Goal: Task Accomplishment & Management: Manage account settings

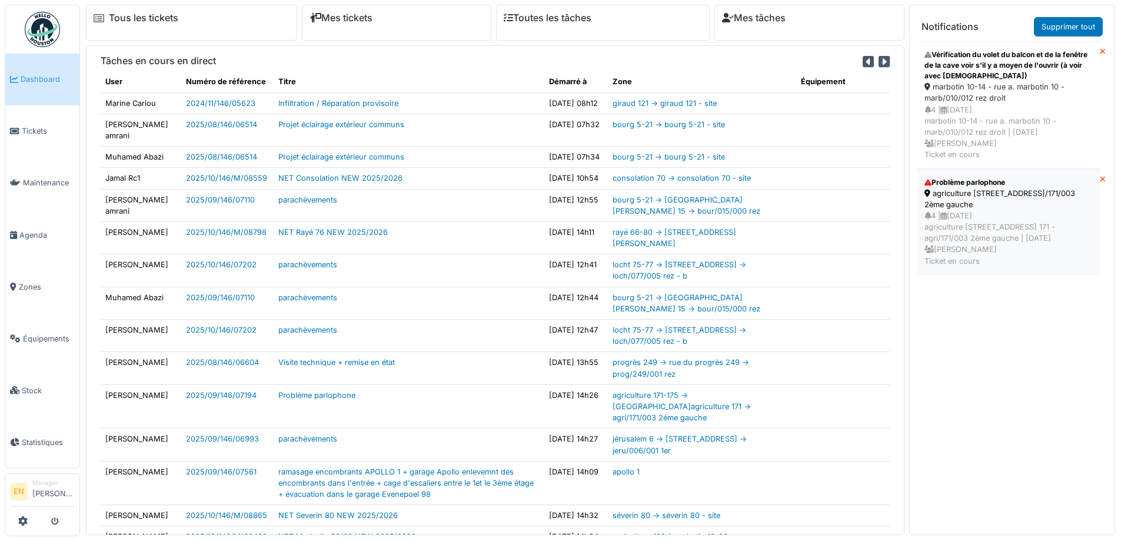
click at [962, 190] on div "agriculture 171-175 - rue de l'agriculture 171 - agri/171/003 2ème gauche" at bounding box center [1008, 199] width 168 height 22
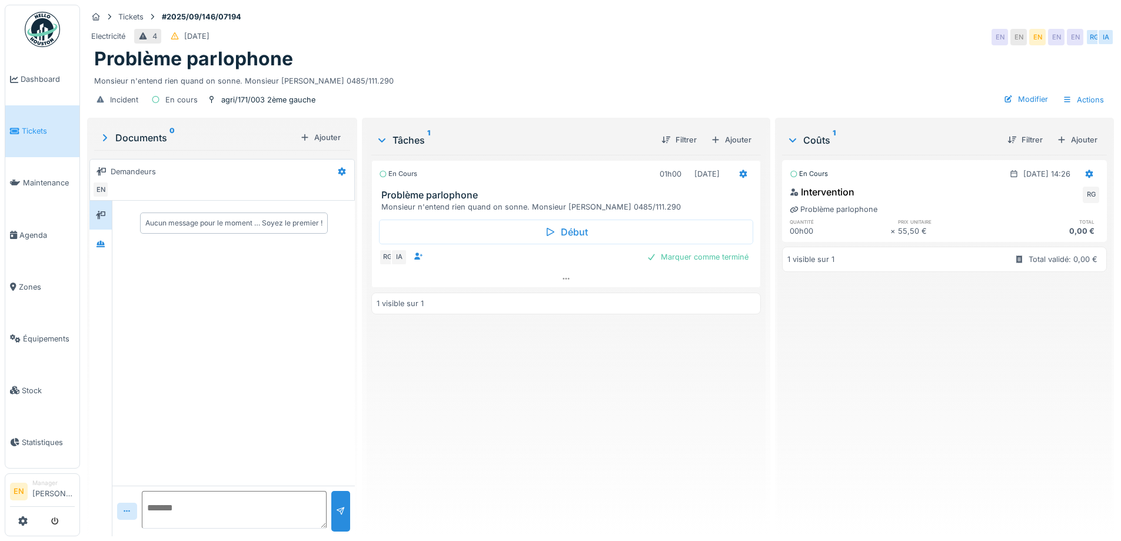
drag, startPoint x: 718, startPoint y: 39, endPoint x: 821, endPoint y: 8, distance: 108.2
click at [728, 38] on div "Electricité 4 17/09/2025 EN EN EN EN EN RG IA" at bounding box center [600, 36] width 1027 height 21
click at [52, 27] on img at bounding box center [42, 29] width 35 height 35
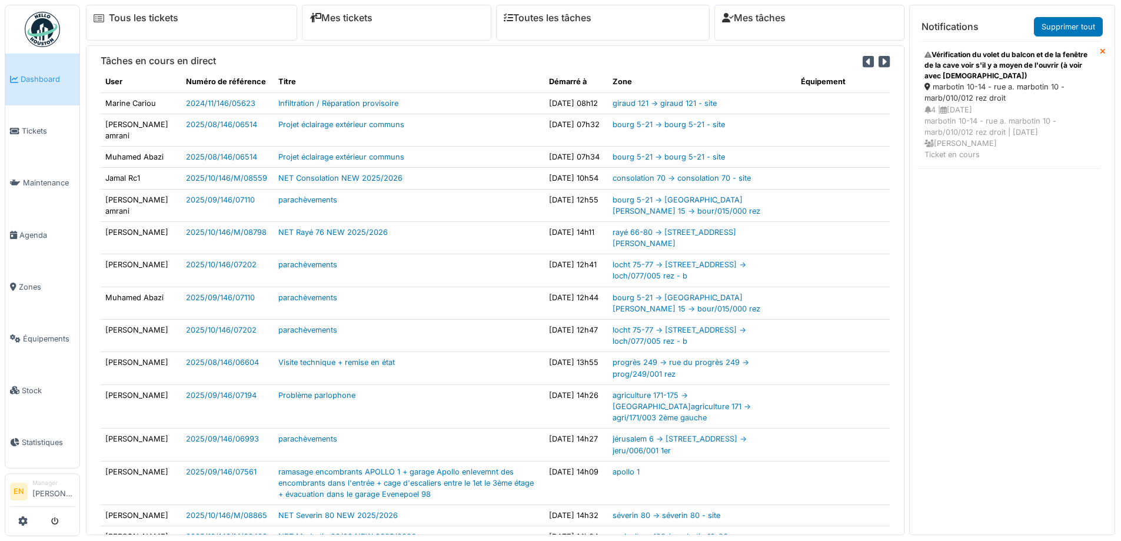
click at [973, 81] on div "Vérification du volet du balcon et de la fenêtre de la cave voir s'il y a moyen…" at bounding box center [1008, 65] width 168 height 32
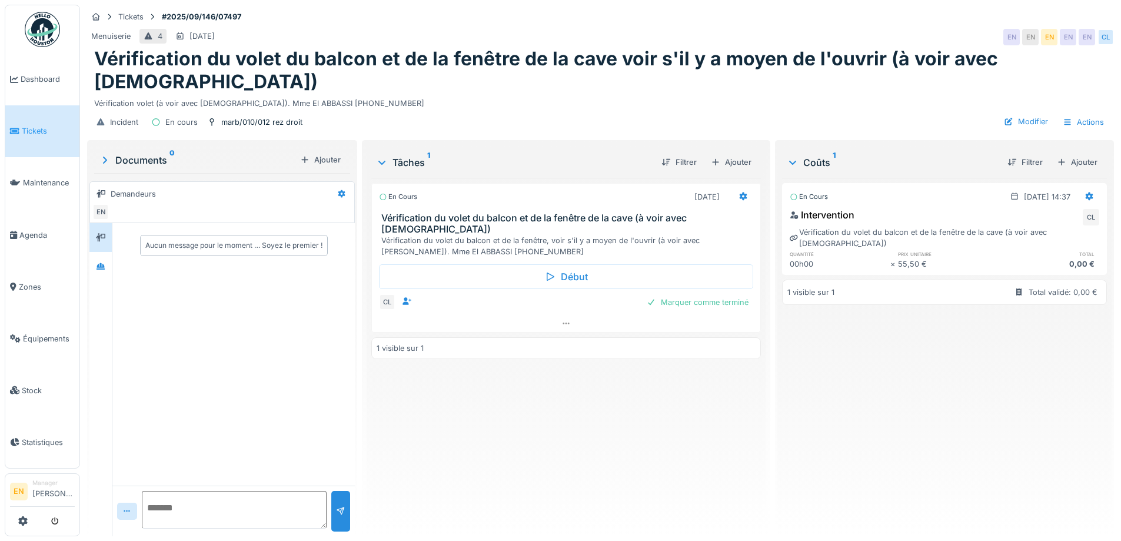
click at [537, 93] on div "Vérification volet (à voir avec Christian). Mme El ABBASSI 0483.59.56.69" at bounding box center [600, 101] width 1013 height 16
click at [551, 109] on div "Incident En cours marb/010/012 rez droit Modifier Actions" at bounding box center [600, 122] width 1027 height 26
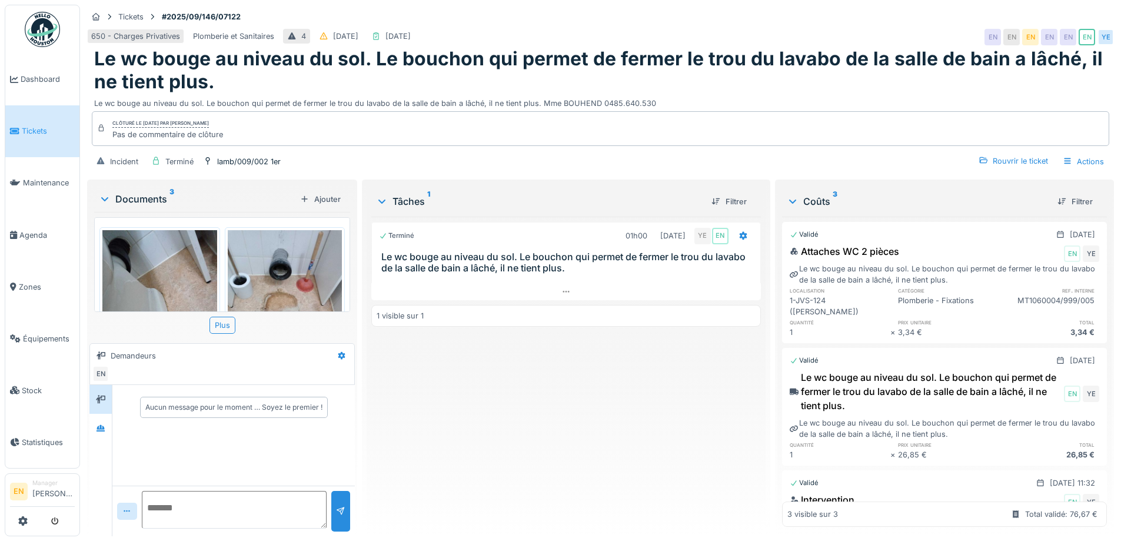
click at [783, 38] on div "650 - Charges Privatives Plomberie et Sanitaires 4 [DATE] [DATE] EN EN EN EN EN…" at bounding box center [600, 36] width 1027 height 21
click at [548, 488] on div "Terminé 01h00 19/09/2025 YE EN Le wc bouge au niveau du sol. Le bouchon qui per…" at bounding box center [565, 372] width 389 height 310
click at [101, 425] on icon at bounding box center [100, 428] width 8 height 6
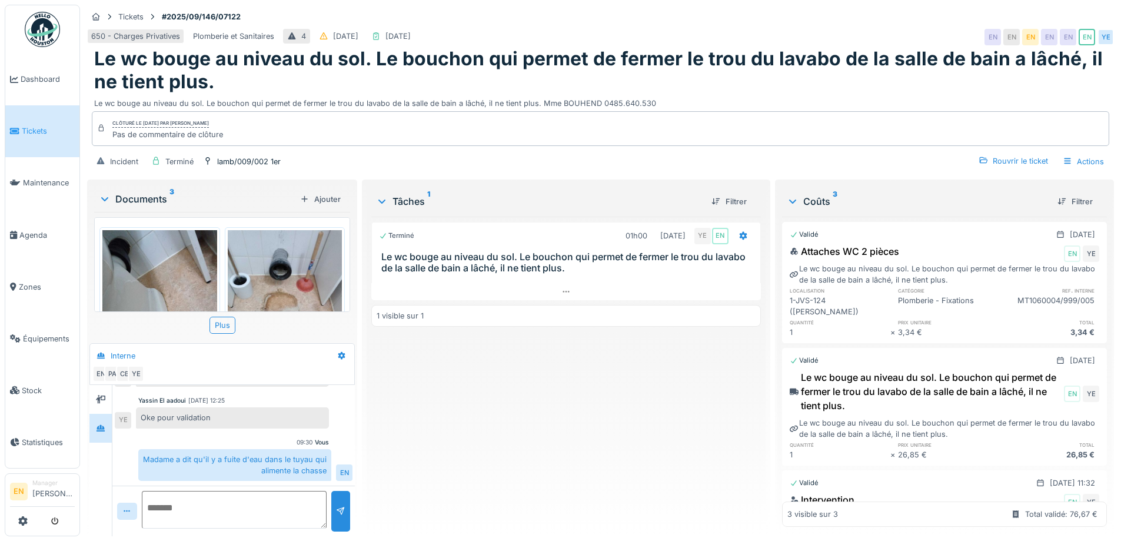
click at [515, 447] on div "Terminé 01h00 19/09/2025 YE EN Le wc bouge au niveau du sol. Le bouchon qui per…" at bounding box center [565, 372] width 389 height 310
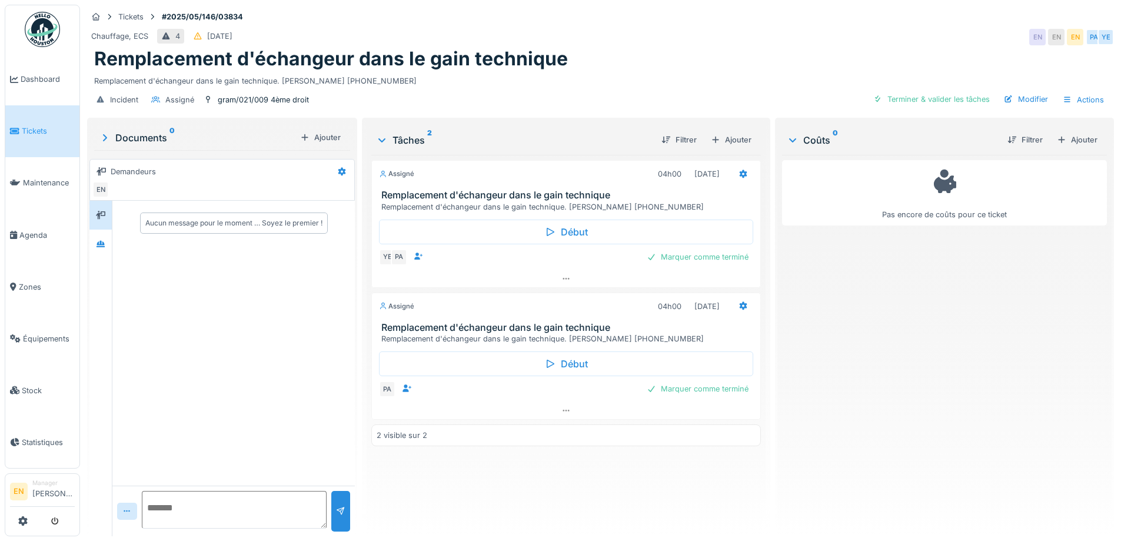
click at [662, 89] on div "Incident Assigné gram/021/009 4ème droit Terminer & valider les tâches Modifier…" at bounding box center [600, 99] width 1027 height 26
click at [884, 401] on div "Pas encore de coûts pour ce ticket" at bounding box center [944, 341] width 325 height 372
click at [706, 86] on div "Incident Assigné gram/021/009 4ème droit Terminer & valider les tâches Modifier…" at bounding box center [600, 99] width 1027 height 26
click at [864, 390] on div "Pas encore de coûts pour ce ticket" at bounding box center [944, 341] width 325 height 372
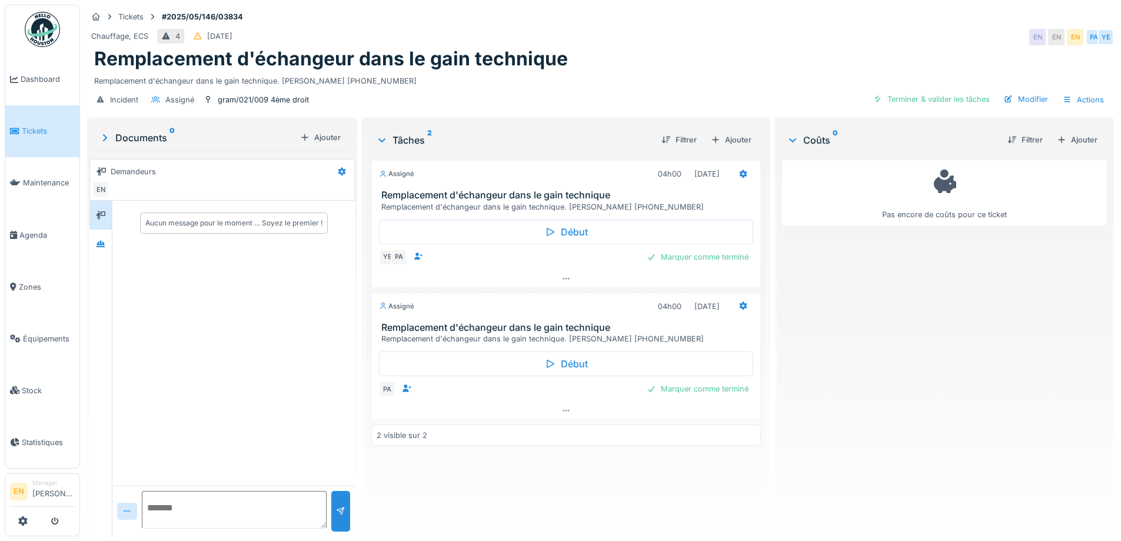
click at [181, 318] on div "Aucun message pour le moment … Soyez le premier !" at bounding box center [233, 343] width 242 height 285
click at [564, 407] on icon at bounding box center [565, 411] width 9 height 8
click at [843, 411] on div "Pas encore de coûts pour ce ticket" at bounding box center [944, 341] width 325 height 372
click at [591, 75] on div "Remplacement d'échangeur dans le gain technique. Mme CENTENO 0486.67.05.21" at bounding box center [600, 79] width 1013 height 16
click at [119, 238] on div "Aucun message pour le moment … Soyez le premier !" at bounding box center [233, 343] width 242 height 285
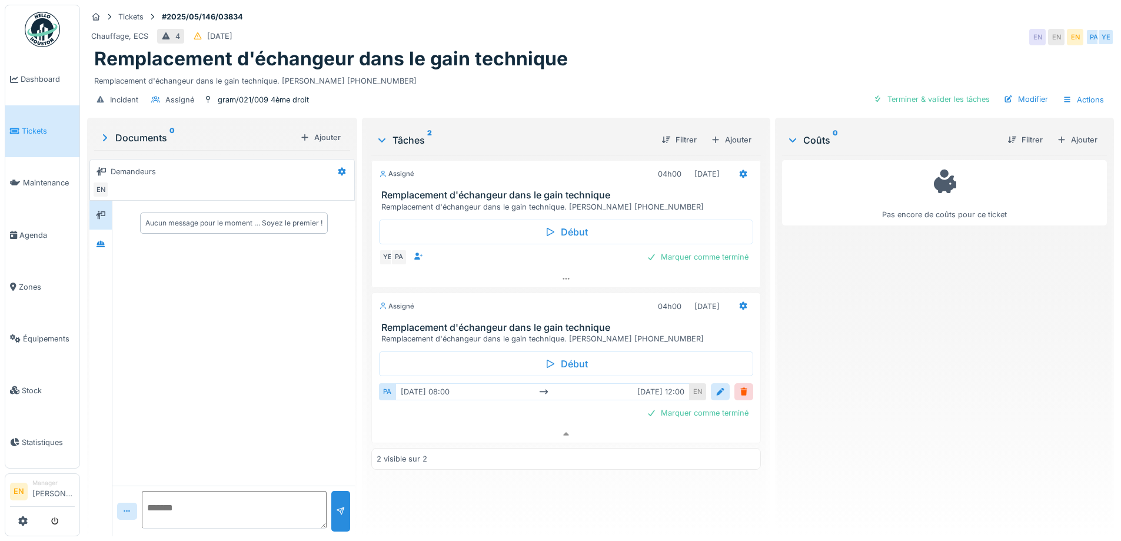
click at [83, 234] on div "Tickets #2025/05/146/03834 Chauffage, ECS 4 12/05/2025 EN EN EN PA YE Remplacem…" at bounding box center [600, 270] width 1041 height 541
click at [97, 240] on icon at bounding box center [100, 244] width 9 height 8
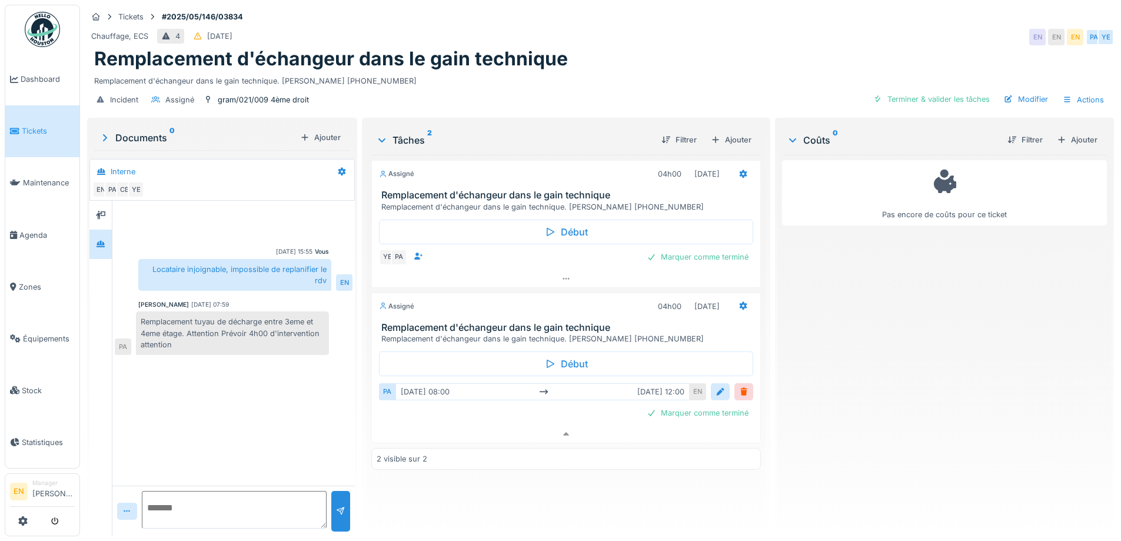
click at [242, 389] on div "Vous 26/08/2025 15:55 Locataire injoignable, impossible de replanifier le rdv E…" at bounding box center [233, 343] width 242 height 285
click at [35, 23] on img at bounding box center [42, 29] width 35 height 35
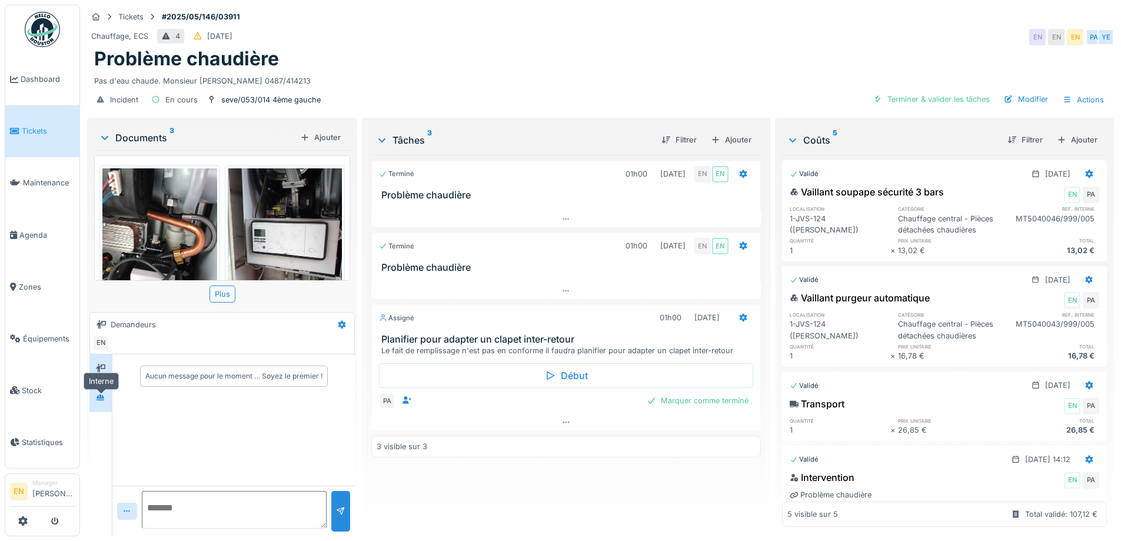
click at [99, 400] on icon at bounding box center [100, 397] width 8 height 6
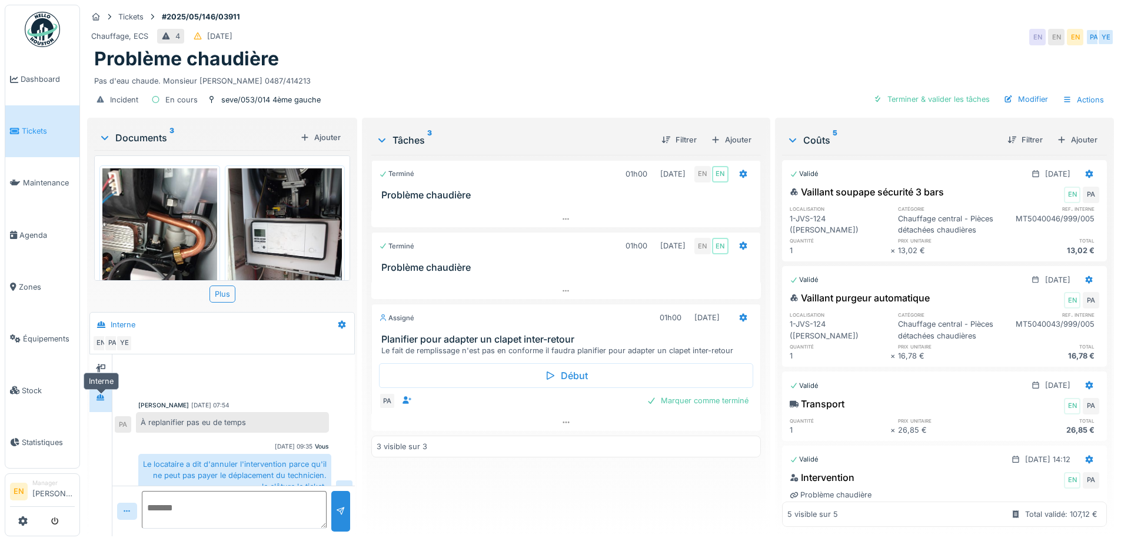
scroll to position [169, 0]
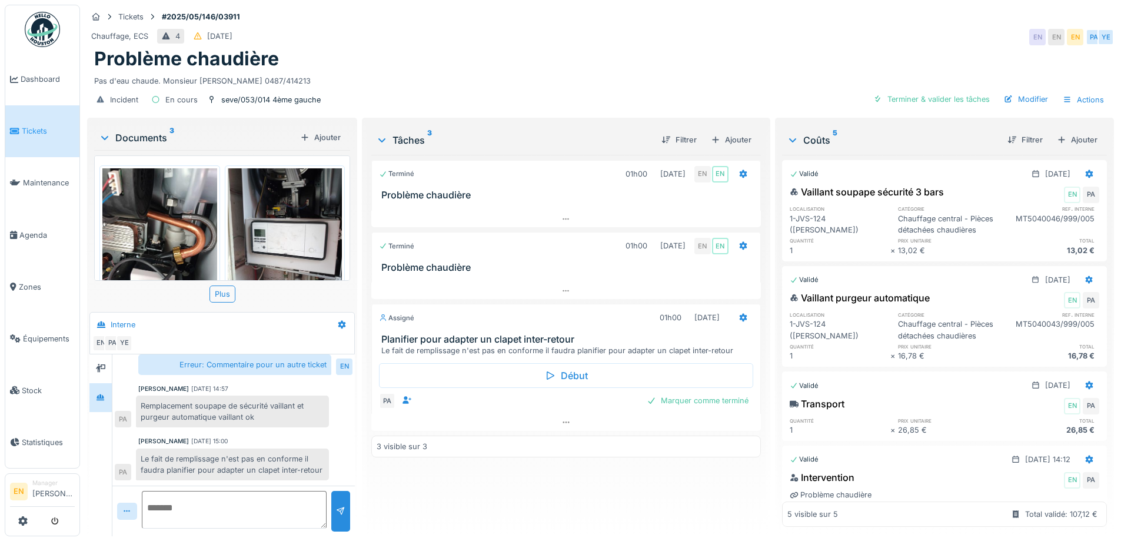
click at [692, 16] on div "Tickets #2025/05/146/03911" at bounding box center [600, 16] width 1027 height 15
click at [585, 82] on div "Pas d'eau chaude. Monsieur [PERSON_NAME] 0487/414213" at bounding box center [600, 79] width 1013 height 16
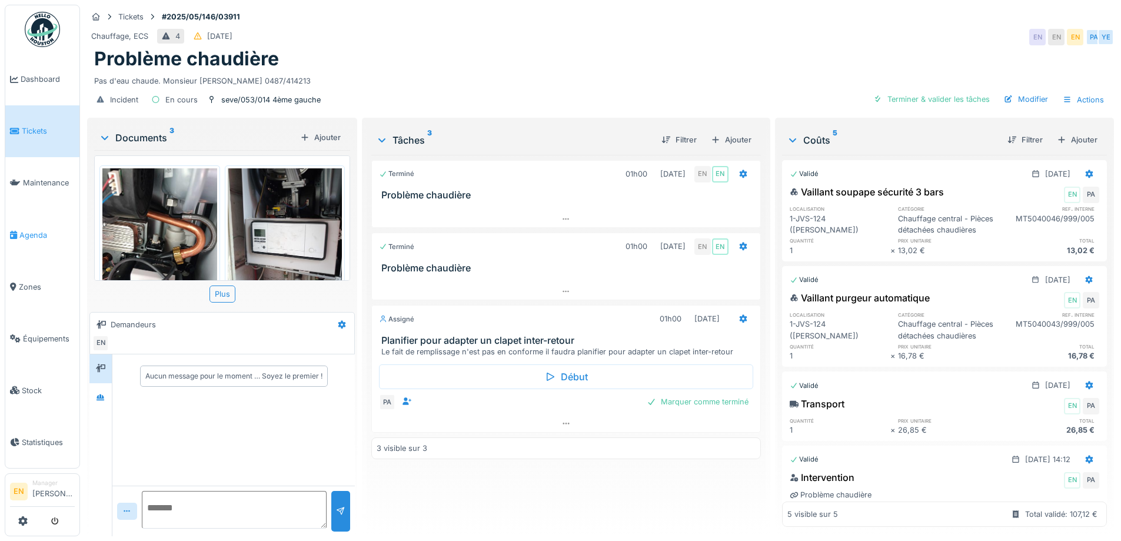
click at [26, 229] on span "Agenda" at bounding box center [46, 234] width 55 height 11
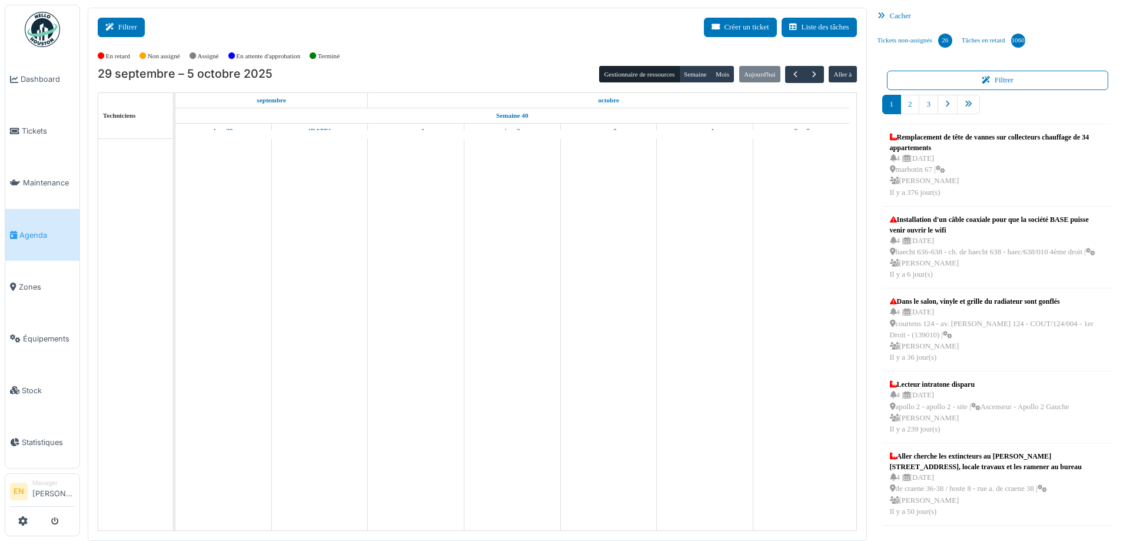
click at [119, 26] on button "Filtrer" at bounding box center [121, 27] width 47 height 19
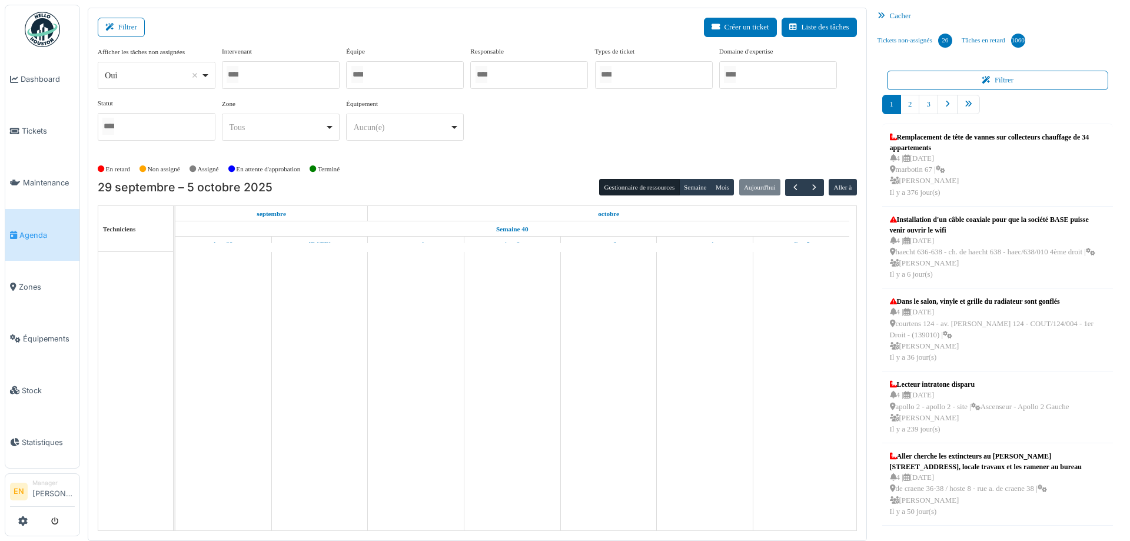
click at [204, 79] on div "Oui Remove item" at bounding box center [156, 75] width 108 height 17
select select "**"
click at [273, 79] on div at bounding box center [281, 75] width 118 height 28
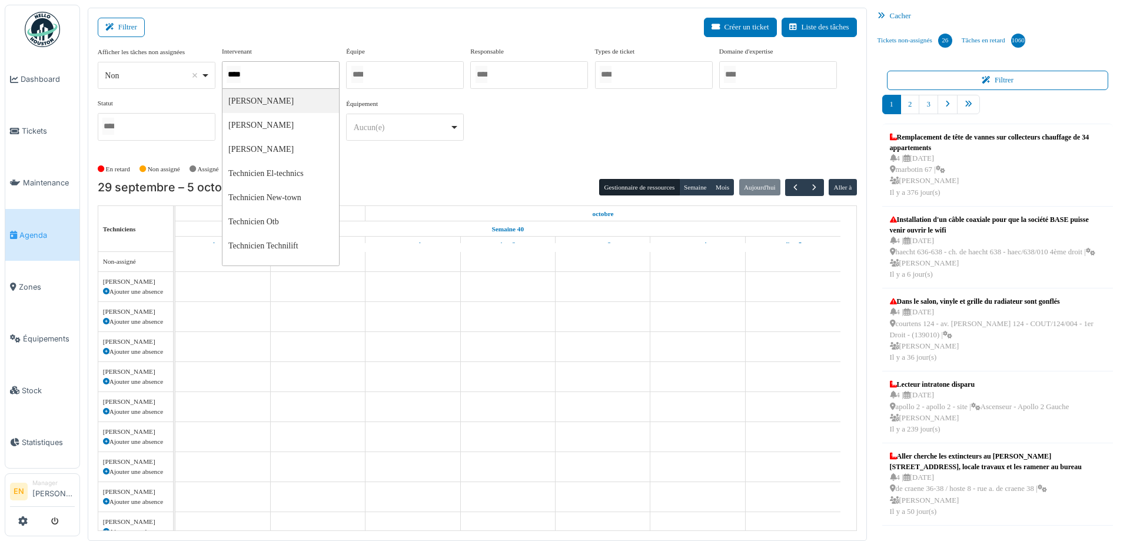
type input "*****"
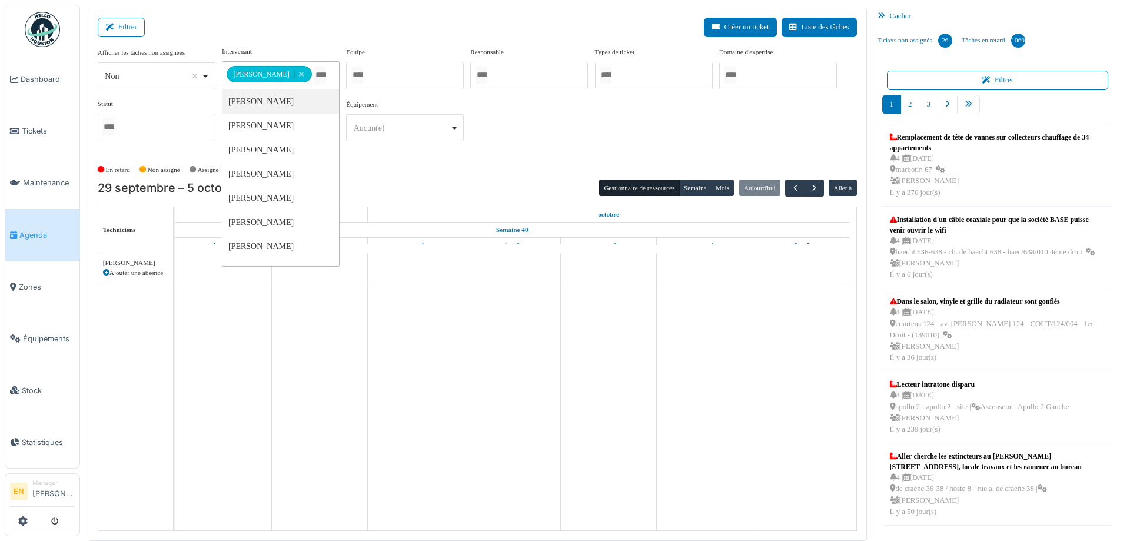
click at [610, 143] on div "**********" at bounding box center [477, 98] width 759 height 104
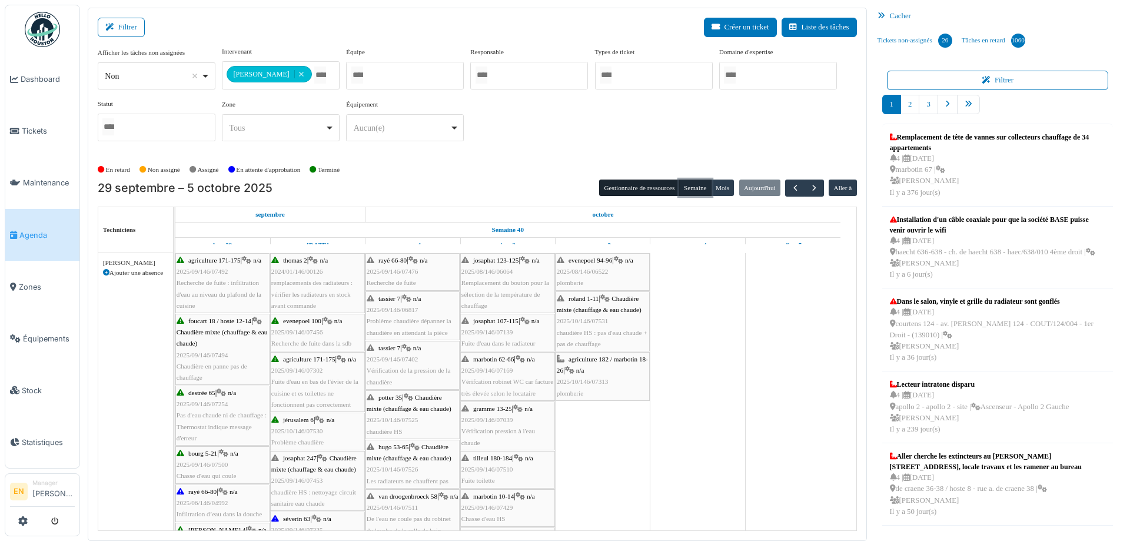
click at [689, 188] on button "Semaine" at bounding box center [695, 187] width 32 height 16
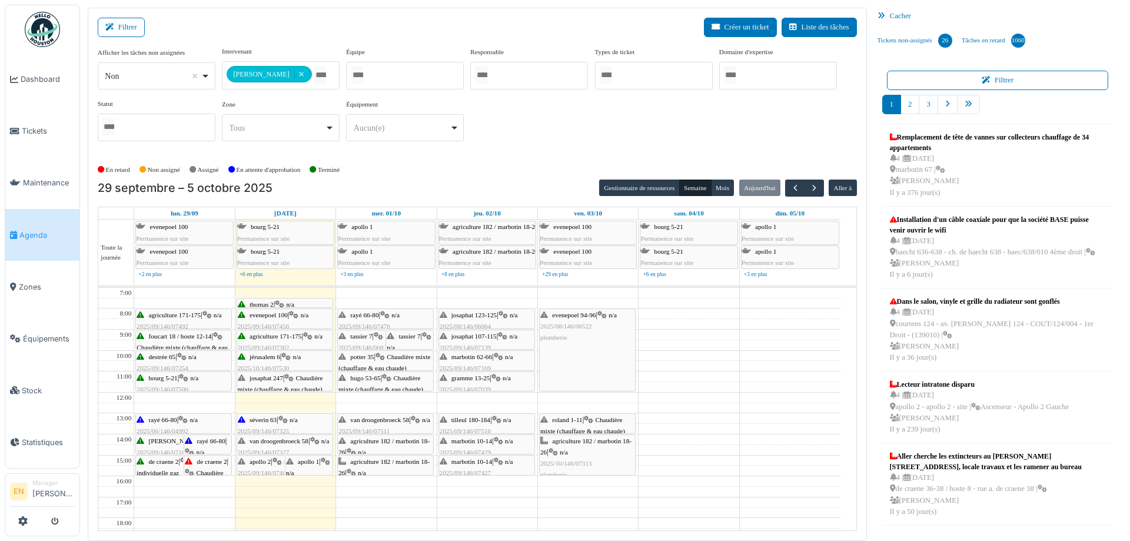
click at [497, 155] on div "**********" at bounding box center [477, 103] width 759 height 114
click at [809, 188] on span "button" at bounding box center [814, 188] width 10 height 10
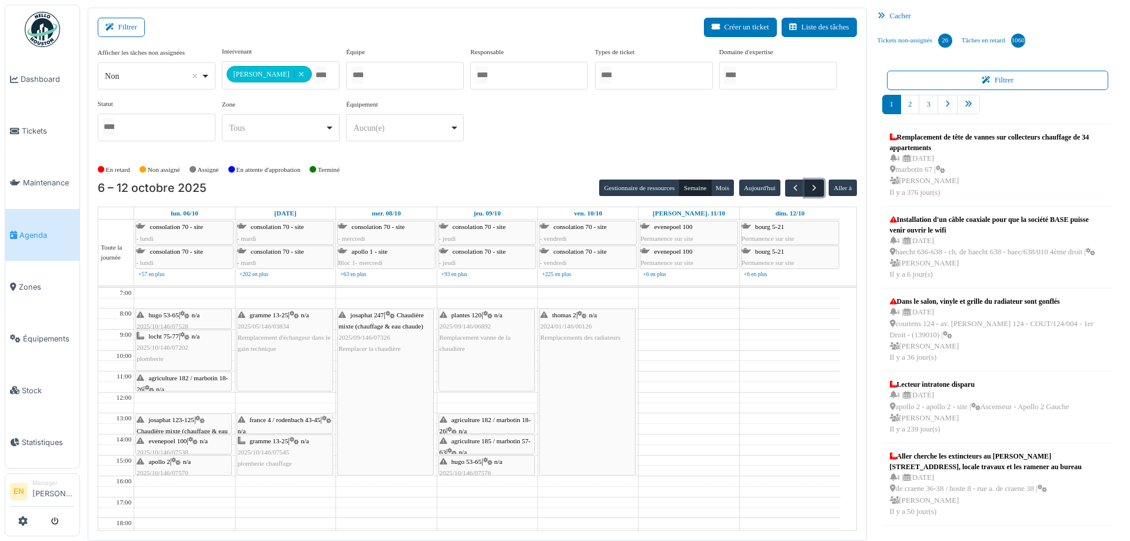
click at [809, 191] on span "button" at bounding box center [814, 188] width 10 height 10
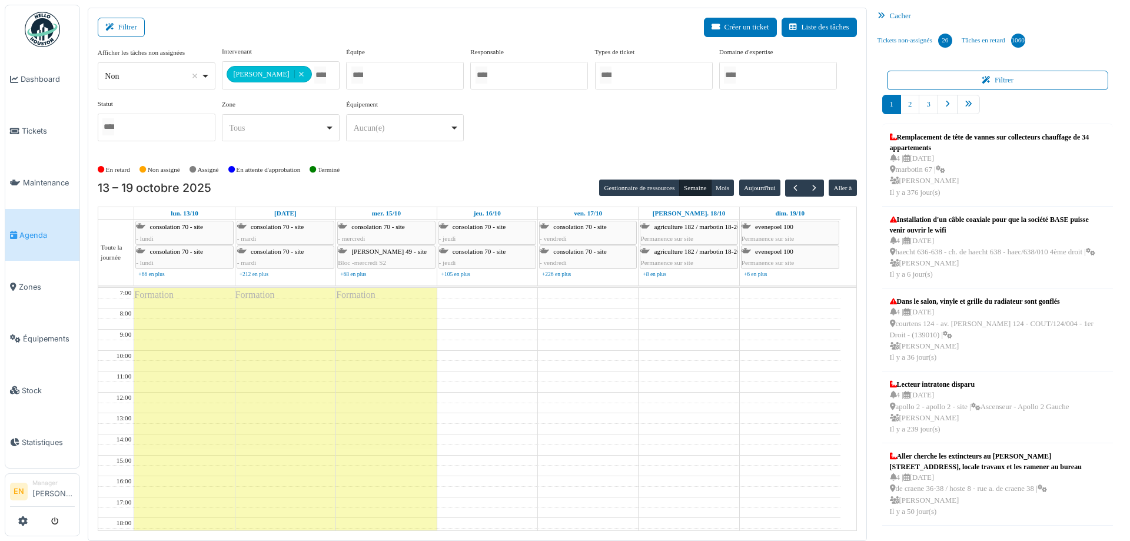
click at [530, 136] on div "**********" at bounding box center [477, 98] width 759 height 104
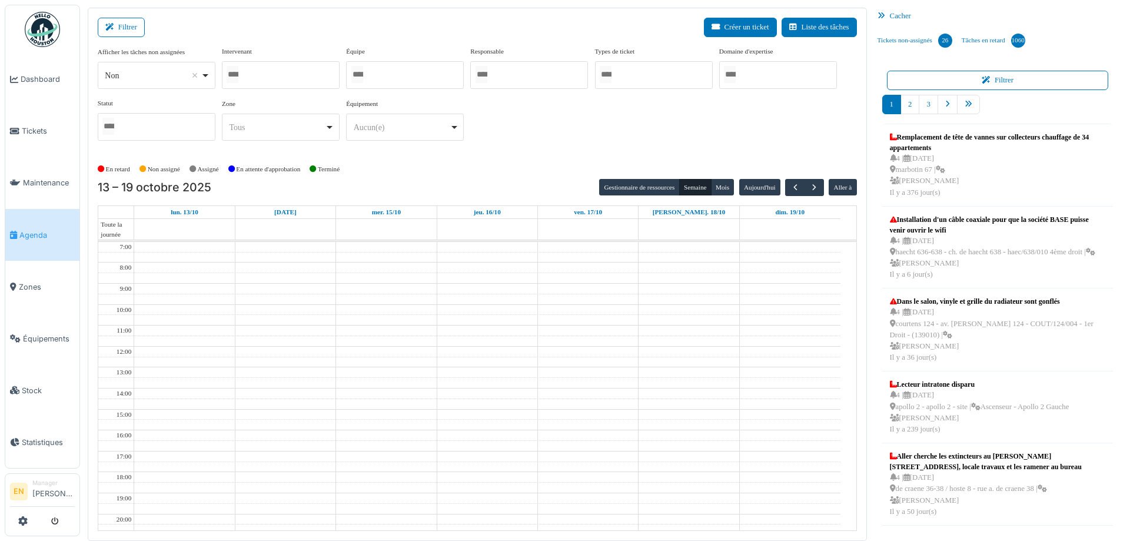
click at [289, 74] on div at bounding box center [281, 75] width 118 height 28
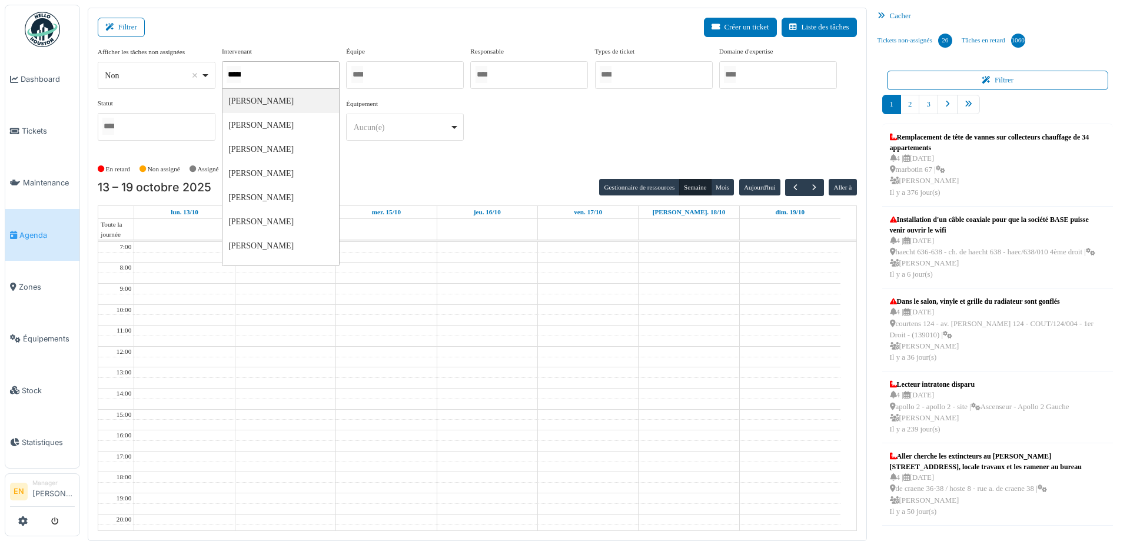
type input "******"
click at [545, 138] on div "**********" at bounding box center [477, 98] width 759 height 104
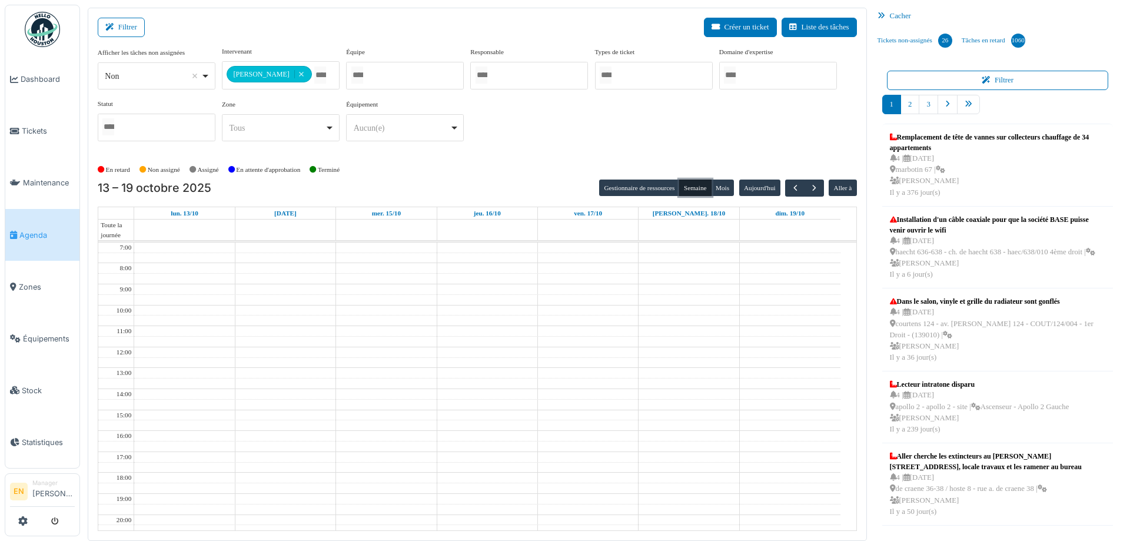
click at [687, 190] on button "Semaine" at bounding box center [695, 187] width 32 height 16
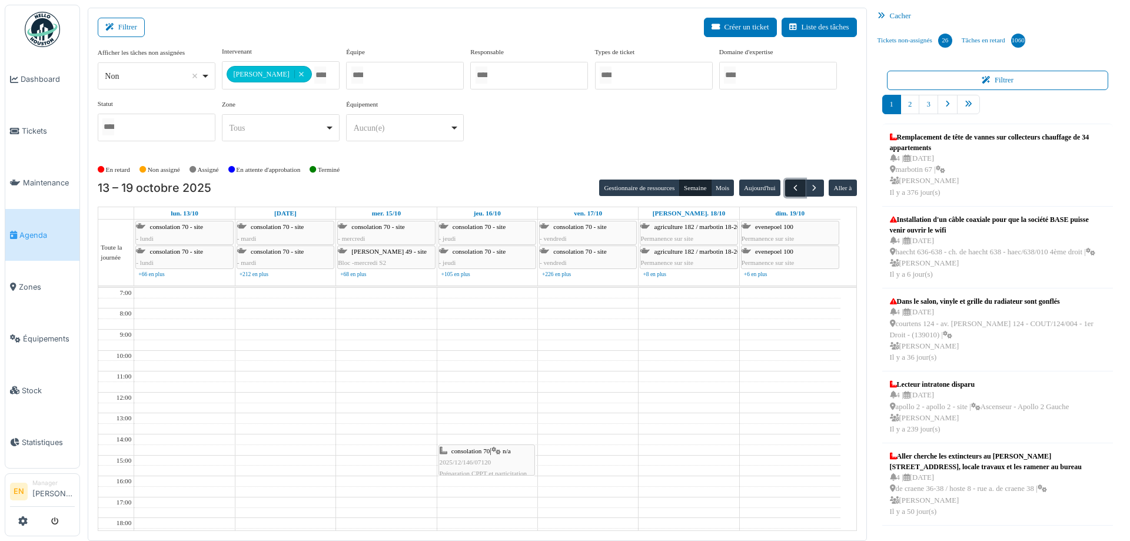
click at [791, 186] on span "button" at bounding box center [795, 188] width 10 height 10
click at [790, 191] on span "button" at bounding box center [795, 188] width 10 height 10
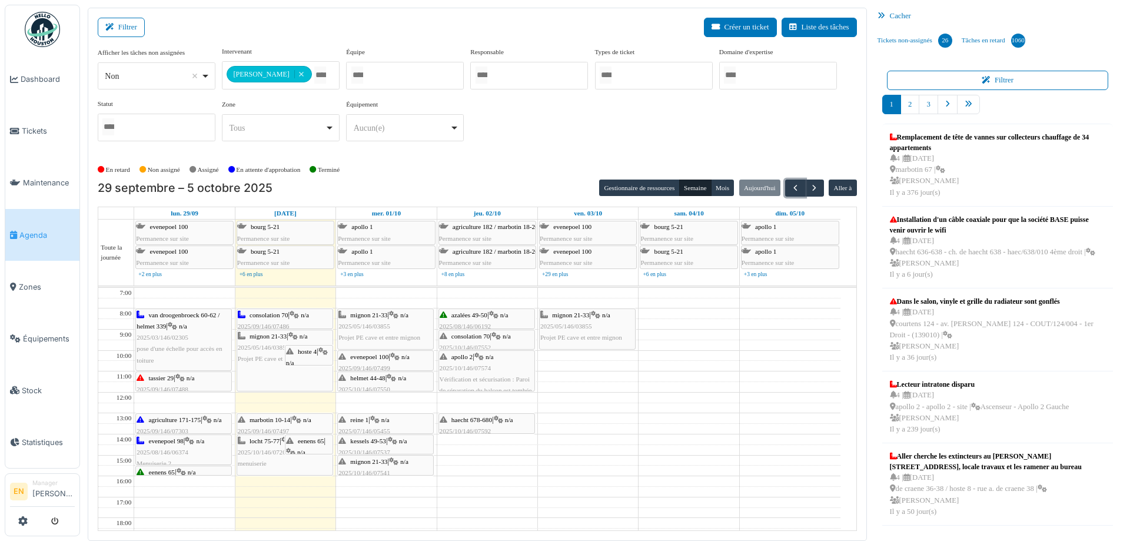
click at [273, 425] on div "marbotin 10-14 | n/a 2025/09/146/07497 Vérification du volet du balcon et de la…" at bounding box center [285, 442] width 94 height 56
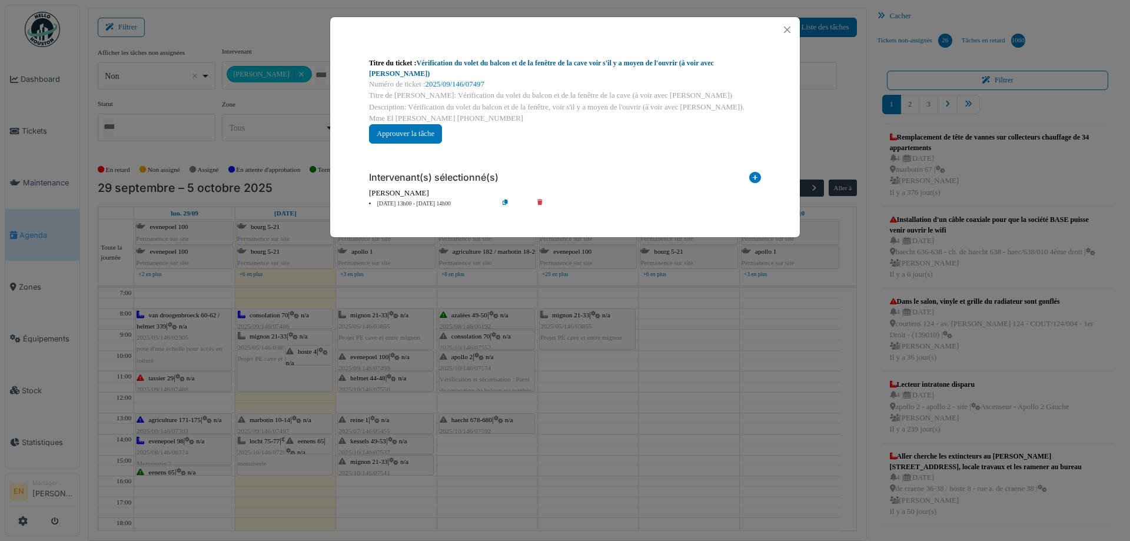
click at [533, 62] on link "Vérification du volet du balcon et de la fenêtre de la cave voir s'il y a moyen…" at bounding box center [541, 68] width 345 height 19
click at [791, 27] on button "Close" at bounding box center [787, 30] width 16 height 16
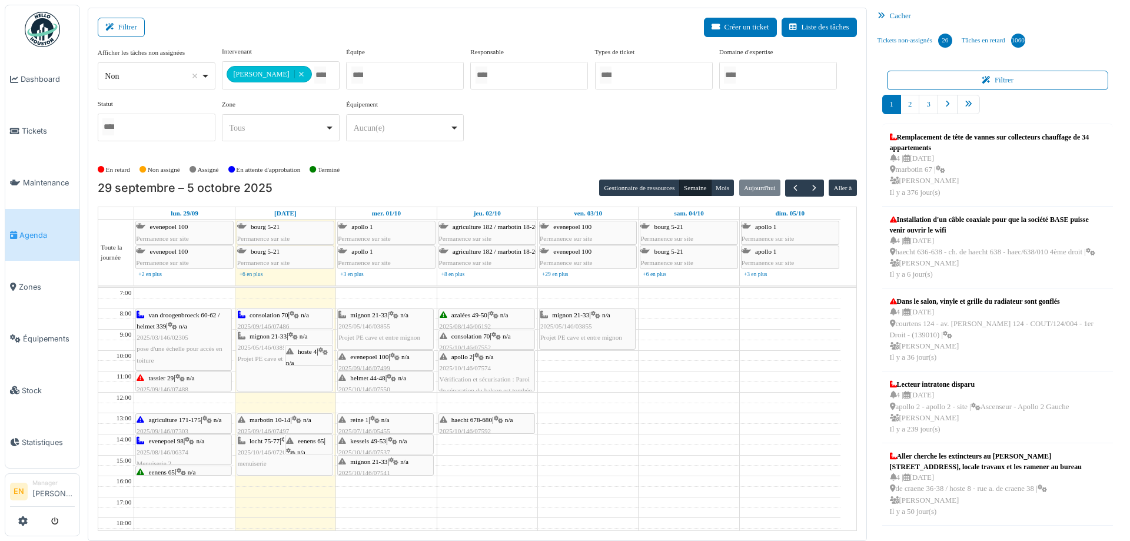
click at [478, 164] on div "En retard Non assigné Assigné En attente d'approbation Terminé" at bounding box center [477, 169] width 759 height 19
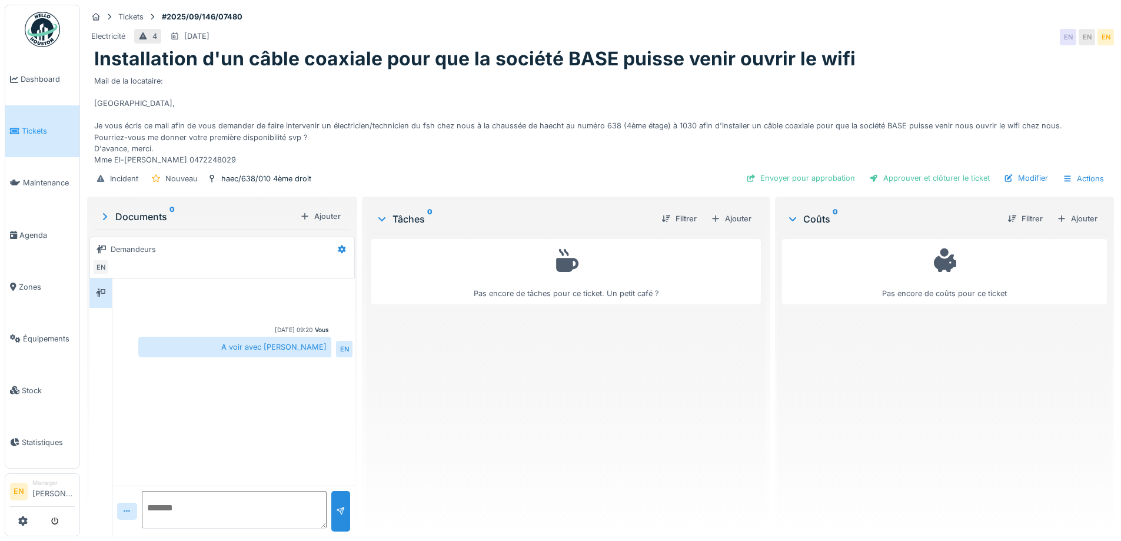
scroll to position [9, 0]
click at [652, 427] on div "Pas encore de tâches pour ce ticket. Un petit café ?" at bounding box center [565, 380] width 389 height 293
click at [479, 409] on div "Pas encore de tâches pour ce ticket. Un petit café ?" at bounding box center [565, 380] width 389 height 293
click at [474, 417] on div "Pas encore de tâches pour ce ticket. Un petit café ?" at bounding box center [565, 380] width 389 height 293
click at [478, 402] on div "Pas encore de tâches pour ce ticket. Un petit café ?" at bounding box center [565, 380] width 389 height 293
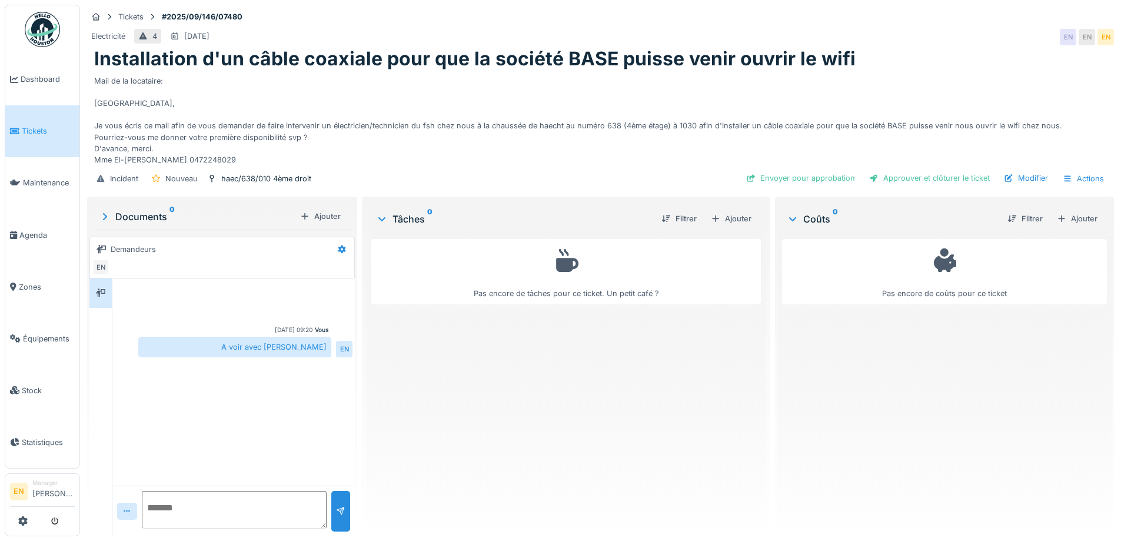
click at [408, 408] on div "Pas encore de tâches pour ce ticket. Un petit café ?" at bounding box center [565, 380] width 389 height 293
click at [498, 434] on div "Pas encore de tâches pour ce ticket. Un petit café ?" at bounding box center [565, 380] width 389 height 293
click at [635, 89] on div "Mail de la locataire: Bonjour, Je vous écris ce mail afin de vous demander de f…" at bounding box center [600, 118] width 1013 height 95
click at [907, 53] on div "Installation d'un câble coaxiale pour que la société BASE puisse venir ouvrir l…" at bounding box center [600, 59] width 1013 height 22
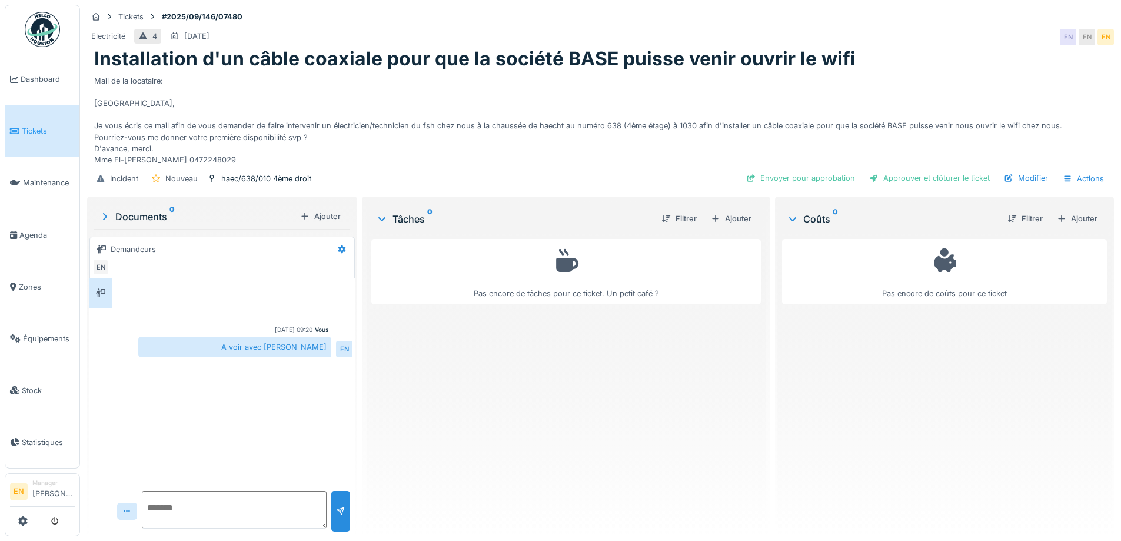
click at [963, 57] on div "Installation d'un câble coaxiale pour que la société BASE puisse venir ouvrir l…" at bounding box center [600, 59] width 1013 height 22
click at [896, 49] on div "Installation d'un câble coaxiale pour que la société BASE puisse venir ouvrir l…" at bounding box center [600, 59] width 1013 height 22
click at [900, 46] on div "Electricité 4 29/09/2025 EN EN EN" at bounding box center [600, 36] width 1027 height 21
click at [1081, 179] on div "Actions" at bounding box center [1083, 178] width 52 height 17
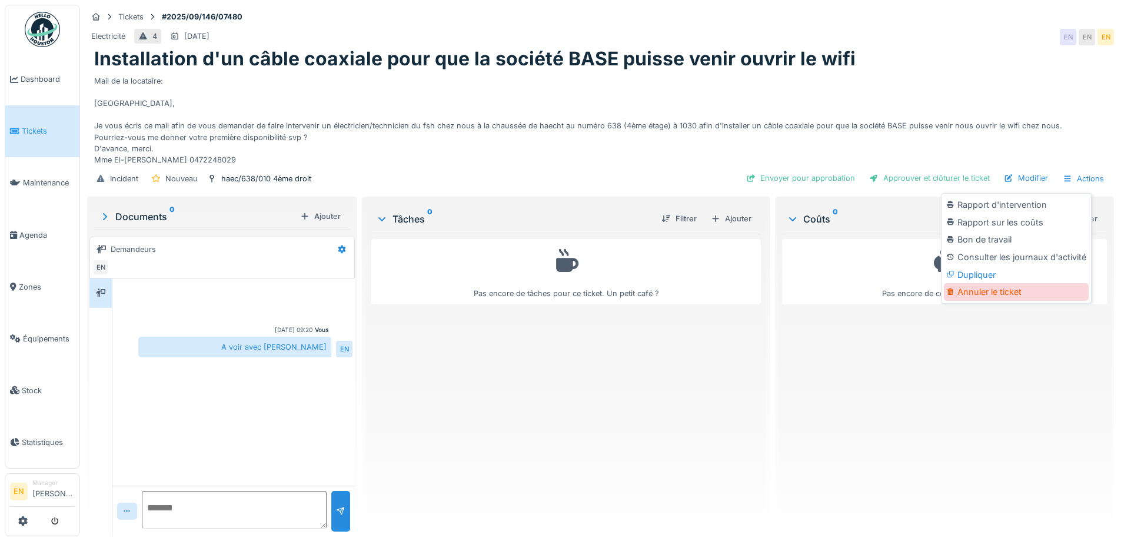
click at [975, 291] on div "Annuler le ticket" at bounding box center [1016, 292] width 145 height 18
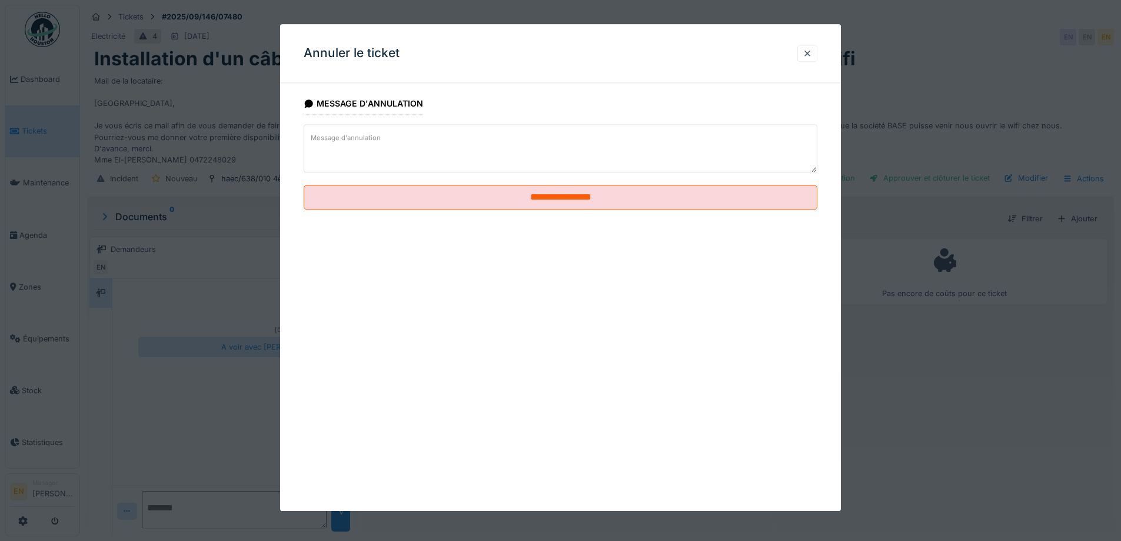
click at [427, 151] on textarea "Message d'annulation" at bounding box center [561, 148] width 514 height 48
type textarea "*"
click at [338, 140] on textarea "**********" at bounding box center [561, 148] width 514 height 48
click at [522, 149] on textarea "**********" at bounding box center [561, 148] width 514 height 48
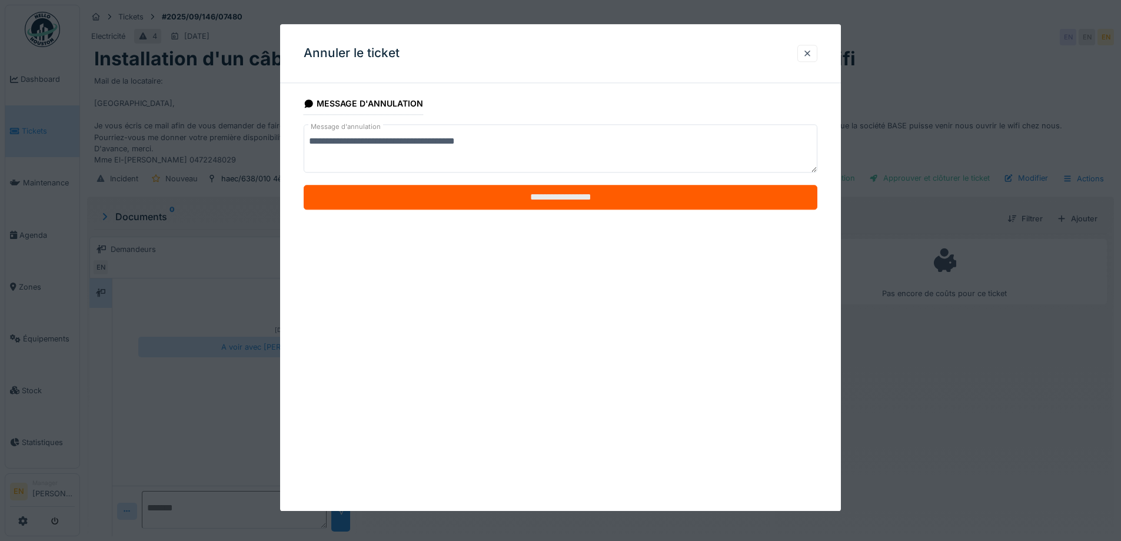
type textarea "**********"
click at [567, 199] on input "**********" at bounding box center [561, 197] width 514 height 25
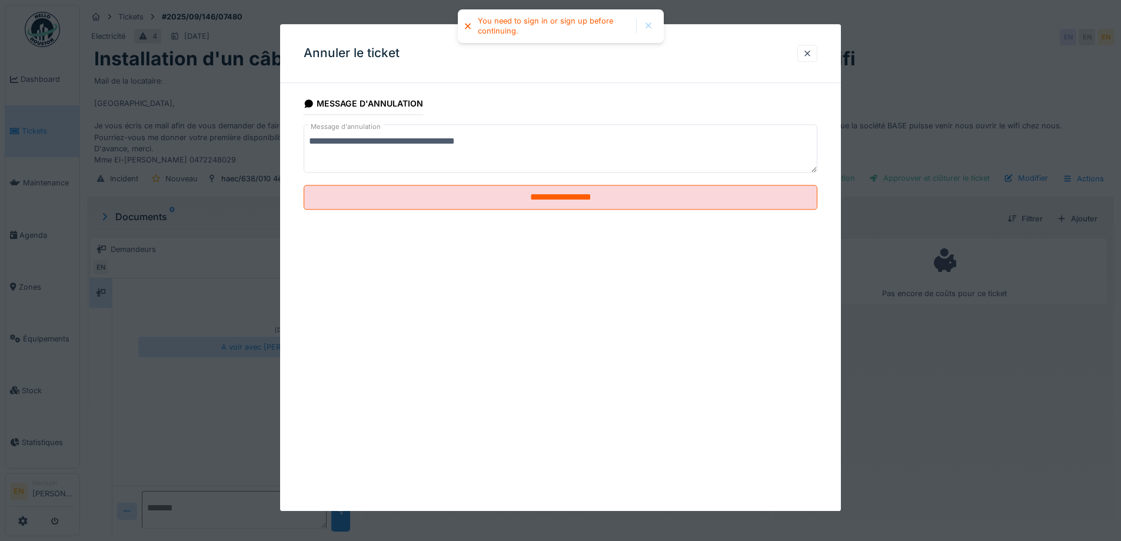
drag, startPoint x: 498, startPoint y: 145, endPoint x: 286, endPoint y: 157, distance: 212.7
click at [286, 157] on div "**********" at bounding box center [560, 167] width 561 height 150
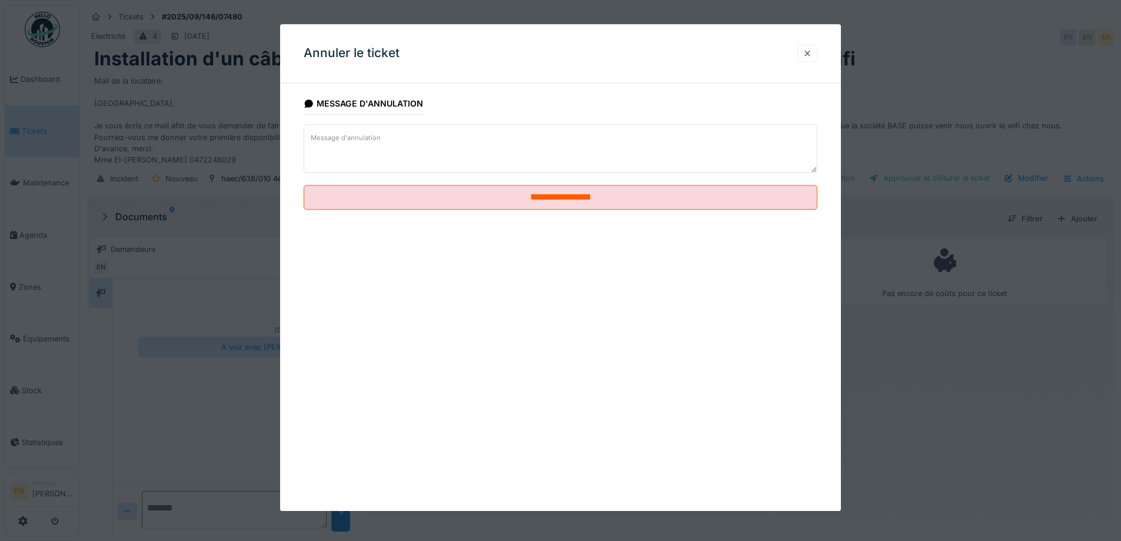
click at [812, 54] on div at bounding box center [807, 53] width 9 height 11
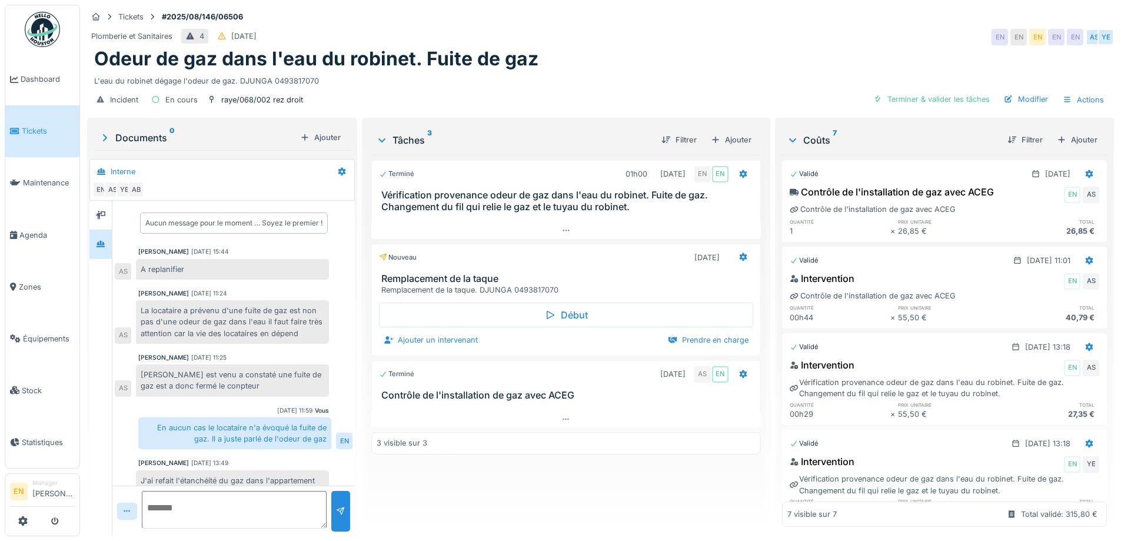
scroll to position [269, 0]
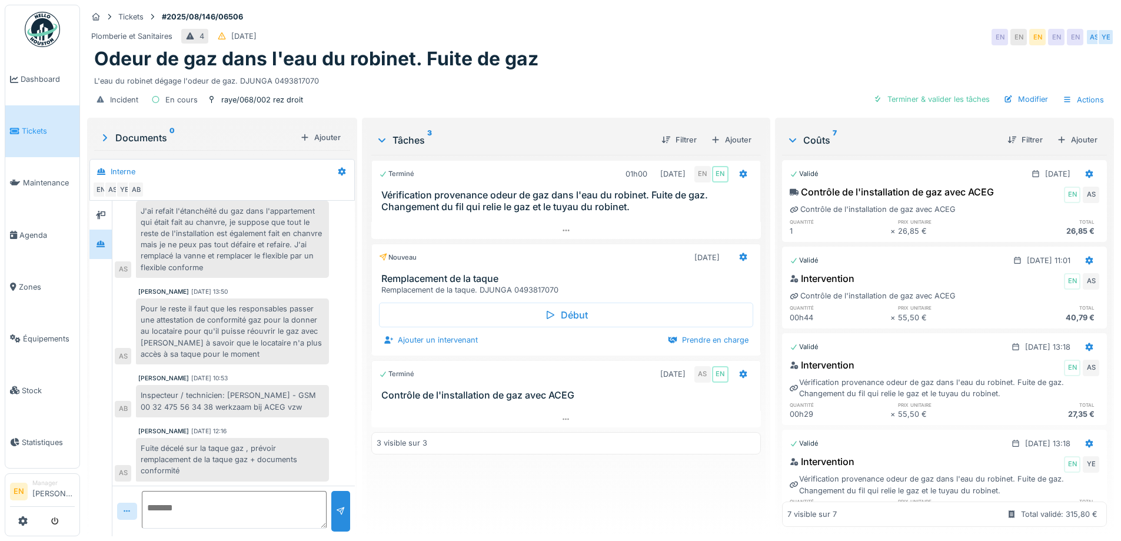
drag, startPoint x: 657, startPoint y: 69, endPoint x: 683, endPoint y: 64, distance: 26.0
click at [669, 67] on div "Odeur de gaz dans l'eau du robinet. Fuite de gaz" at bounding box center [600, 59] width 1013 height 22
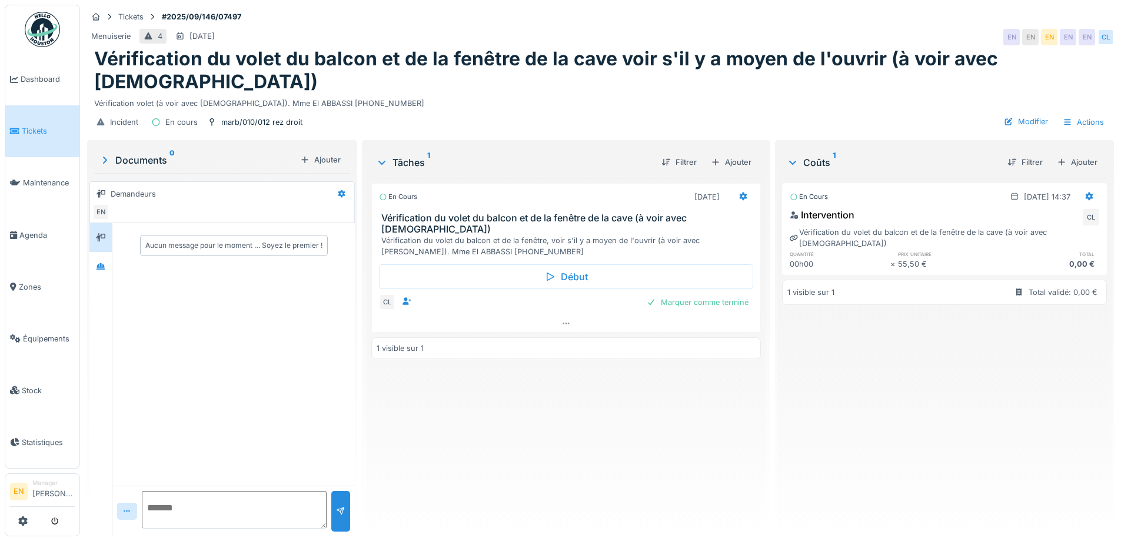
click at [488, 399] on div "En cours [DATE] Vérification du volet du balcon et de la fenêtre de la cave (à …" at bounding box center [565, 352] width 389 height 349
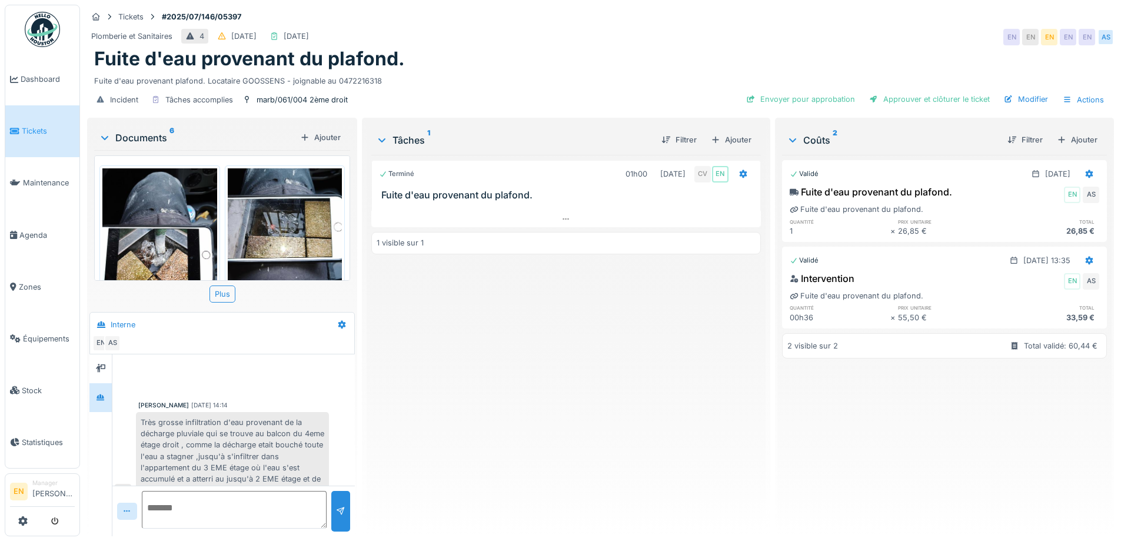
scroll to position [487, 0]
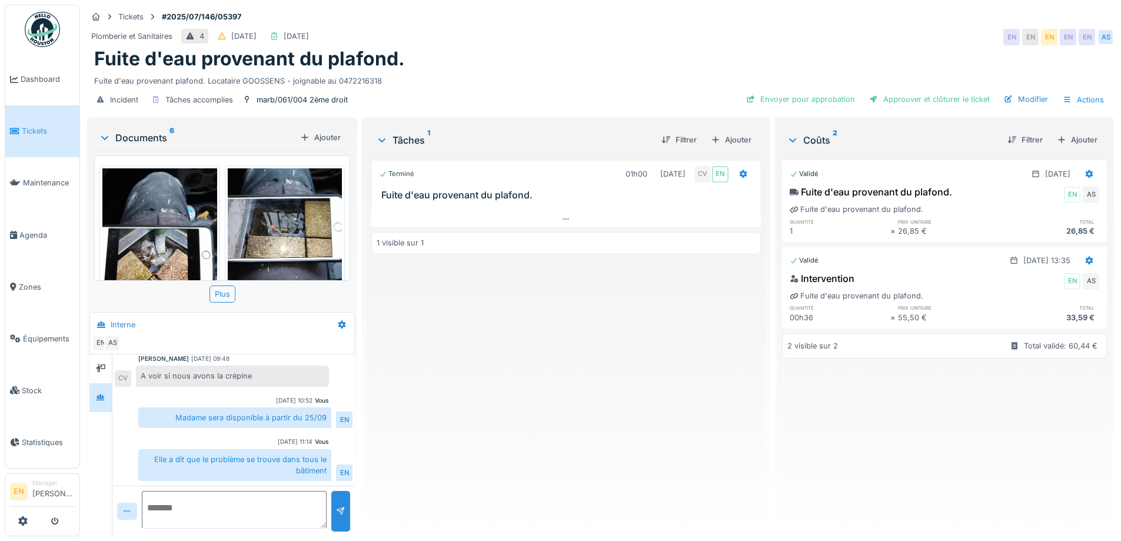
click at [465, 415] on div "Terminé 01h00 [DATE] CV EN Fuite d'eau provenant du plafond. 1 visible sur 1" at bounding box center [565, 341] width 389 height 372
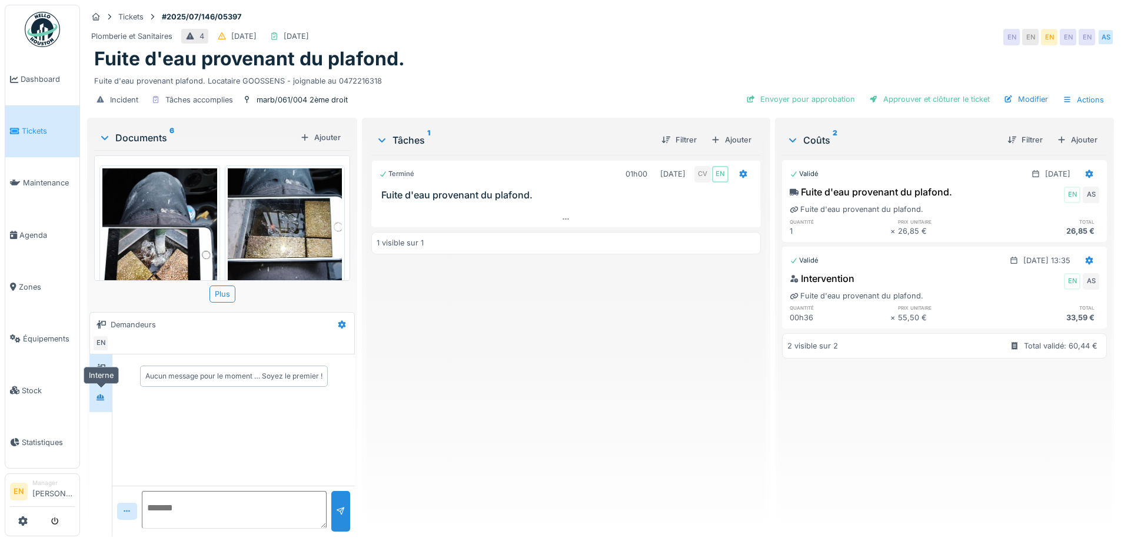
click at [95, 398] on div at bounding box center [101, 397] width 18 height 15
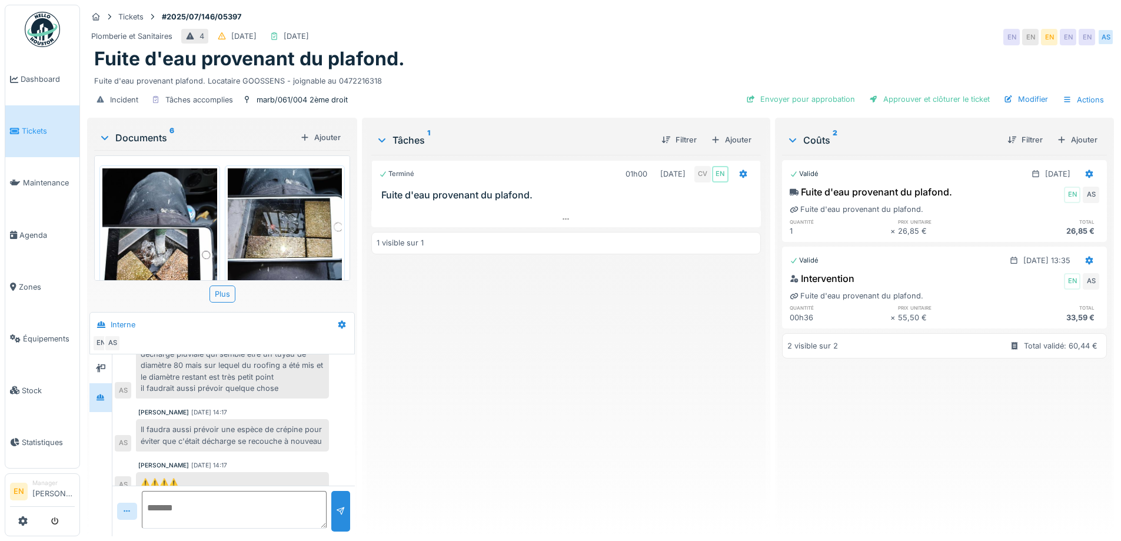
scroll to position [264, 0]
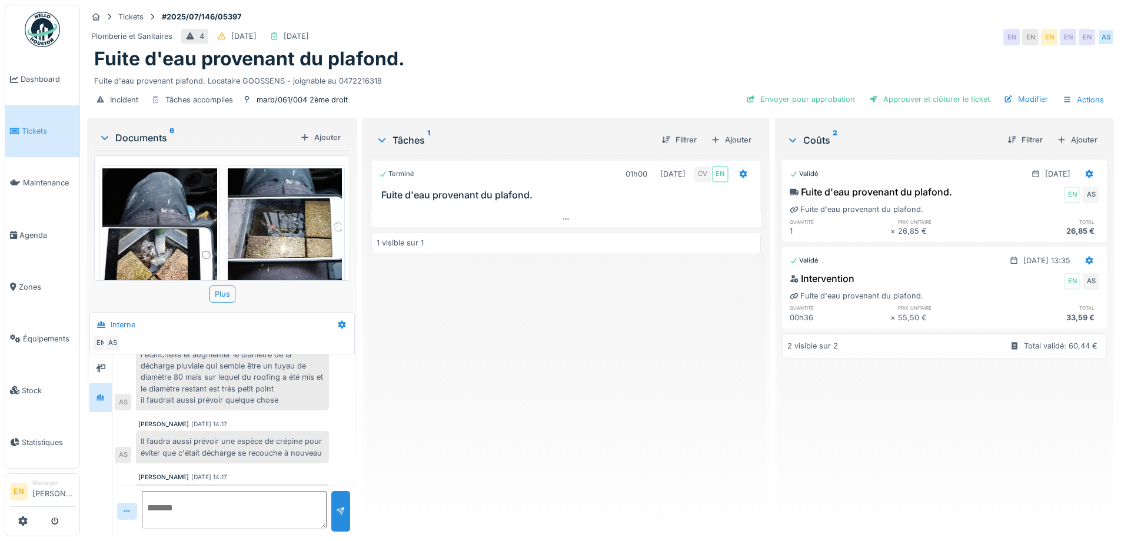
click at [167, 238] on img at bounding box center [159, 244] width 115 height 152
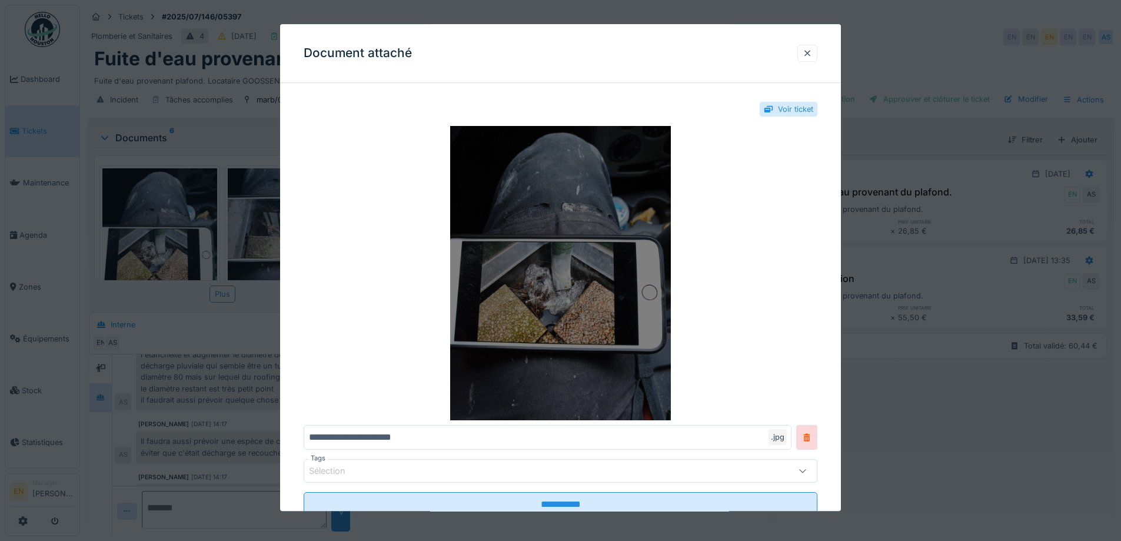
click at [572, 278] on img at bounding box center [561, 274] width 514 height 294
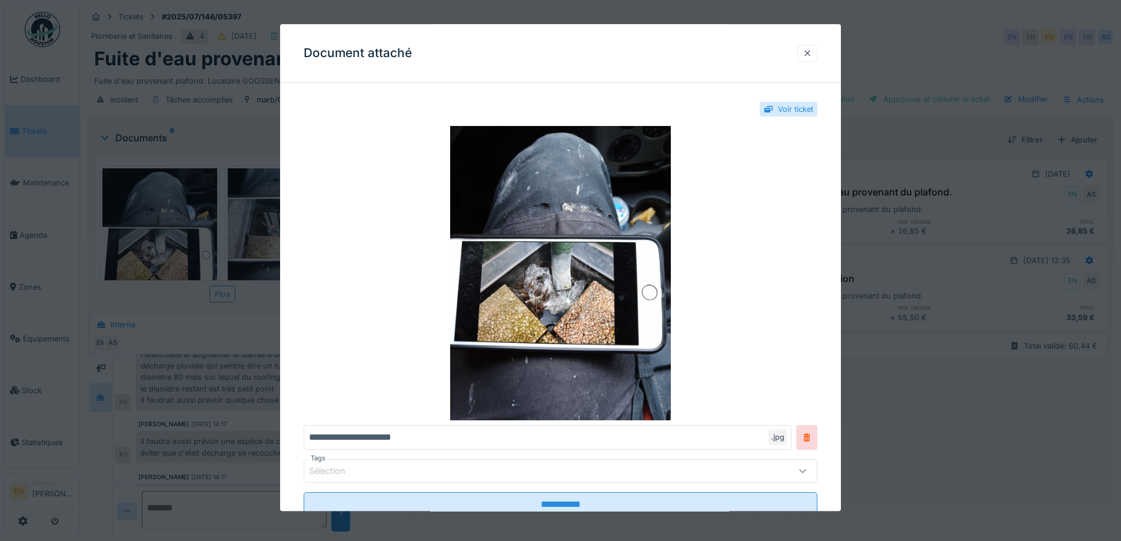
click at [811, 54] on div at bounding box center [807, 53] width 9 height 11
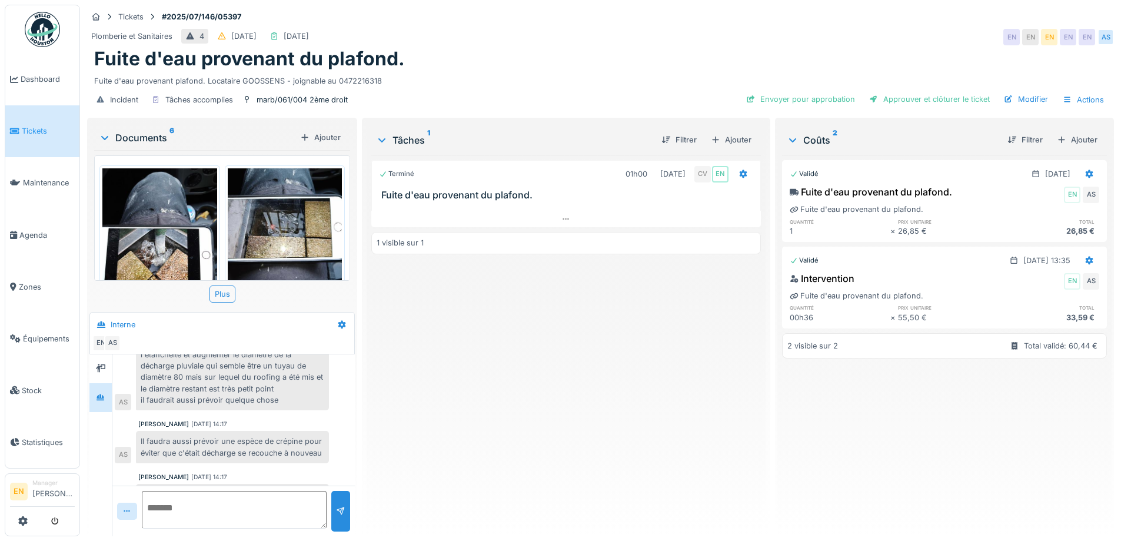
click at [449, 377] on div "Terminé 01h00 07/07/2025 CV EN Fuite d'eau provenant du plafond. 1 visible sur 1" at bounding box center [565, 341] width 389 height 372
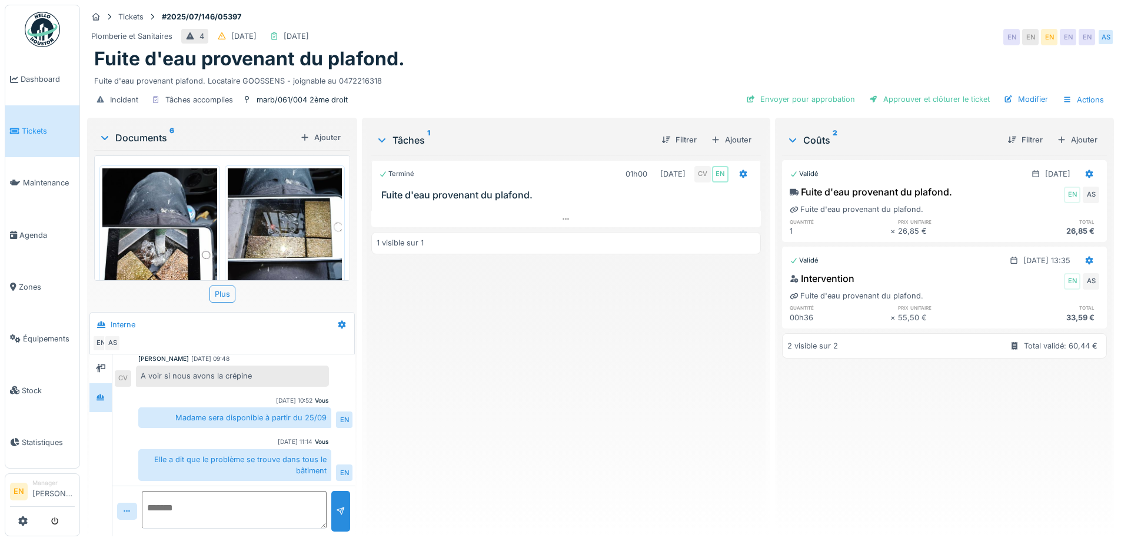
scroll to position [9, 0]
click at [734, 136] on div "Ajouter" at bounding box center [731, 140] width 50 height 16
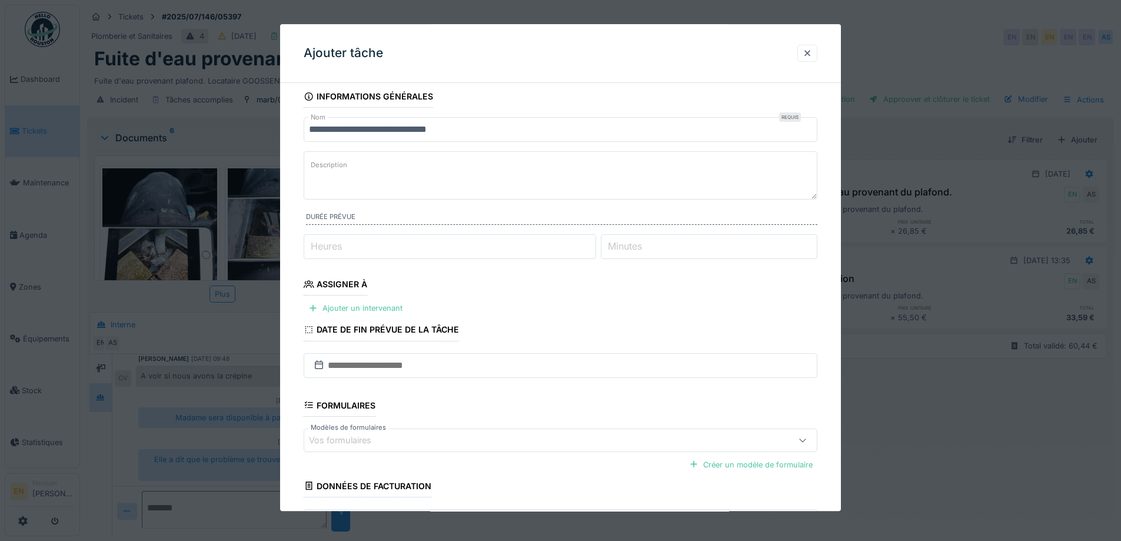
scroll to position [0, 0]
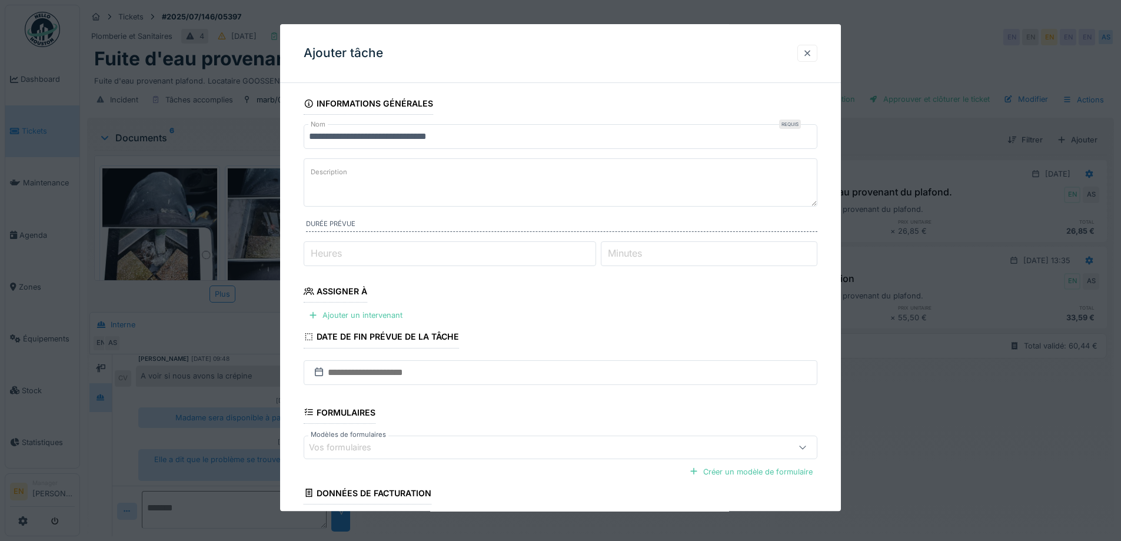
click at [812, 52] on div at bounding box center [807, 53] width 9 height 11
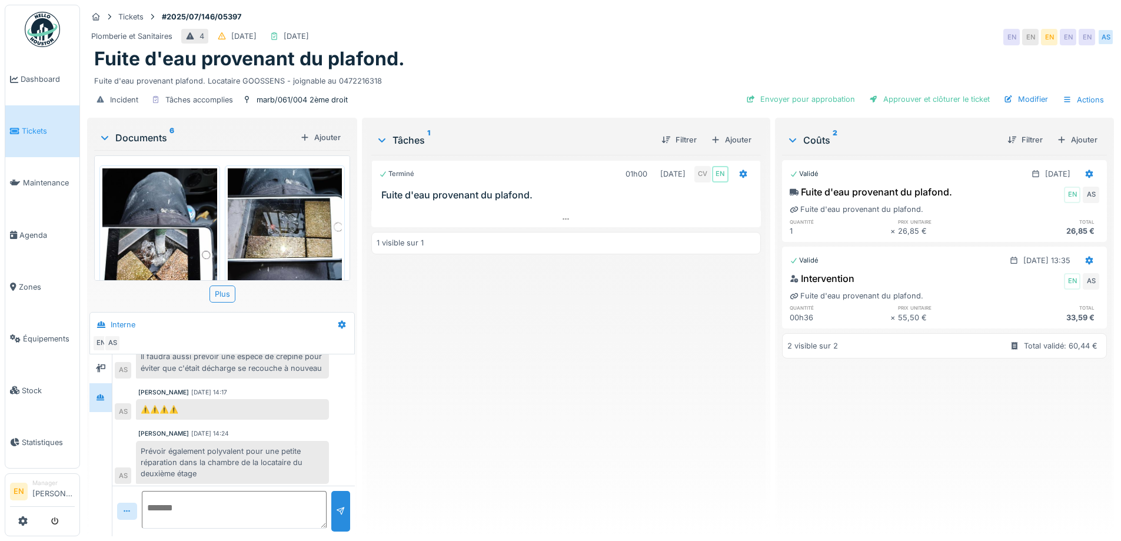
scroll to position [322, 0]
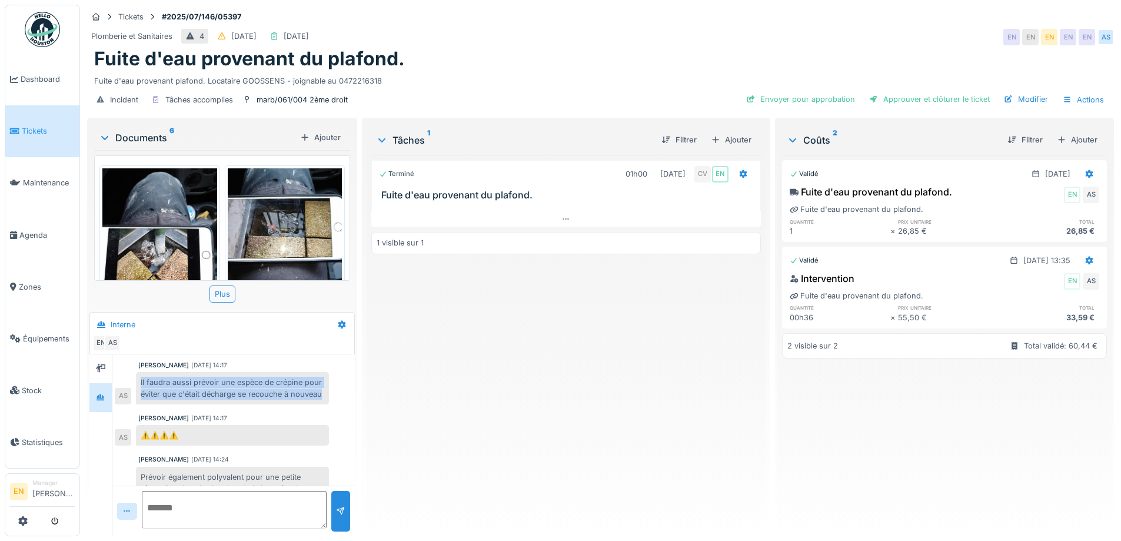
drag, startPoint x: 141, startPoint y: 371, endPoint x: 187, endPoint y: 395, distance: 51.1
click at [187, 395] on div "Il faudra aussi prévoir une espèce de crépine pour éviter que c'était décharge …" at bounding box center [232, 388] width 193 height 32
copy div "Il faudra aussi prévoir une espèce de crépine pour éviter que c'était décharge …"
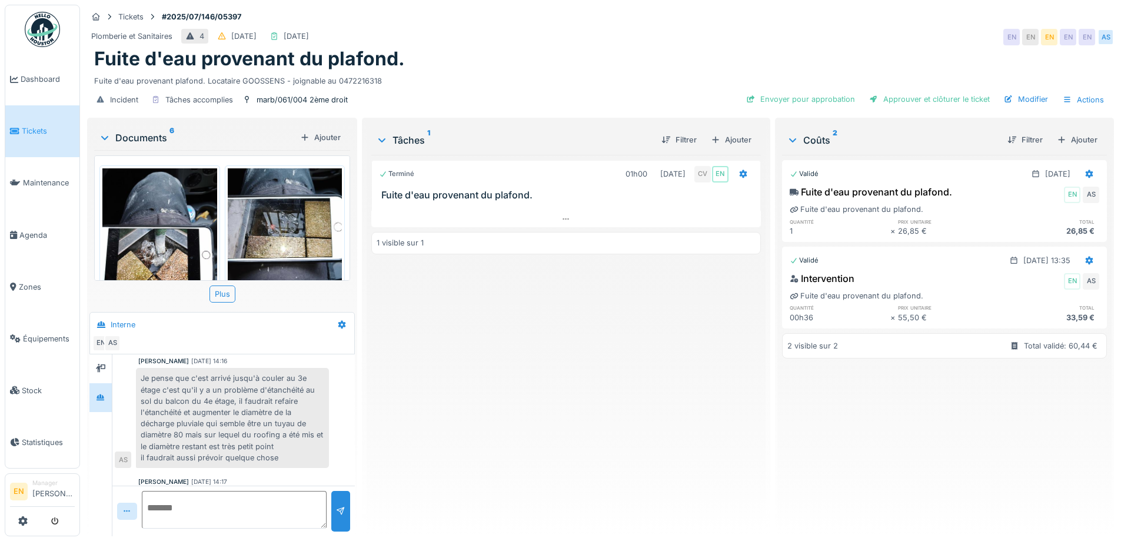
scroll to position [205, 0]
click at [207, 404] on div "Je pense que c'est arrivé jusqu'à couler au 3e étage c'est qu'il y a un problèm…" at bounding box center [232, 419] width 193 height 100
click at [201, 491] on textarea at bounding box center [234, 510] width 185 height 38
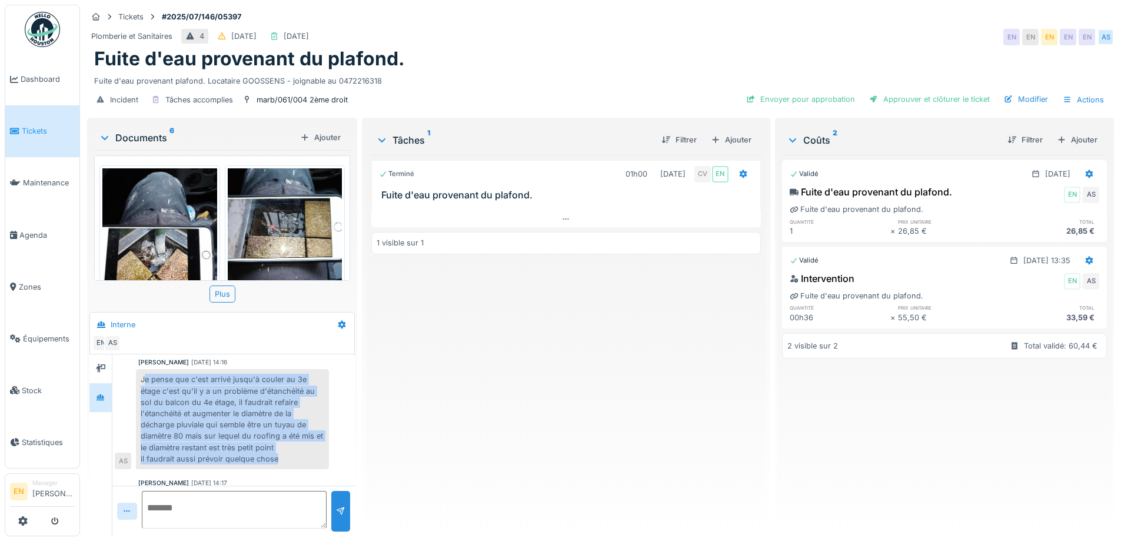
drag, startPoint x: 144, startPoint y: 371, endPoint x: 295, endPoint y: 448, distance: 170.0
click at [295, 448] on div "Je pense que c'est arrivé jusqu'à couler au 3e étage c'est qu'il y a un problèm…" at bounding box center [232, 419] width 193 height 100
copy div "e pense que c'est arrivé jusqu'à couler au 3e étage c'est qu'il y a un problème…"
click at [744, 132] on div "Ajouter" at bounding box center [731, 140] width 50 height 16
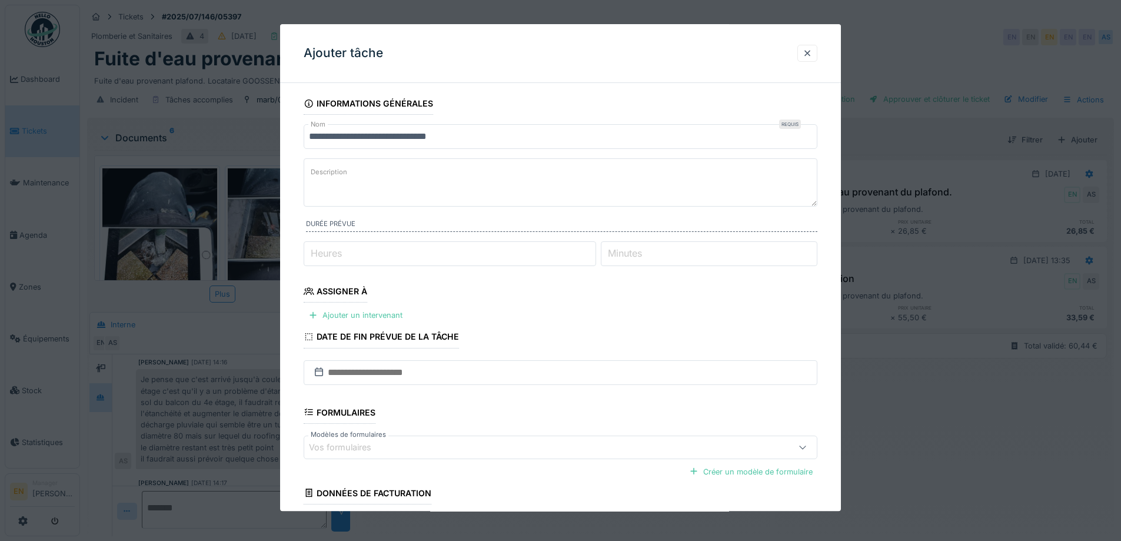
click at [409, 189] on textarea "Description" at bounding box center [561, 182] width 514 height 48
paste textarea "**********"
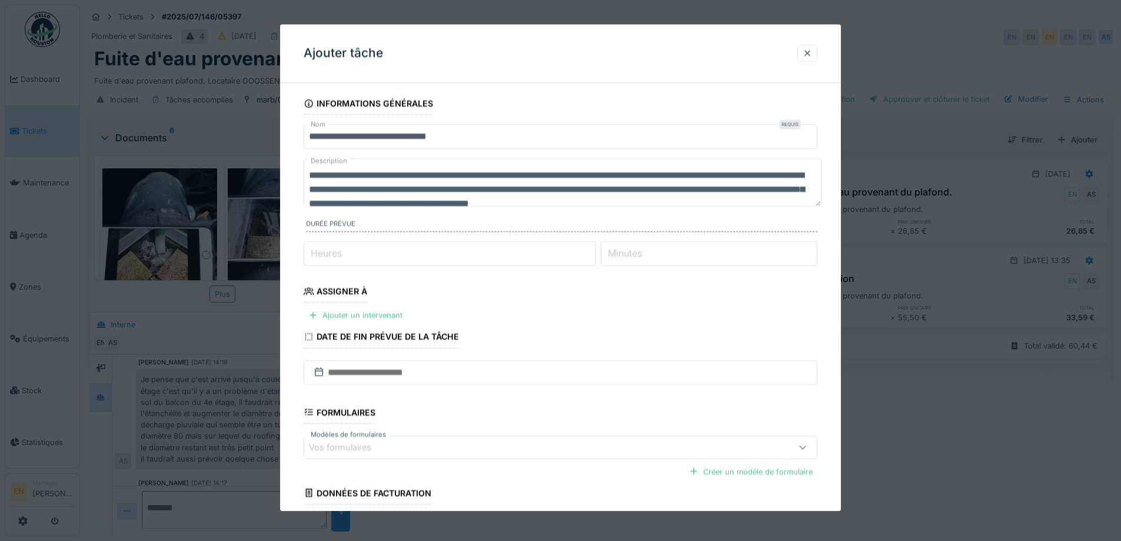
scroll to position [0, 0]
click at [308, 180] on textarea "**********" at bounding box center [563, 182] width 518 height 48
click at [309, 175] on textarea "**********" at bounding box center [563, 182] width 518 height 48
click at [497, 179] on textarea "**********" at bounding box center [563, 182] width 518 height 48
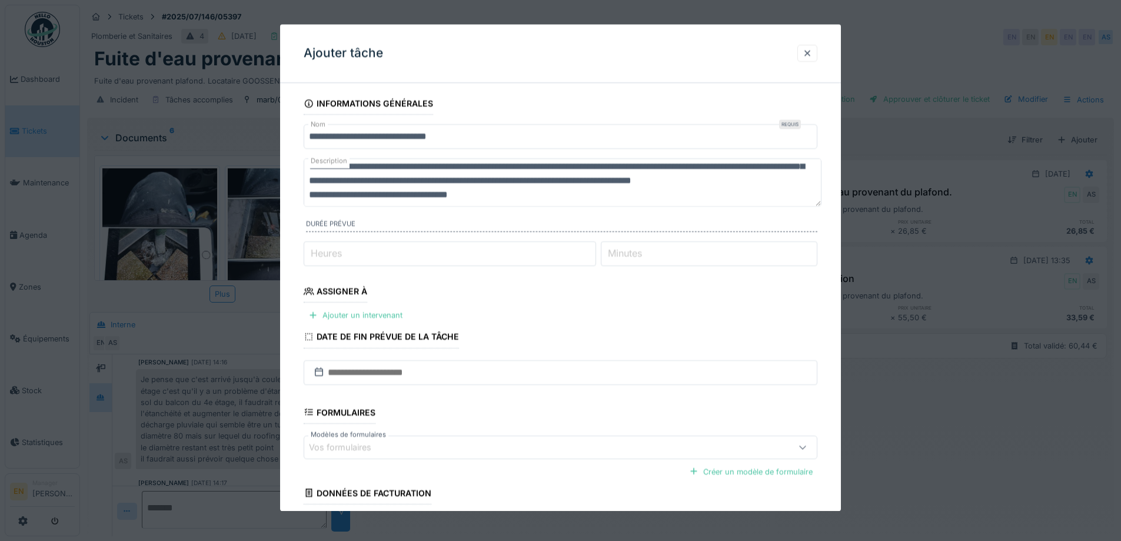
scroll to position [42, 0]
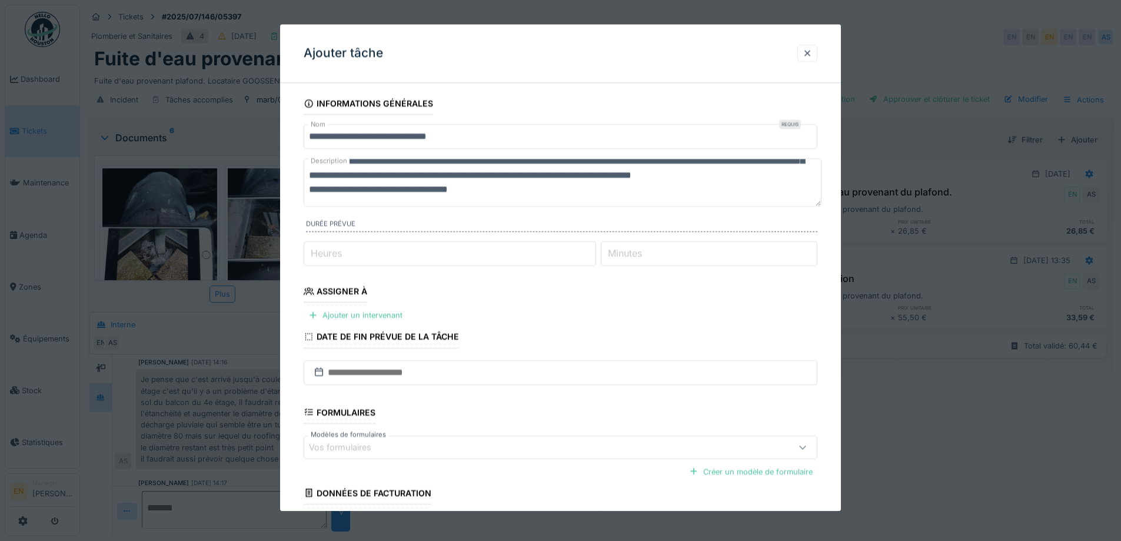
drag, startPoint x: 488, startPoint y: 189, endPoint x: 299, endPoint y: 194, distance: 189.5
click at [299, 194] on div "**********" at bounding box center [560, 349] width 561 height 514
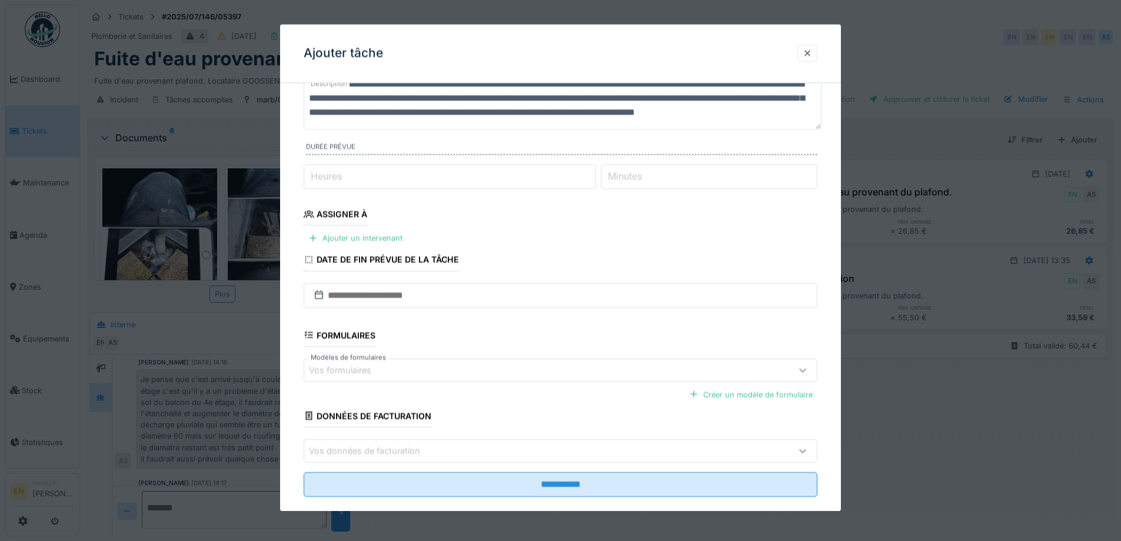
scroll to position [96, 0]
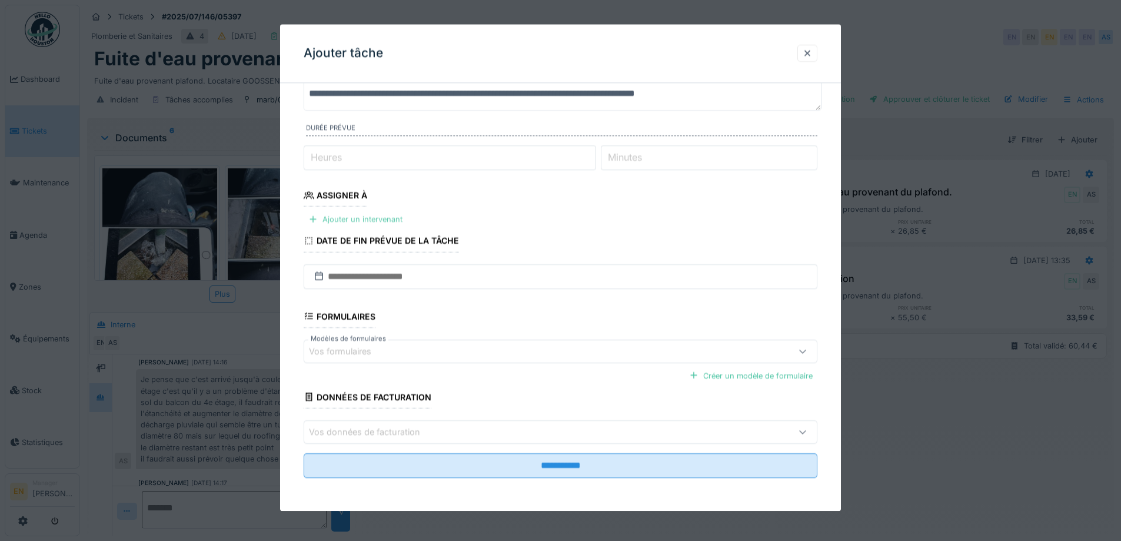
type textarea "**********"
click at [385, 220] on div "Ajouter un intervenant" at bounding box center [356, 220] width 104 height 16
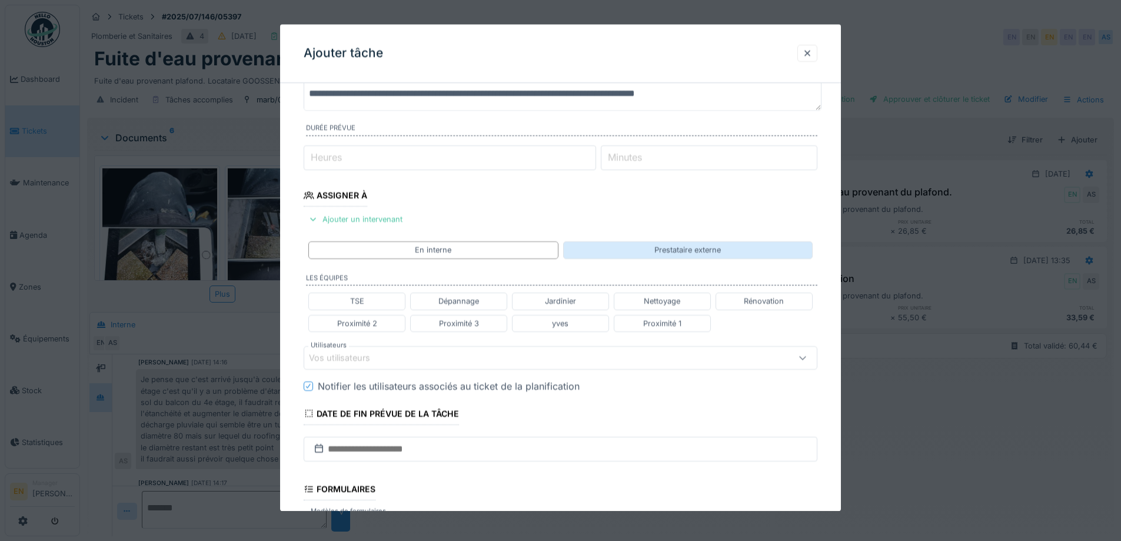
click at [694, 244] on div "Prestataire externe" at bounding box center [687, 250] width 249 height 17
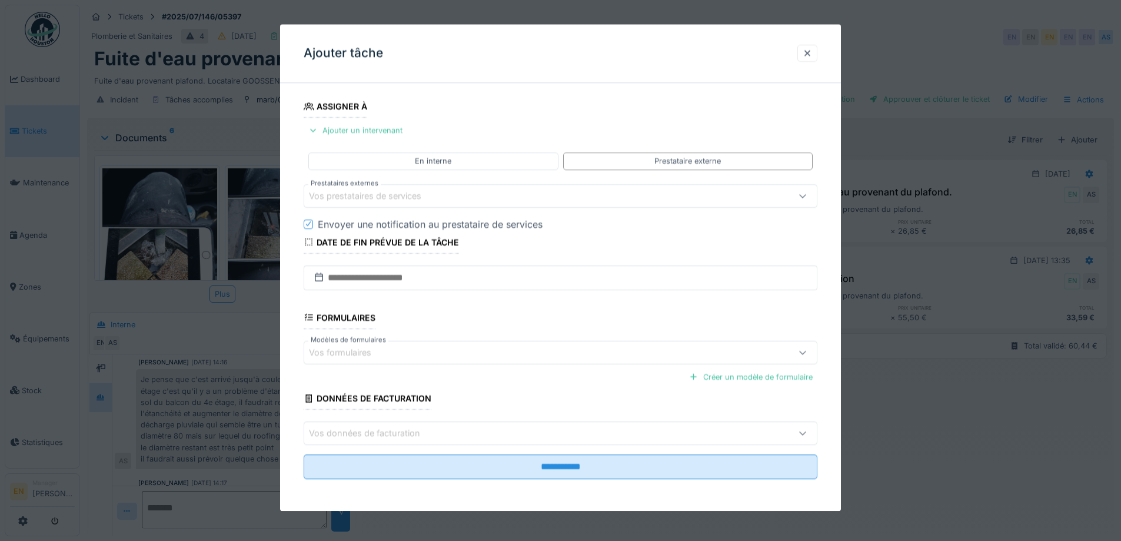
scroll to position [186, 0]
click at [412, 195] on div "Vos prestataires de services" at bounding box center [373, 194] width 129 height 13
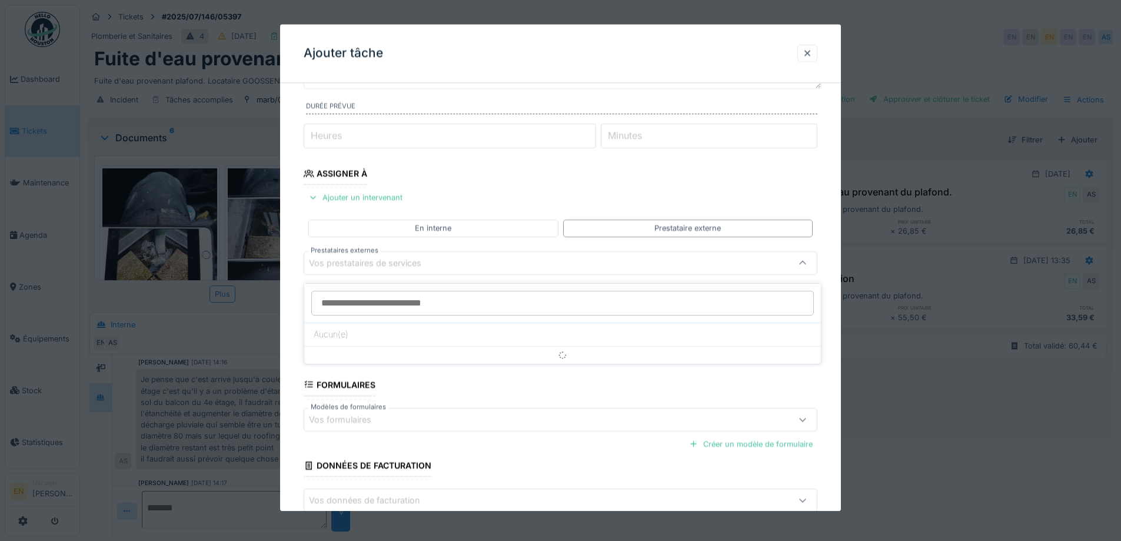
scroll to position [113, 0]
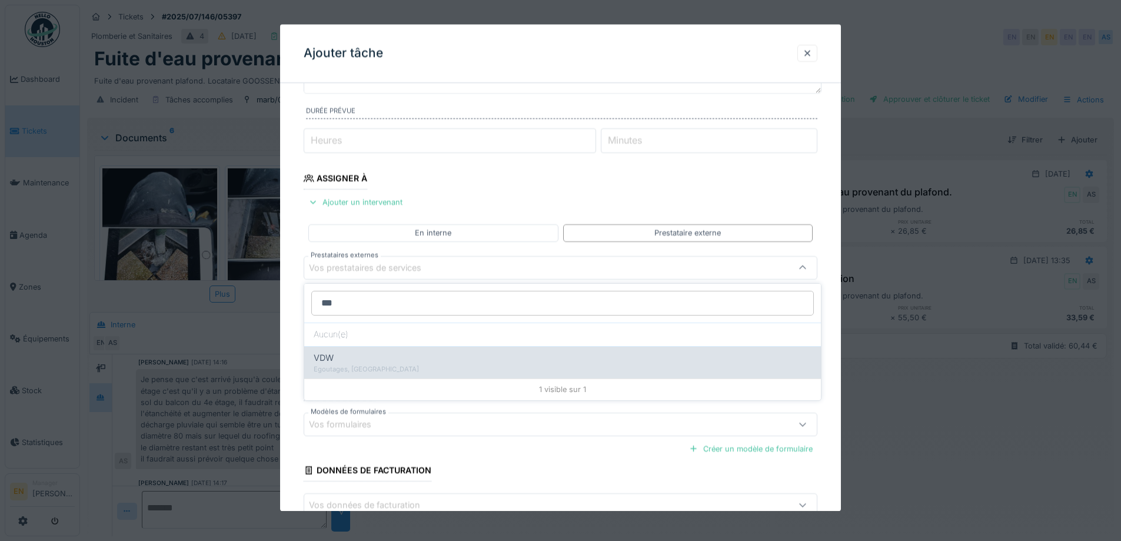
type input "***"
click at [367, 368] on div "Egoutages, Egoutages" at bounding box center [563, 369] width 498 height 10
type input "***"
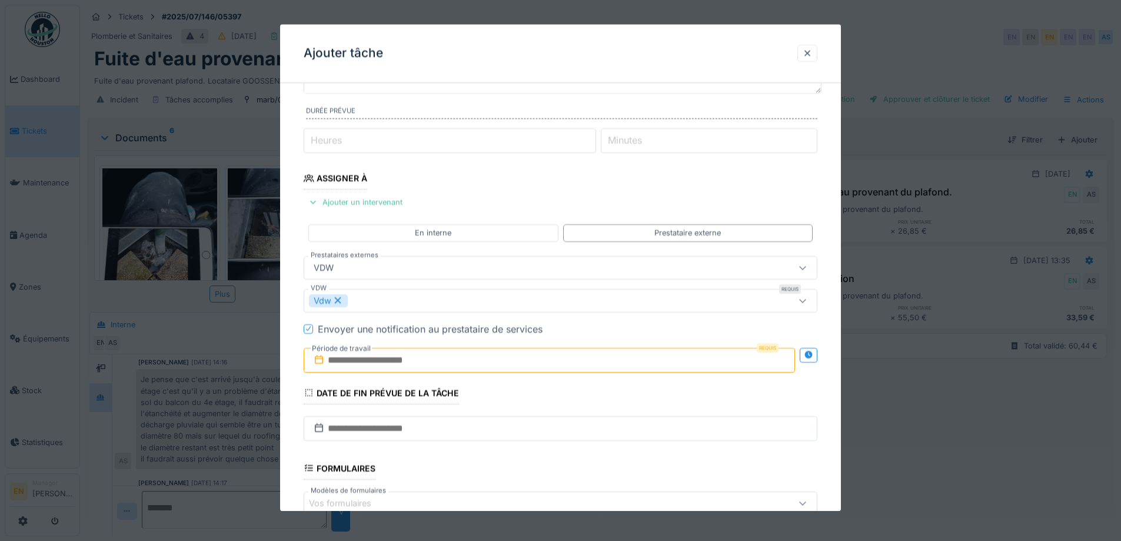
click at [841, 325] on div "**********" at bounding box center [560, 320] width 561 height 683
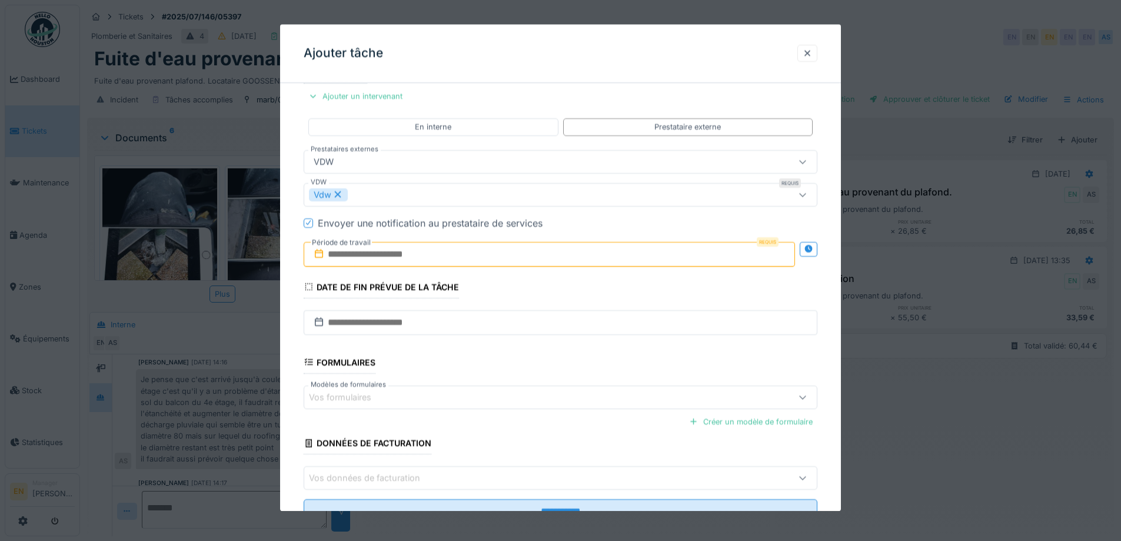
scroll to position [231, 0]
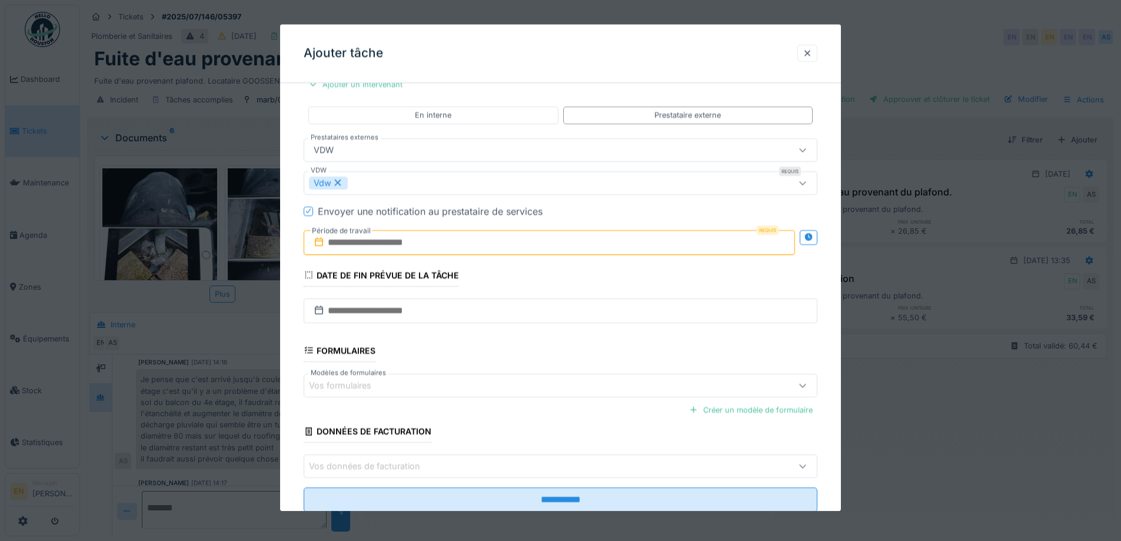
click at [360, 241] on input "text" at bounding box center [549, 242] width 491 height 25
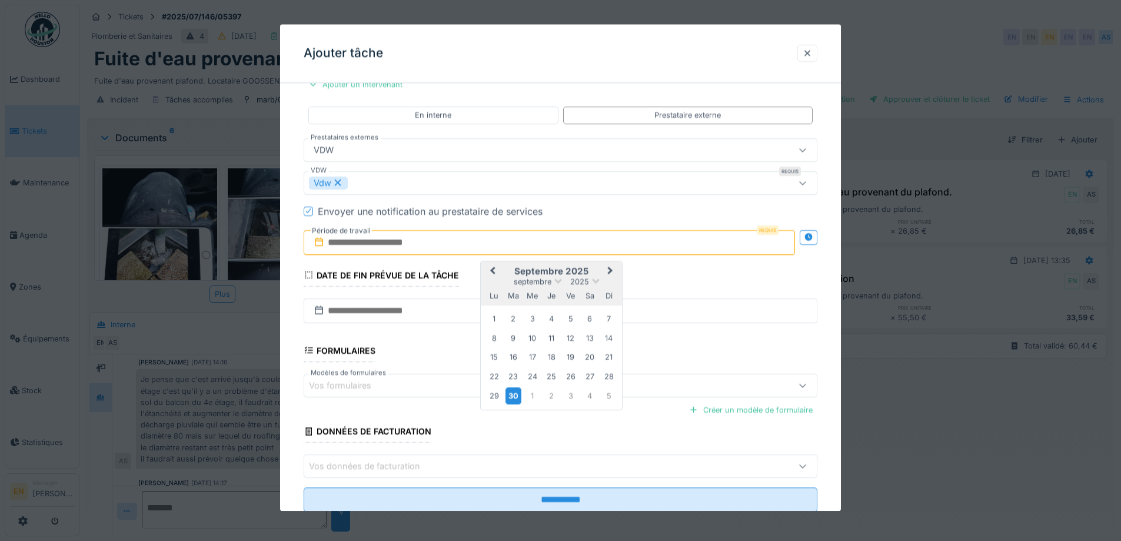
click at [512, 397] on div "30" at bounding box center [513, 396] width 16 height 17
click at [573, 397] on div "3" at bounding box center [571, 396] width 16 height 16
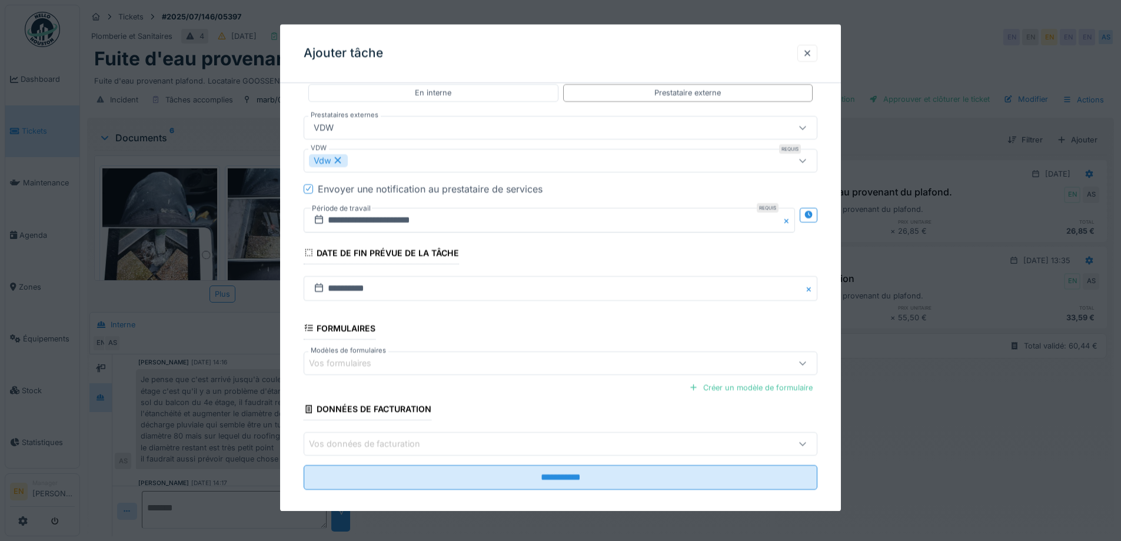
scroll to position [265, 0]
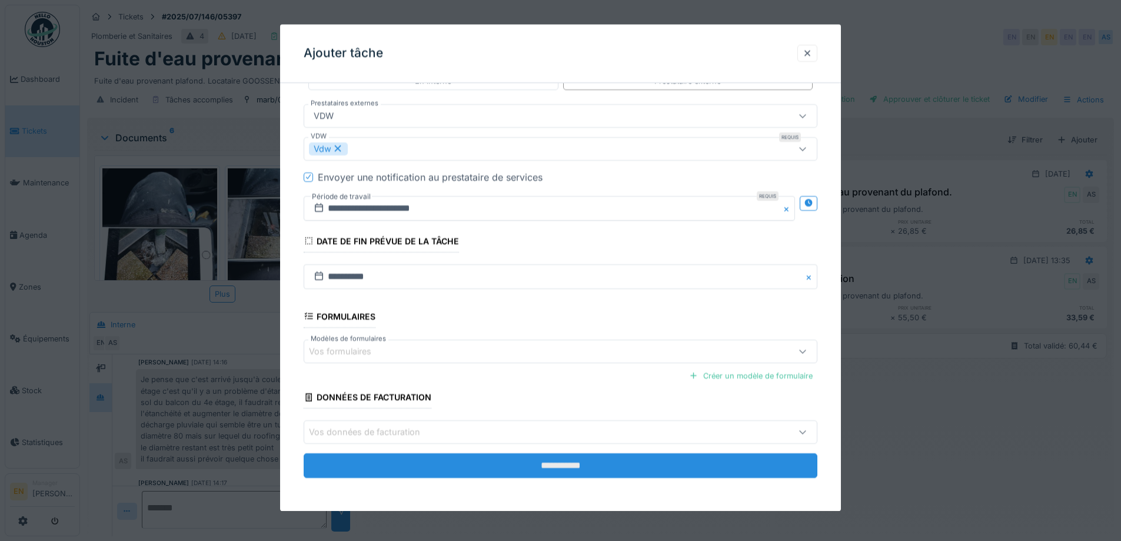
click at [541, 467] on input "**********" at bounding box center [561, 465] width 514 height 25
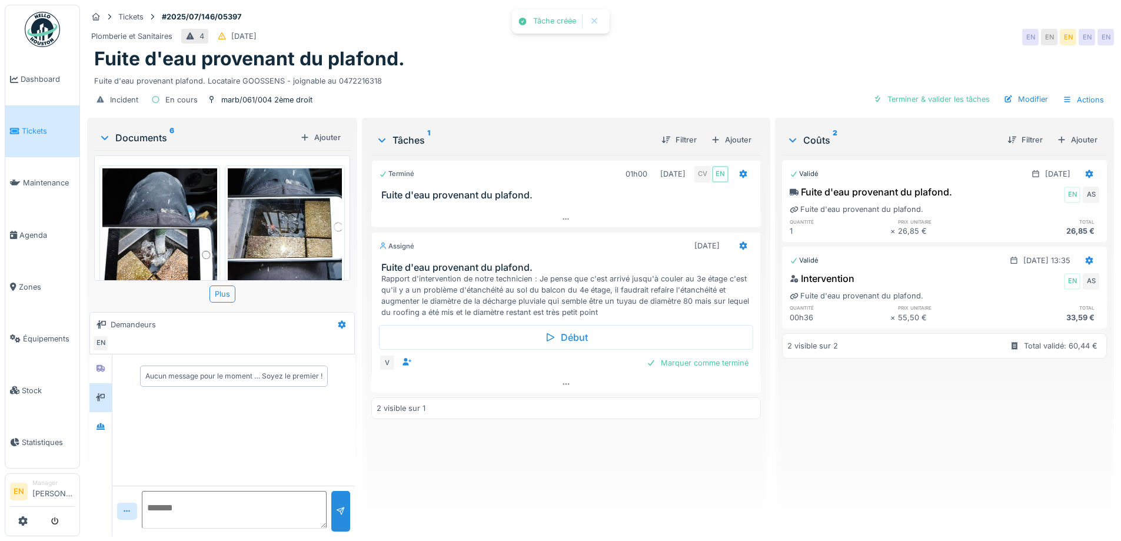
scroll to position [0, 0]
click at [92, 425] on div at bounding box center [100, 426] width 22 height 29
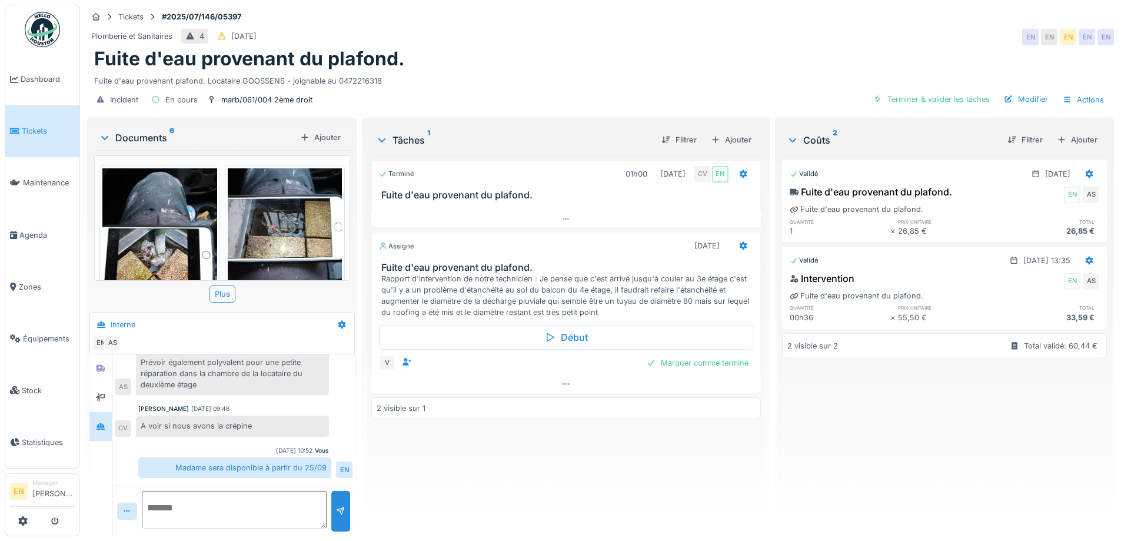
scroll to position [322, 0]
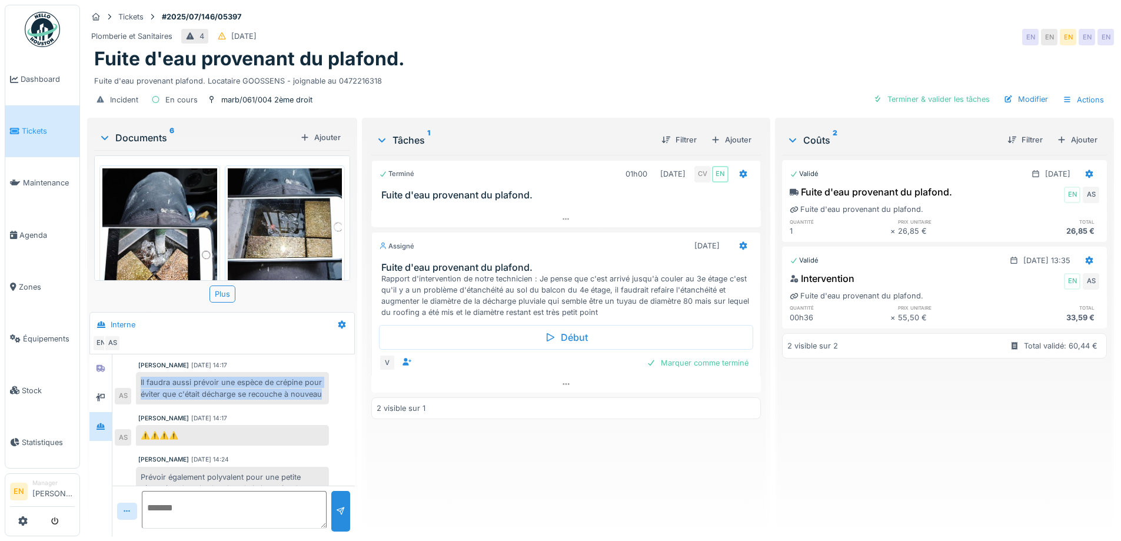
drag, startPoint x: 175, startPoint y: 403, endPoint x: 128, endPoint y: 381, distance: 52.1
click at [128, 381] on div "Il faudra aussi prévoir une espèce de crépine pour éviter que c'était décharge …" at bounding box center [222, 388] width 214 height 32
copy div "Il faudra aussi prévoir une espèce de crépine pour éviter que c'était décharge …"
click at [710, 289] on div "Rapport d'intervention de notre technicien : Je pense que c'est arrivé jusqu'à …" at bounding box center [568, 295] width 374 height 45
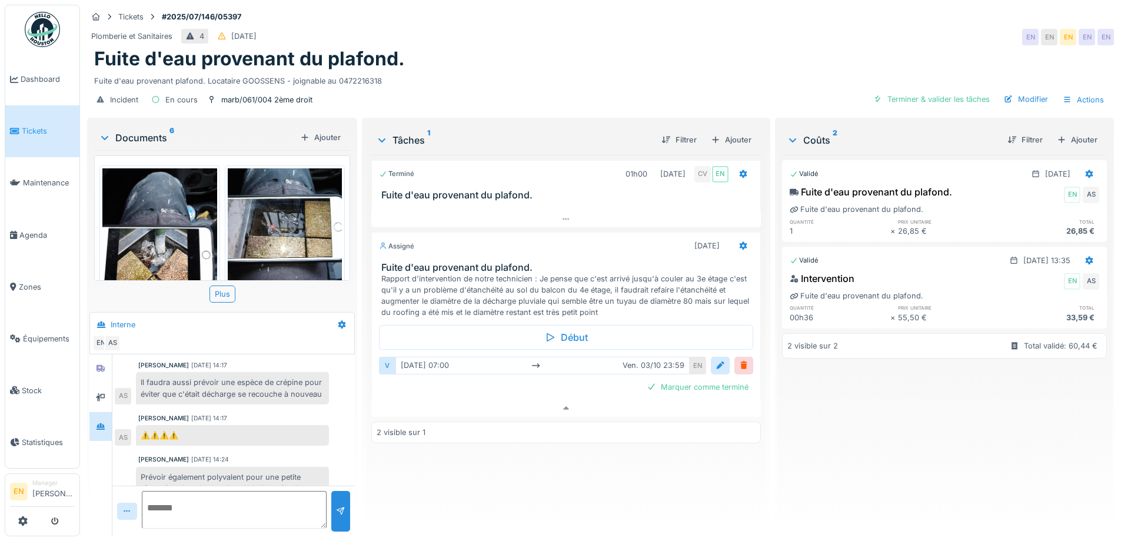
scroll to position [9, 0]
click at [740, 242] on icon at bounding box center [742, 246] width 9 height 8
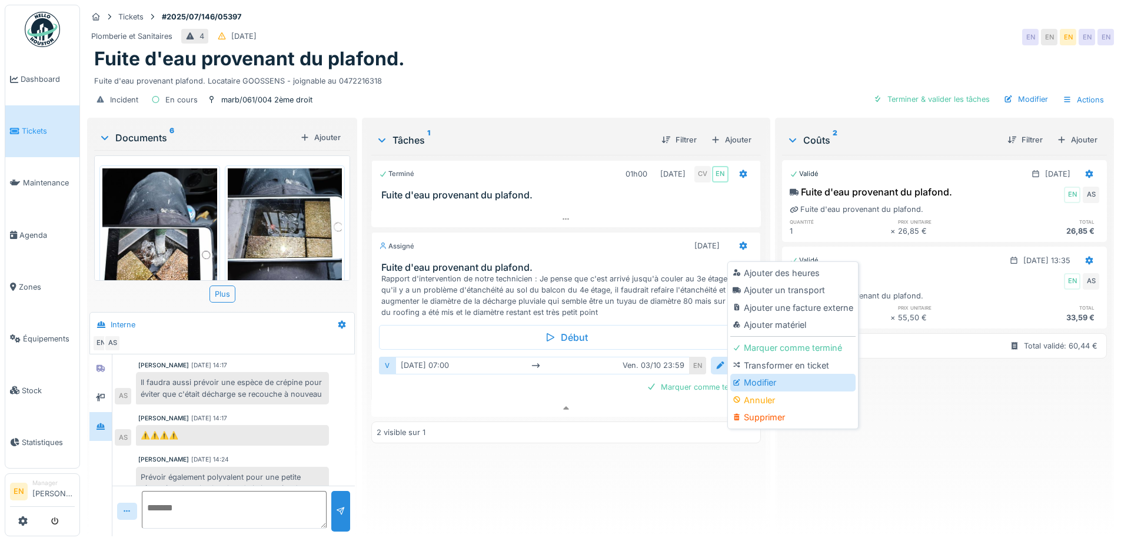
click at [756, 374] on div "Modifier" at bounding box center [792, 383] width 125 height 18
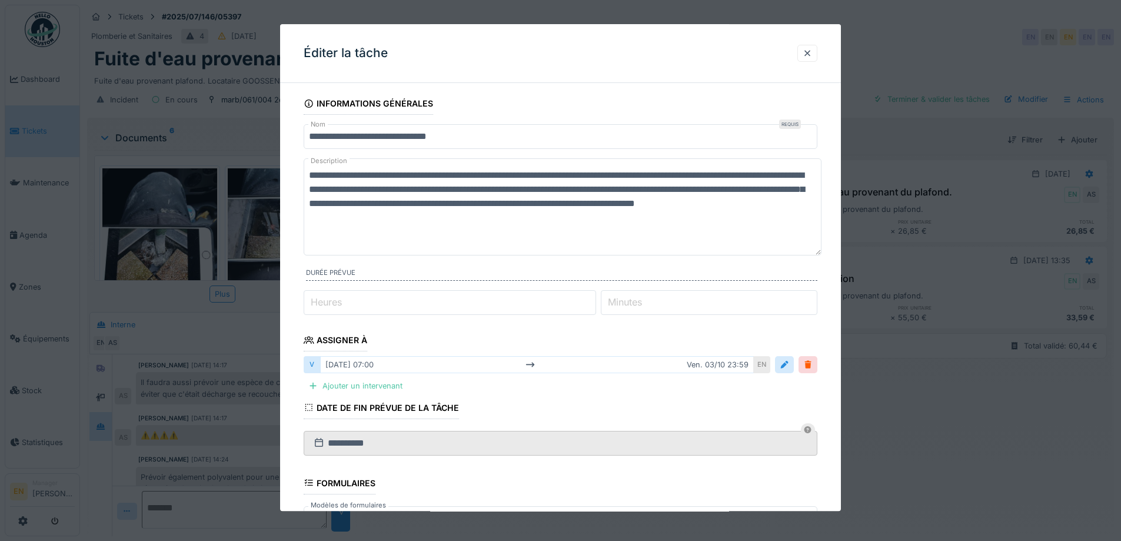
scroll to position [0, 0]
drag, startPoint x: 816, startPoint y: 204, endPoint x: 833, endPoint y: 384, distance: 180.9
click at [833, 387] on div "**********" at bounding box center [560, 384] width 561 height 585
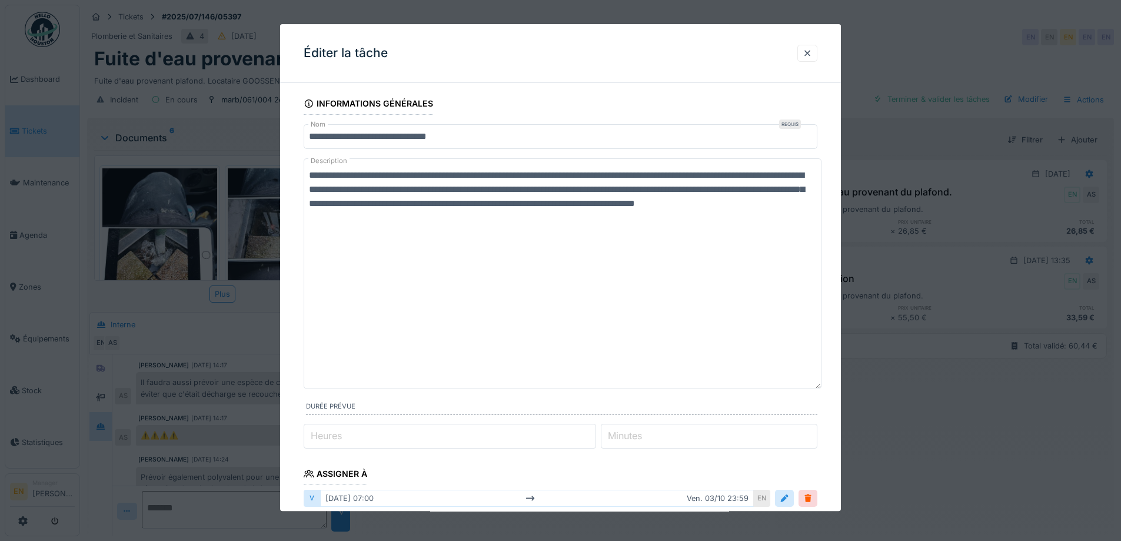
click at [443, 217] on textarea "**********" at bounding box center [563, 273] width 518 height 231
paste textarea "**********"
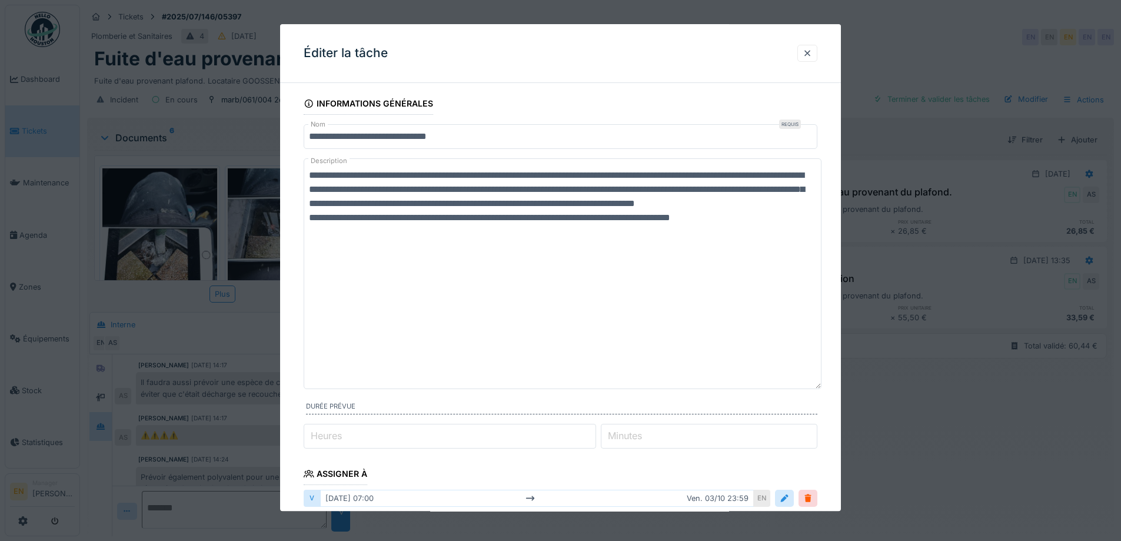
click at [506, 178] on textarea "**********" at bounding box center [563, 273] width 518 height 231
click at [760, 229] on textarea "**********" at bounding box center [563, 273] width 518 height 231
click at [755, 281] on textarea "**********" at bounding box center [563, 273] width 518 height 231
click at [764, 234] on textarea "**********" at bounding box center [563, 273] width 518 height 231
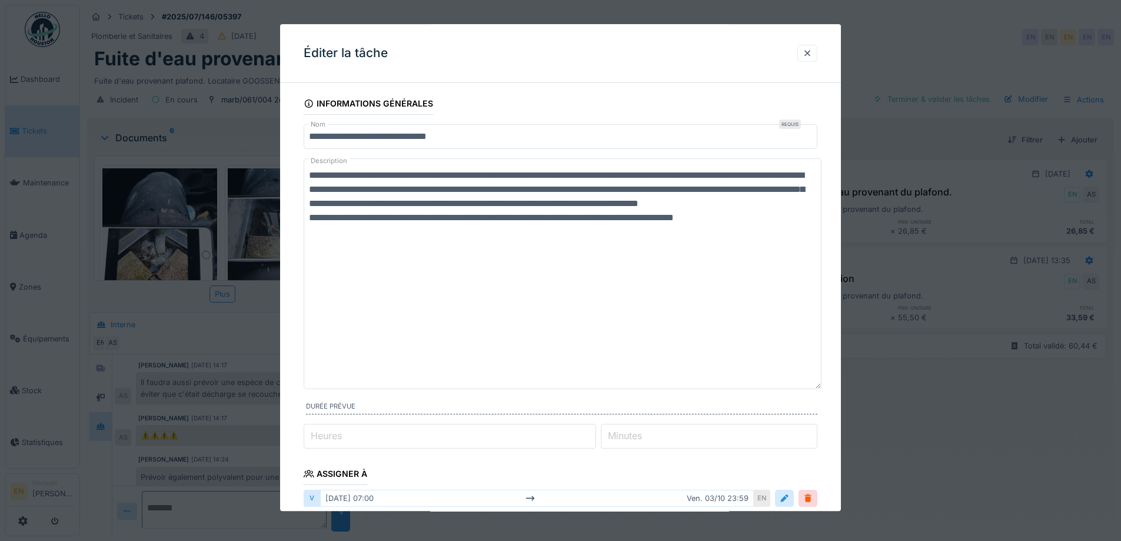
click at [730, 282] on textarea "**********" at bounding box center [563, 273] width 518 height 231
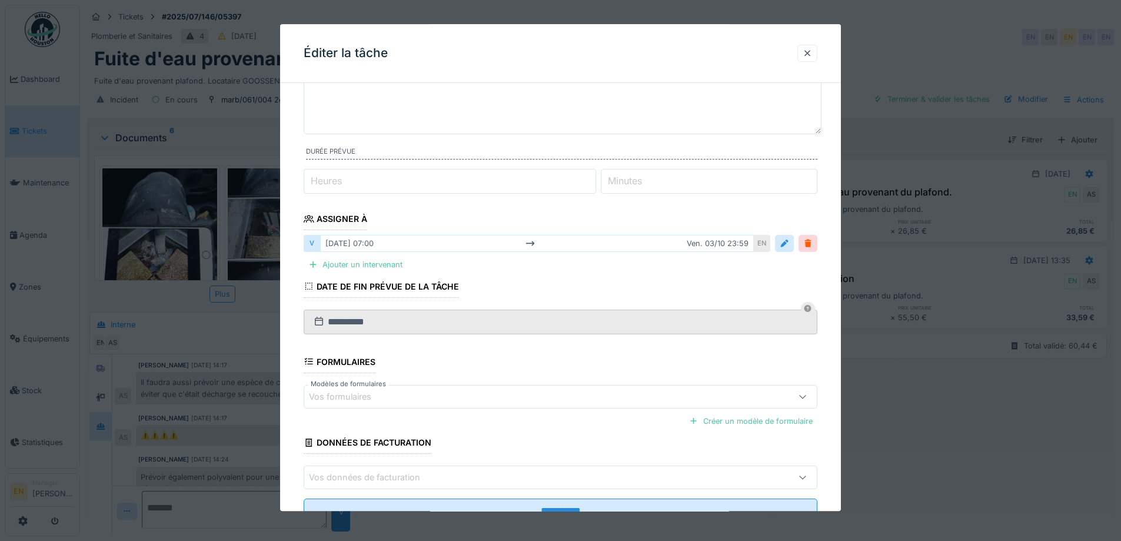
scroll to position [294, 0]
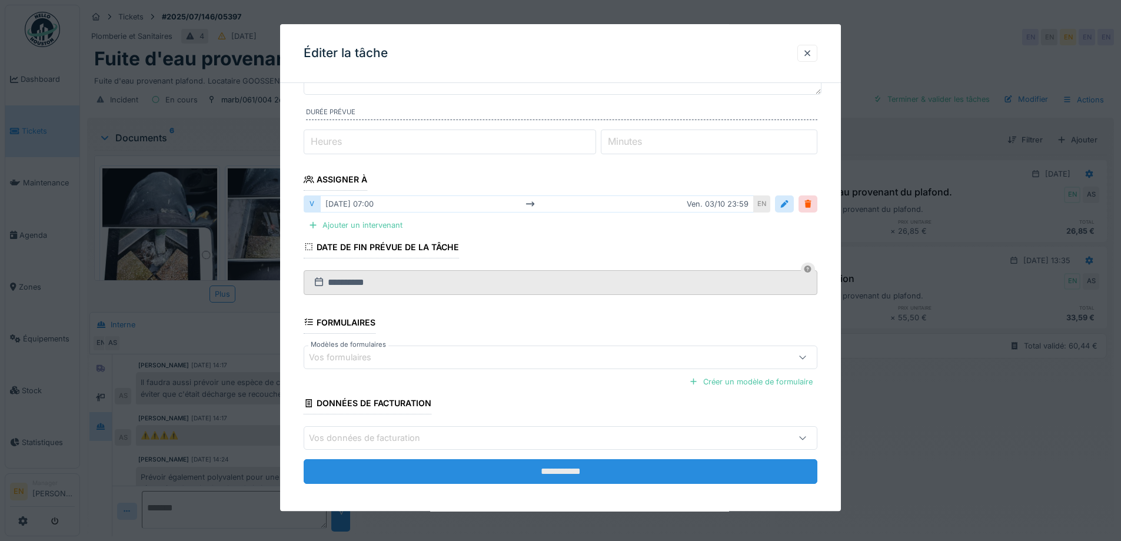
type textarea "**********"
click at [558, 472] on input "**********" at bounding box center [561, 471] width 514 height 25
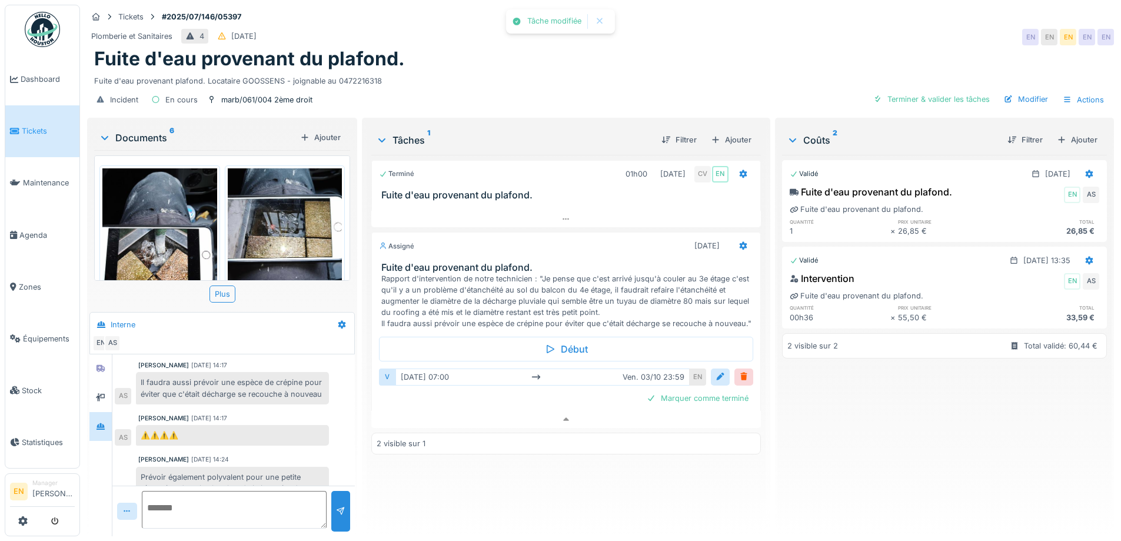
scroll to position [499, 0]
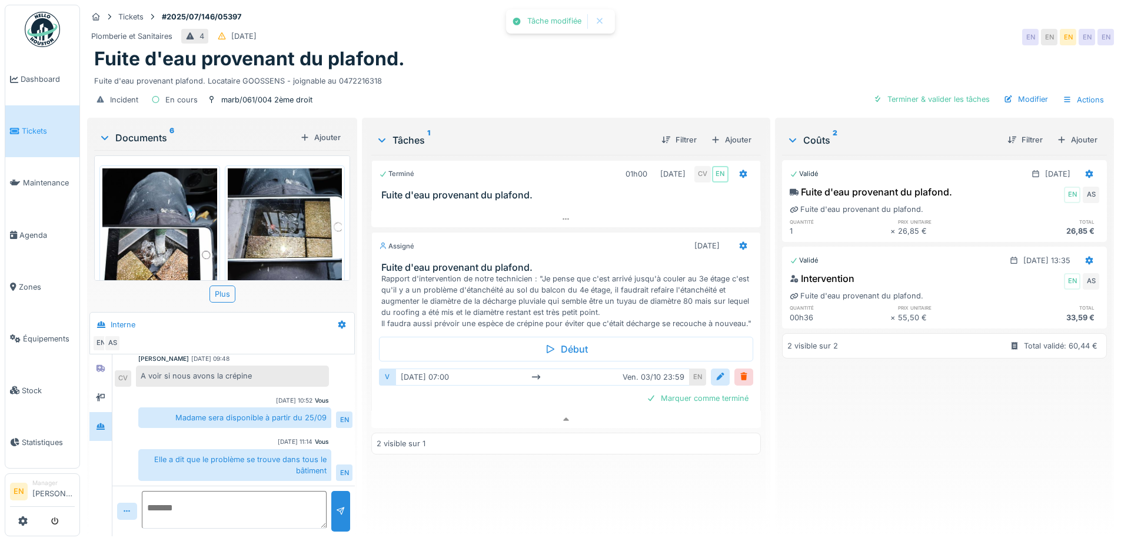
click at [515, 466] on div "Terminé 01h00 07/07/2025 CV EN Fuite d'eau provenant du plafond. Assigné 03/10/…" at bounding box center [565, 341] width 389 height 372
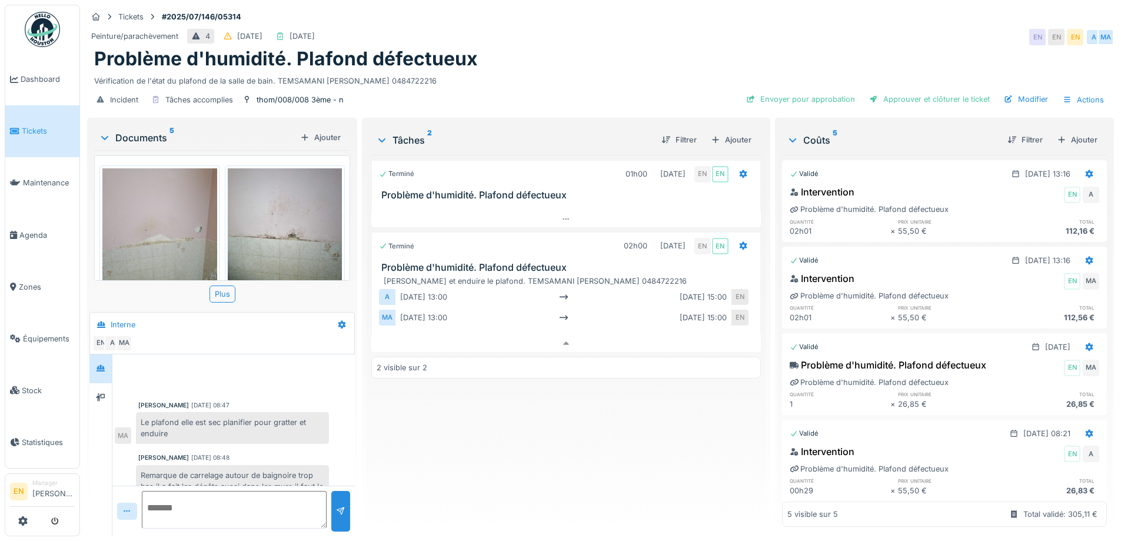
scroll to position [228, 0]
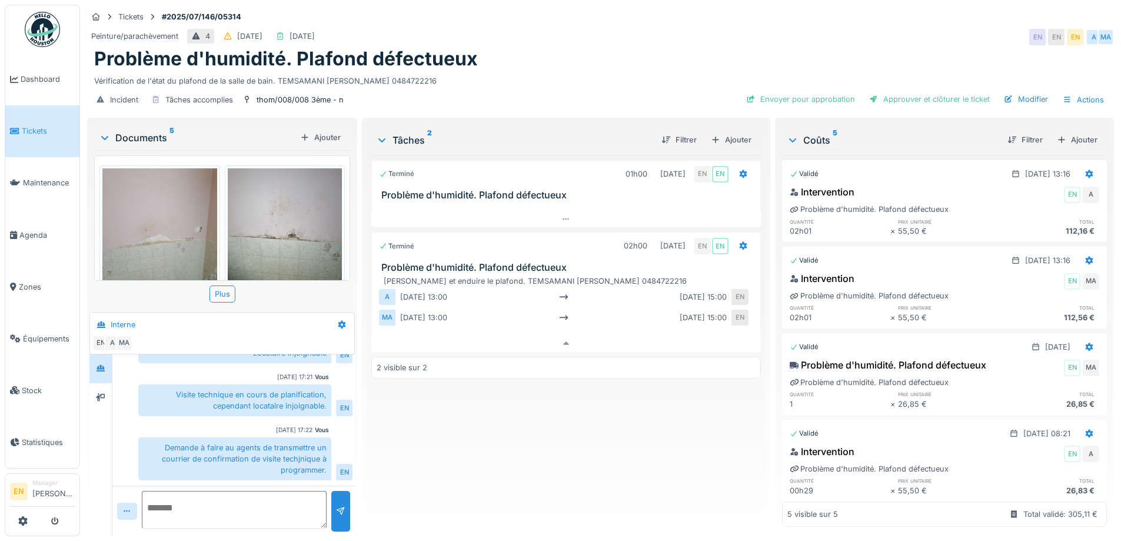
click at [592, 54] on div "Problème d'humidité. Plafond défectueux" at bounding box center [600, 59] width 1013 height 22
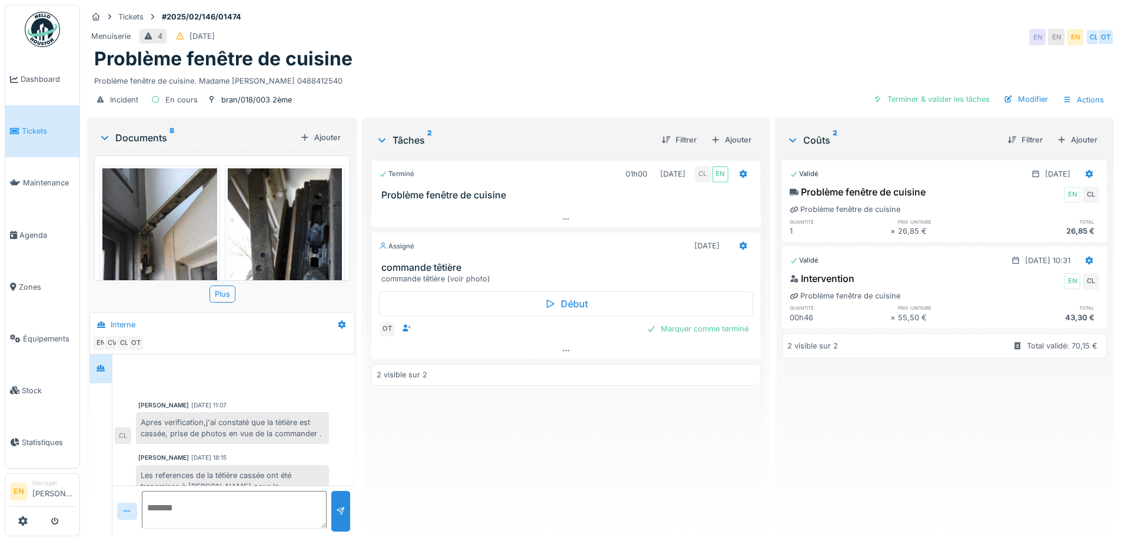
scroll to position [69, 0]
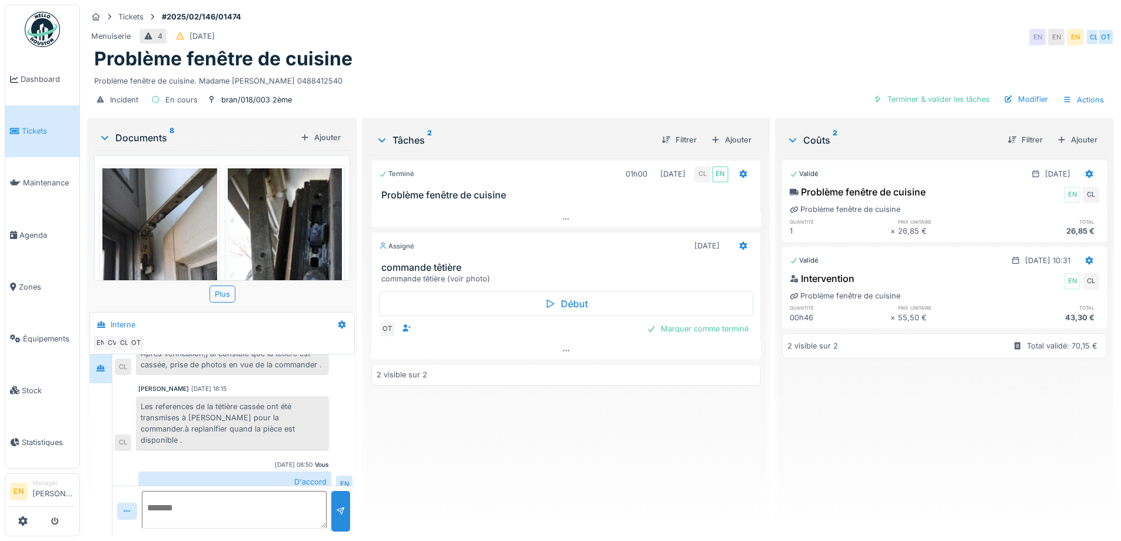
click at [465, 74] on div "Problème fenêtre de cuisine. Madame [PERSON_NAME] 0488412540" at bounding box center [600, 79] width 1013 height 16
click at [402, 432] on div "Terminé 01h00 [DATE] CL EN Problème fenêtre de cuisine Assigné [DATE] commande …" at bounding box center [565, 341] width 389 height 372
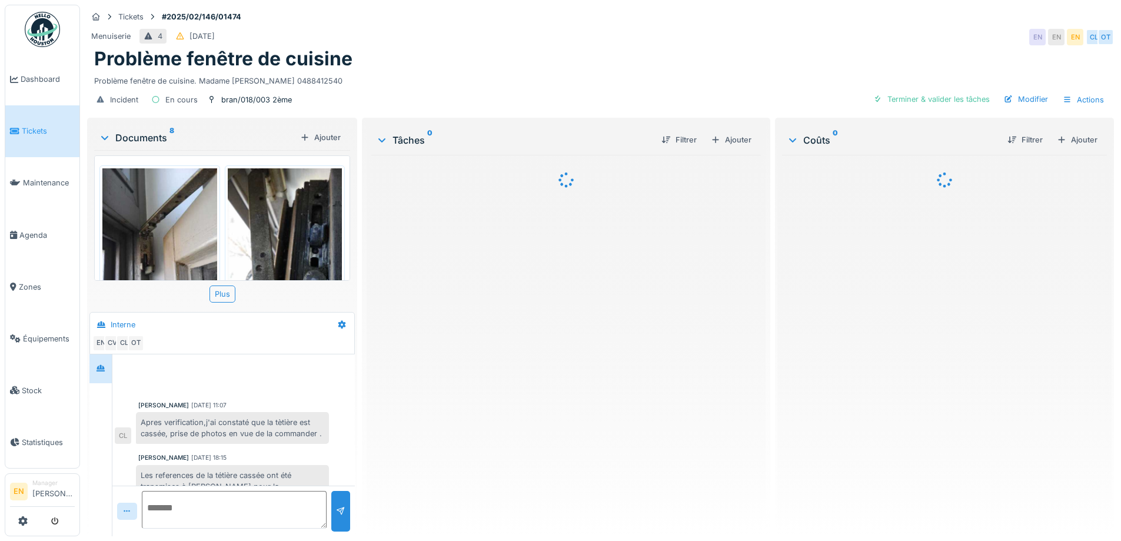
scroll to position [69, 0]
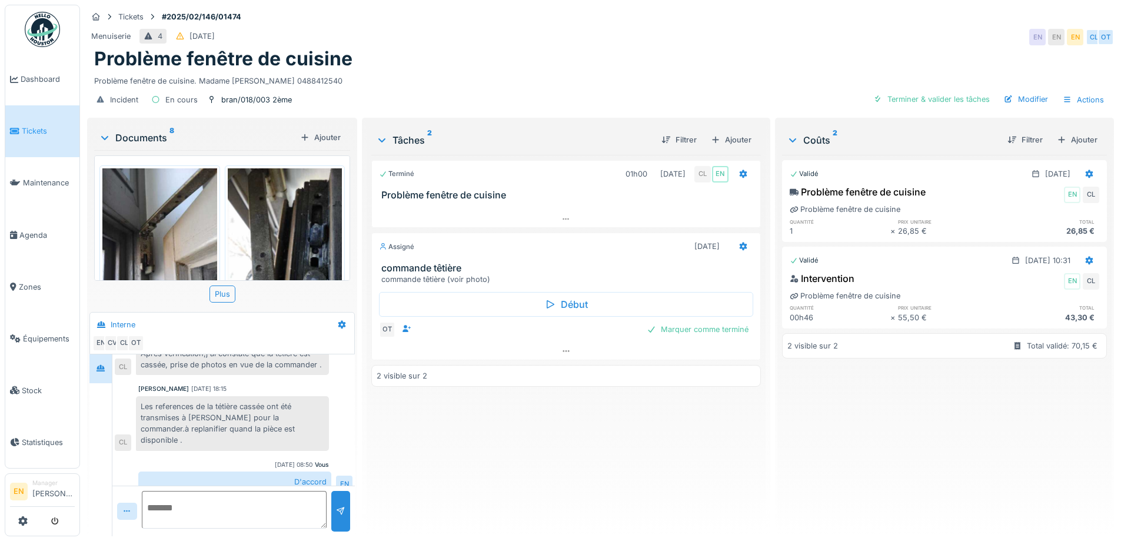
click at [444, 470] on div "Terminé 01h00 [DATE] CL EN Problème fenêtre de cuisine Assigné [DATE] commande …" at bounding box center [565, 341] width 389 height 372
click at [455, 58] on div "Problème fenêtre de cuisine" at bounding box center [600, 59] width 1013 height 22
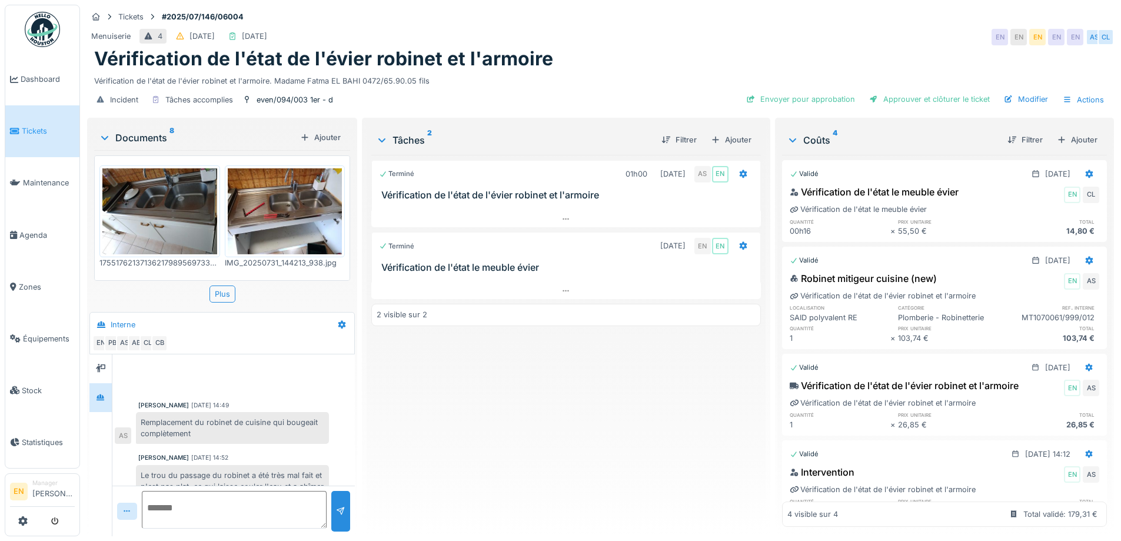
scroll to position [163, 0]
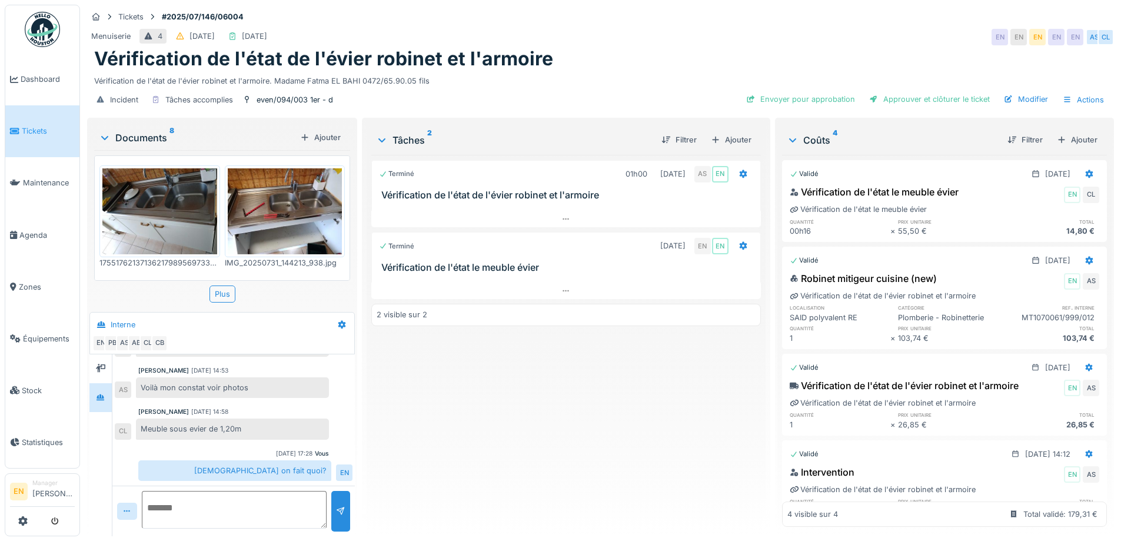
click at [375, 447] on div "Terminé 01h00 [DATE] AS EN Vérification de l'état de l'évier robinet et l'armoi…" at bounding box center [565, 341] width 389 height 372
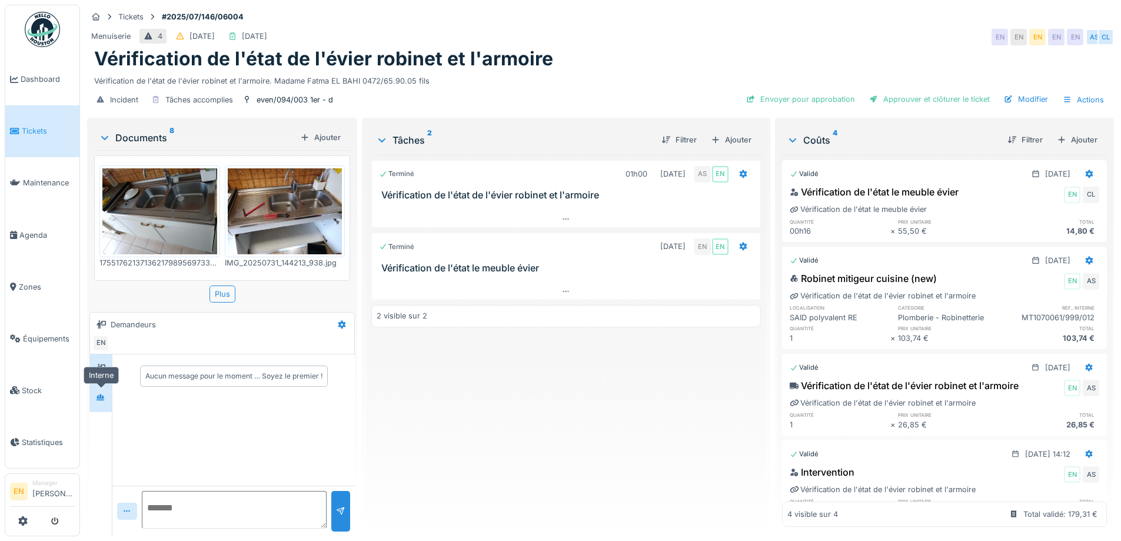
click at [102, 400] on icon at bounding box center [100, 397] width 8 height 6
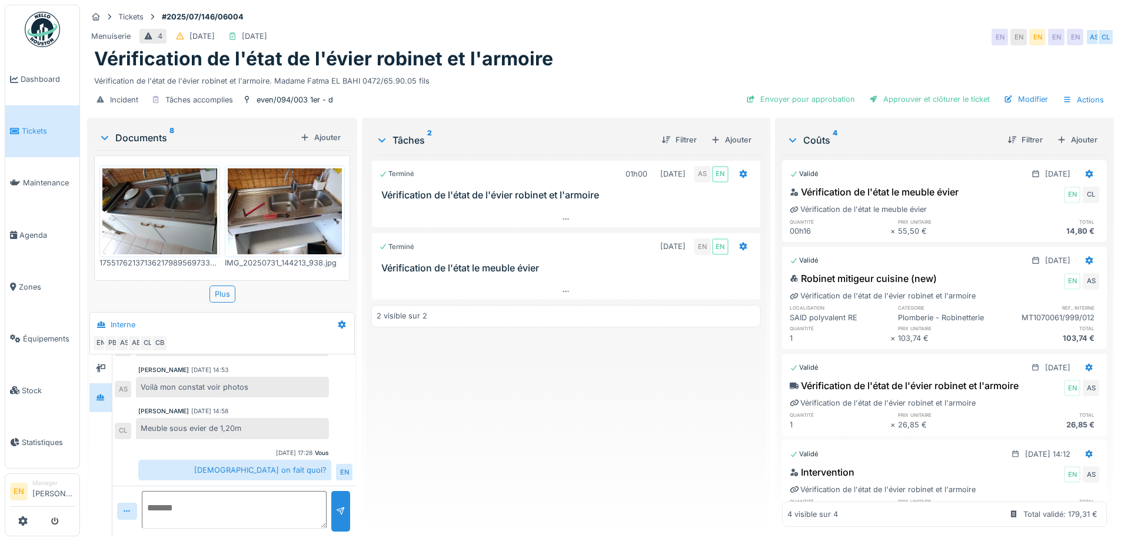
click at [425, 424] on div "Terminé 01h00 [DATE] AS EN Vérification de l'état de l'évier robinet et l'armoi…" at bounding box center [565, 341] width 389 height 372
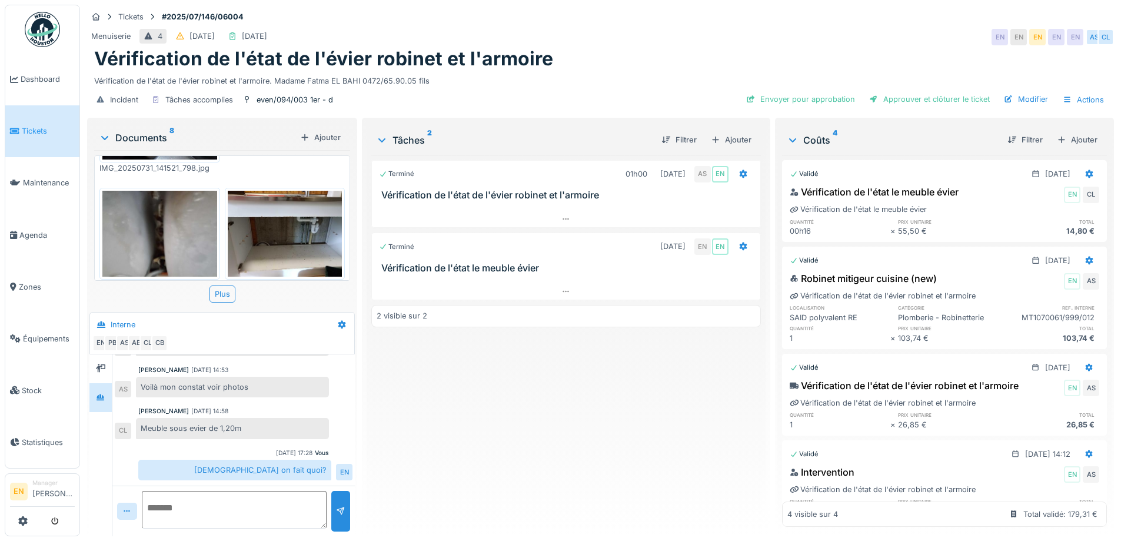
click at [565, 385] on div "Terminé 01h00 [DATE] AS EN Vérification de l'état de l'évier robinet et l'armoi…" at bounding box center [565, 341] width 389 height 372
click at [187, 408] on div "[PERSON_NAME] [DATE] 14:58 Meuble sous evier de 1,20m CL" at bounding box center [234, 423] width 238 height 32
click at [337, 411] on div "[PERSON_NAME] [DATE] 14:58 Meuble sous evier de 1,20m CL" at bounding box center [234, 423] width 238 height 32
click at [265, 422] on div "Meuble sous evier de 1,20m" at bounding box center [232, 428] width 193 height 21
click at [165, 221] on img at bounding box center [159, 234] width 115 height 86
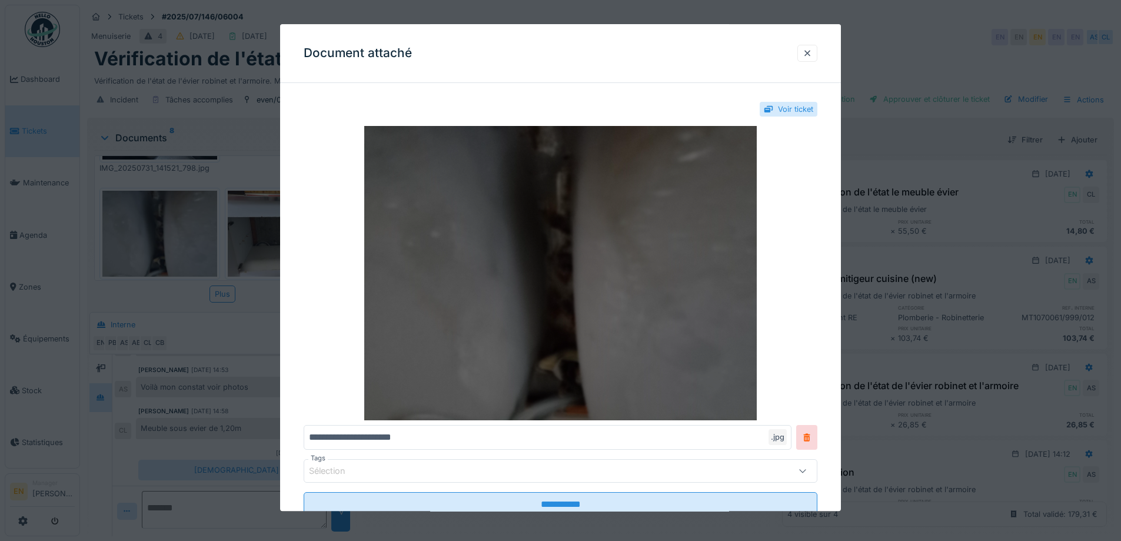
click at [629, 247] on img at bounding box center [561, 274] width 514 height 294
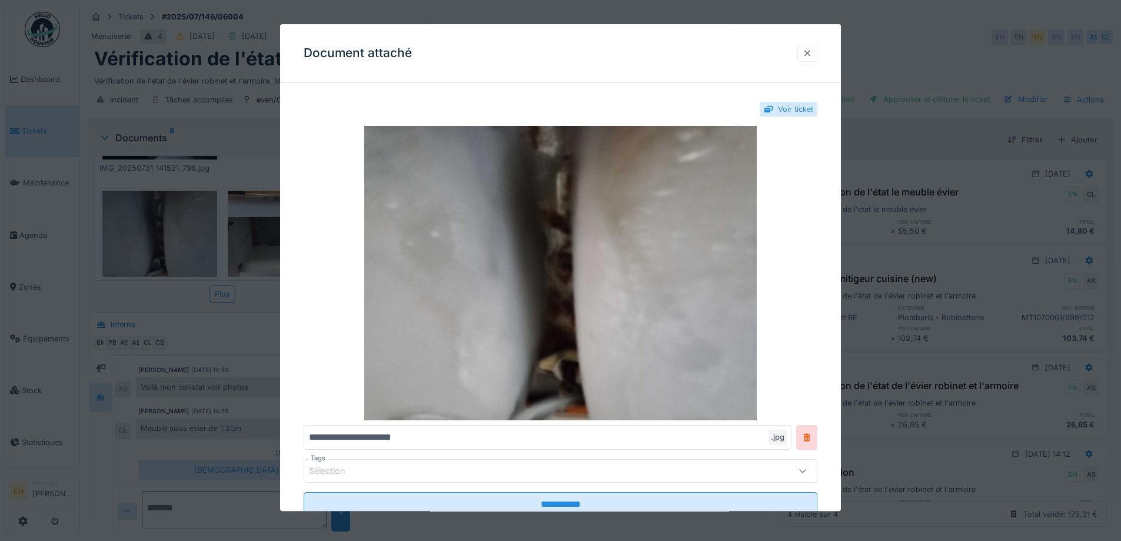
click at [817, 50] on div at bounding box center [807, 53] width 20 height 17
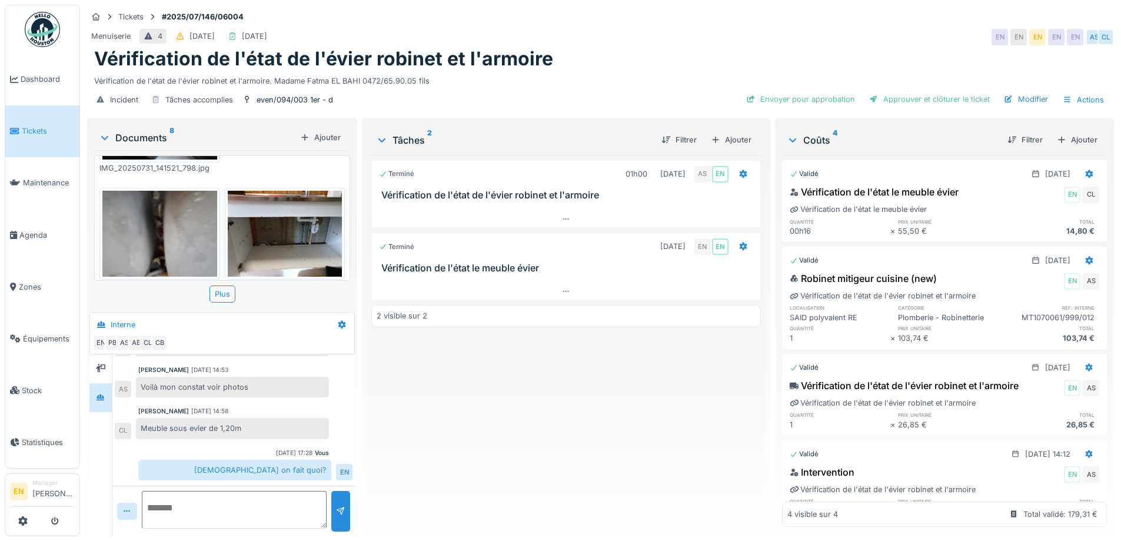
click at [266, 224] on img at bounding box center [285, 234] width 115 height 86
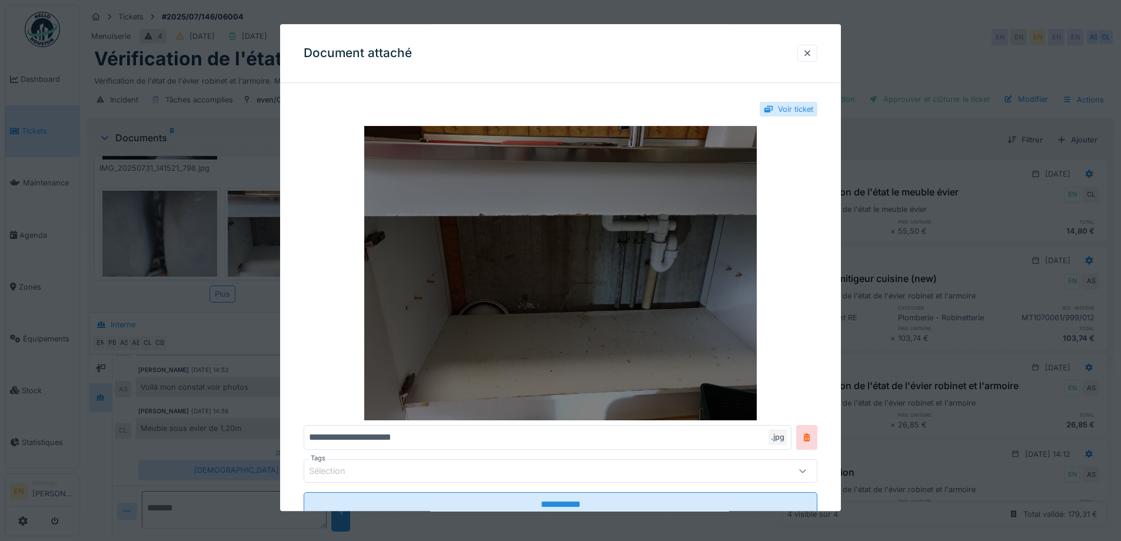
click at [653, 257] on img at bounding box center [561, 274] width 514 height 294
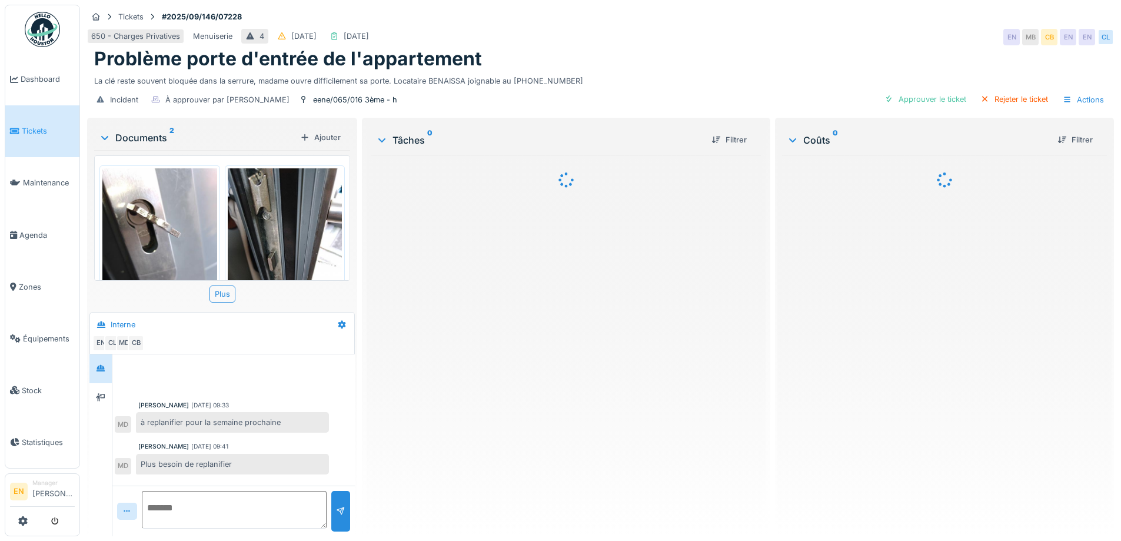
scroll to position [182, 0]
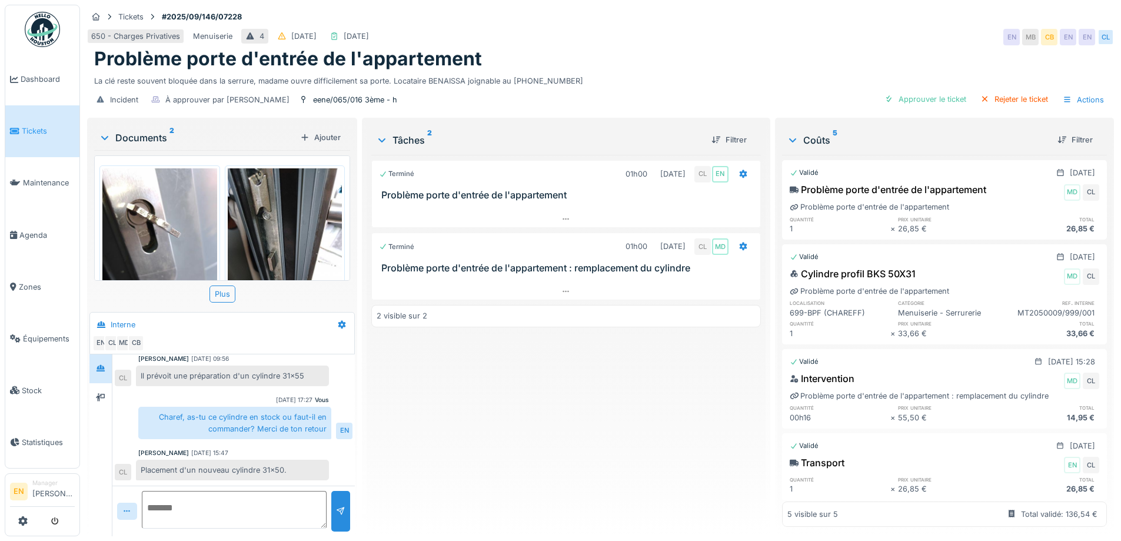
click at [550, 406] on div "Terminé 01h00 19/09/2025 CL EN Problème porte d'entrée de l'appartement Terminé…" at bounding box center [565, 341] width 389 height 372
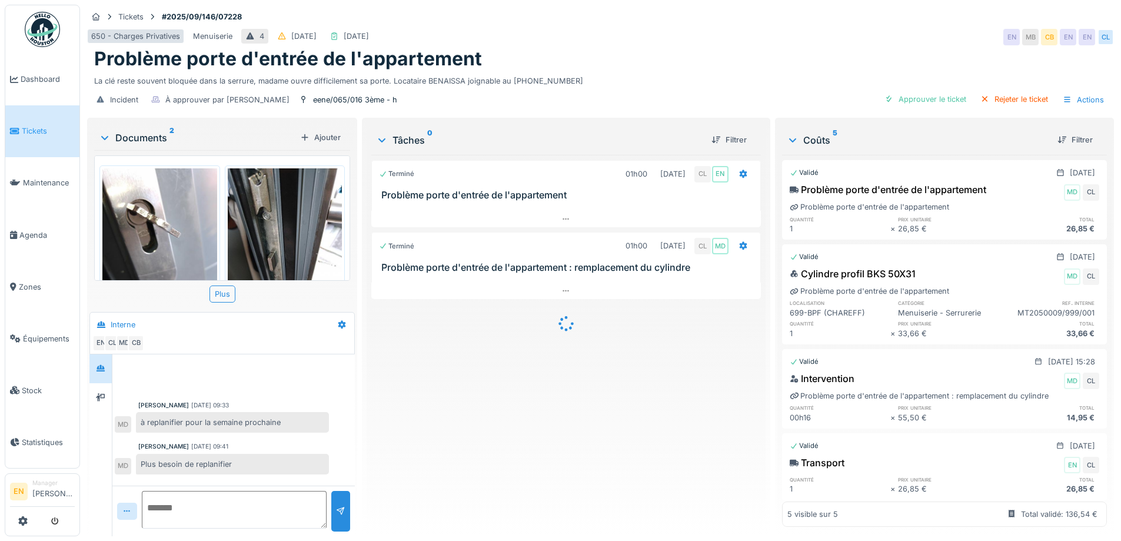
scroll to position [182, 0]
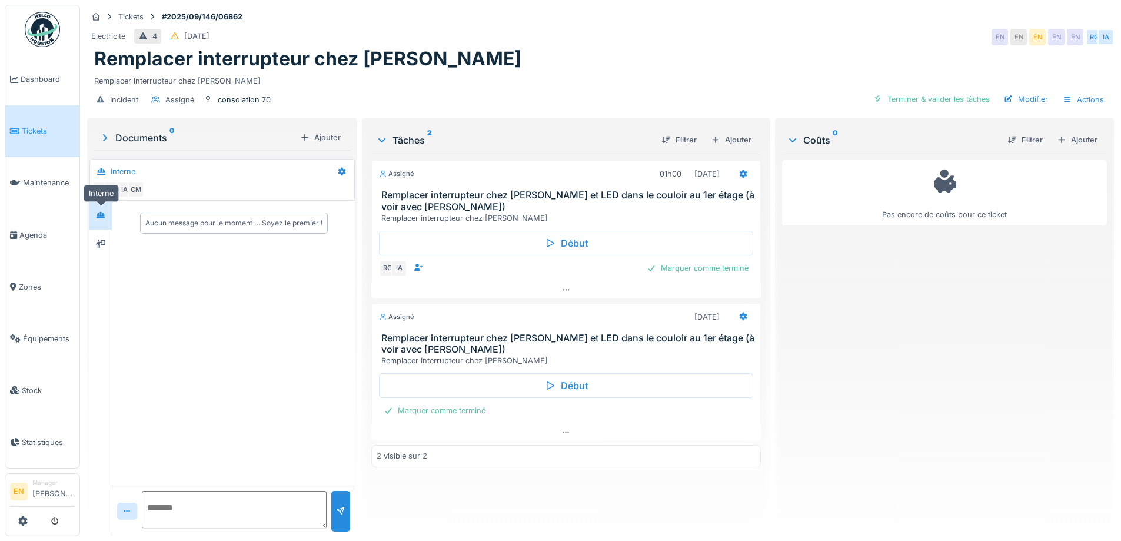
click at [102, 216] on icon at bounding box center [100, 215] width 8 height 6
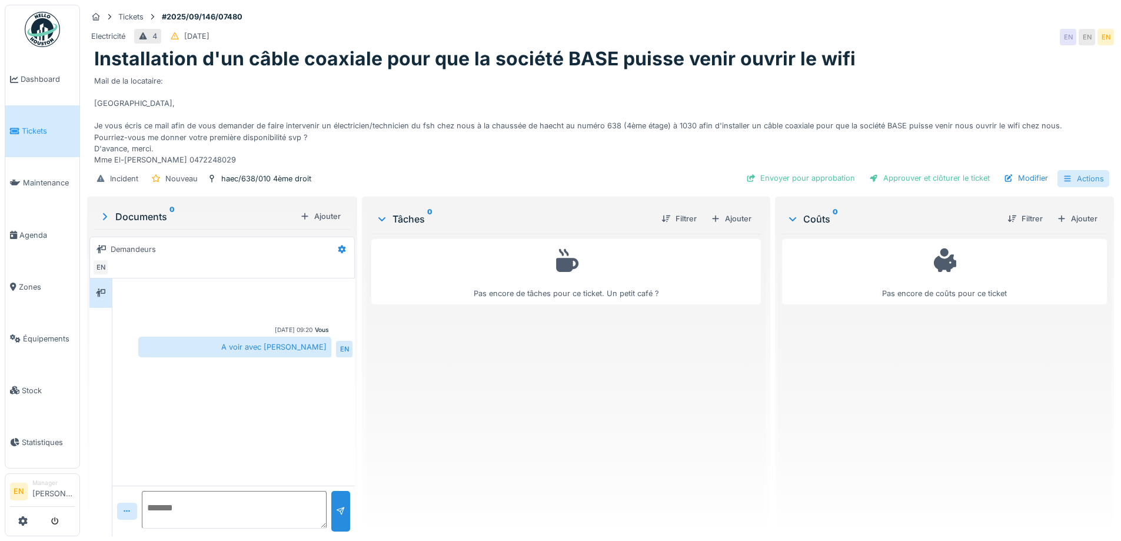
click at [1081, 179] on div "Actions" at bounding box center [1083, 178] width 52 height 17
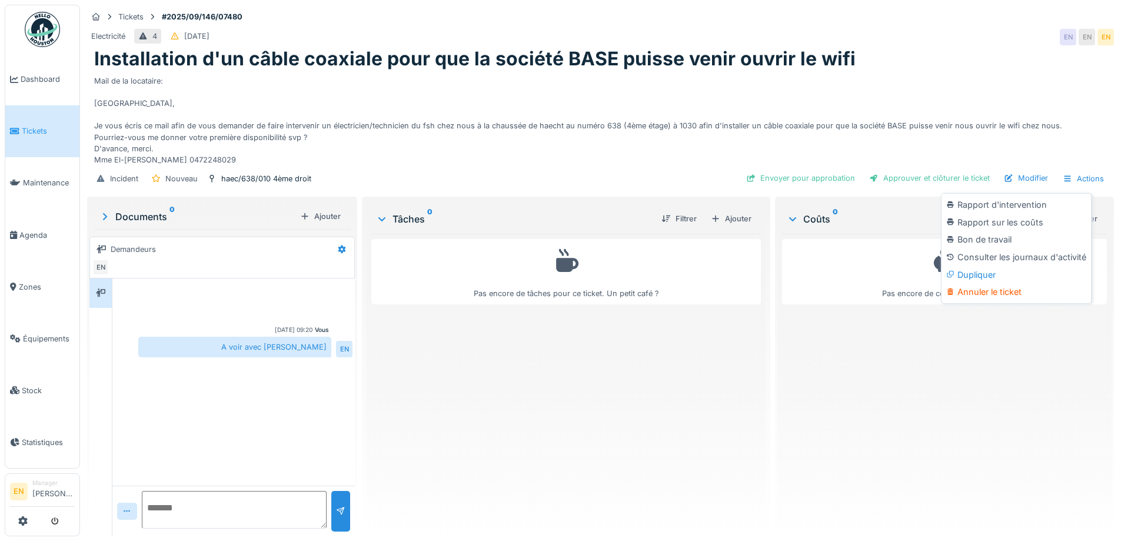
click at [996, 278] on div "Dupliquer" at bounding box center [1016, 275] width 145 height 18
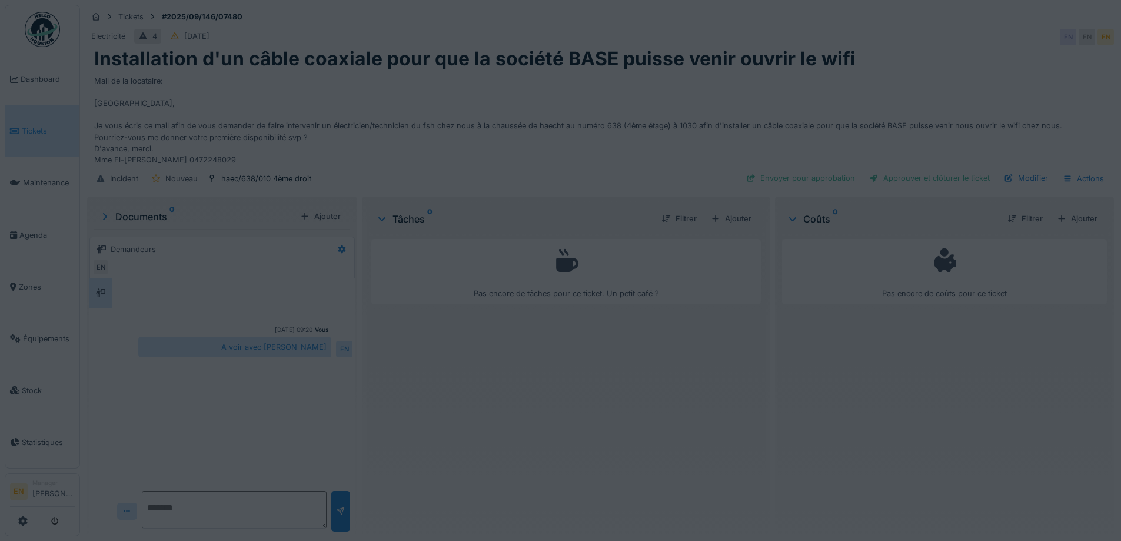
drag, startPoint x: 996, startPoint y: 278, endPoint x: 979, endPoint y: 282, distance: 17.0
click at [993, 280] on div at bounding box center [560, 270] width 1121 height 541
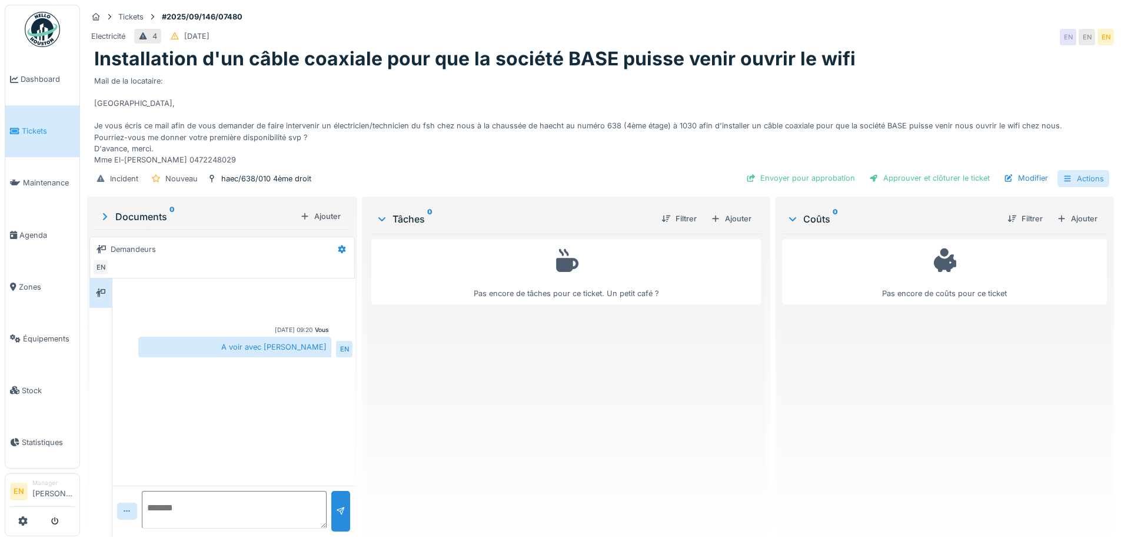
click at [1077, 181] on div "Actions" at bounding box center [1083, 178] width 52 height 17
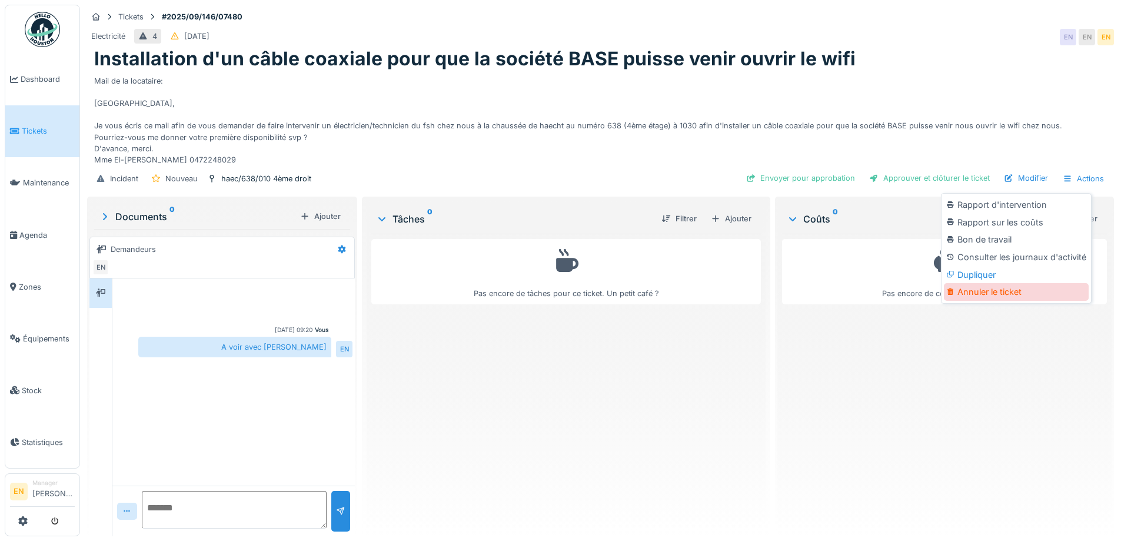
click at [986, 291] on div "Annuler le ticket" at bounding box center [1016, 292] width 145 height 18
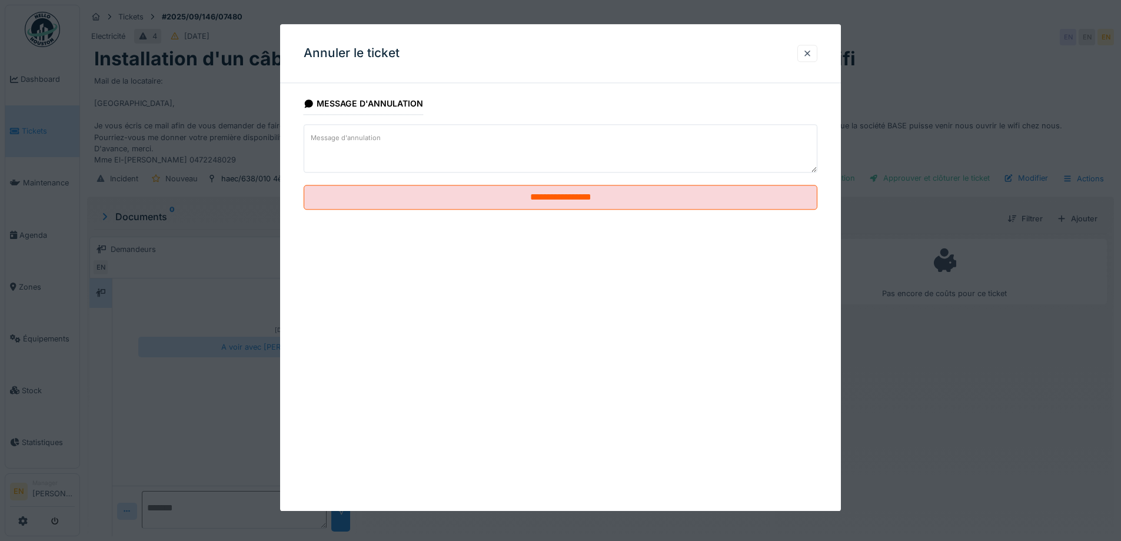
click at [450, 138] on textarea "Message d'annulation" at bounding box center [561, 148] width 514 height 48
paste textarea "**********"
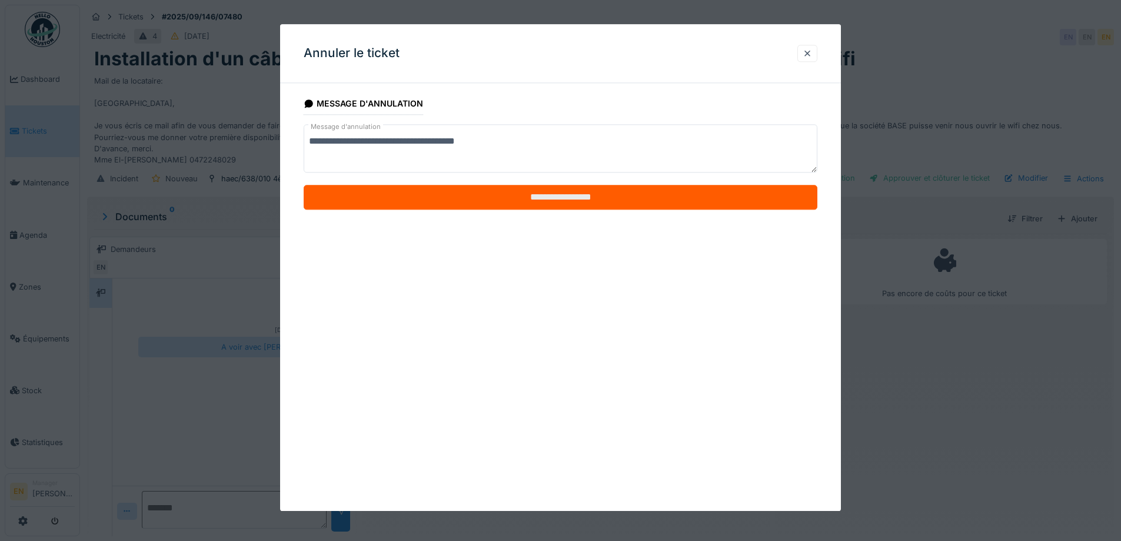
type textarea "**********"
click at [552, 199] on input "**********" at bounding box center [561, 197] width 514 height 25
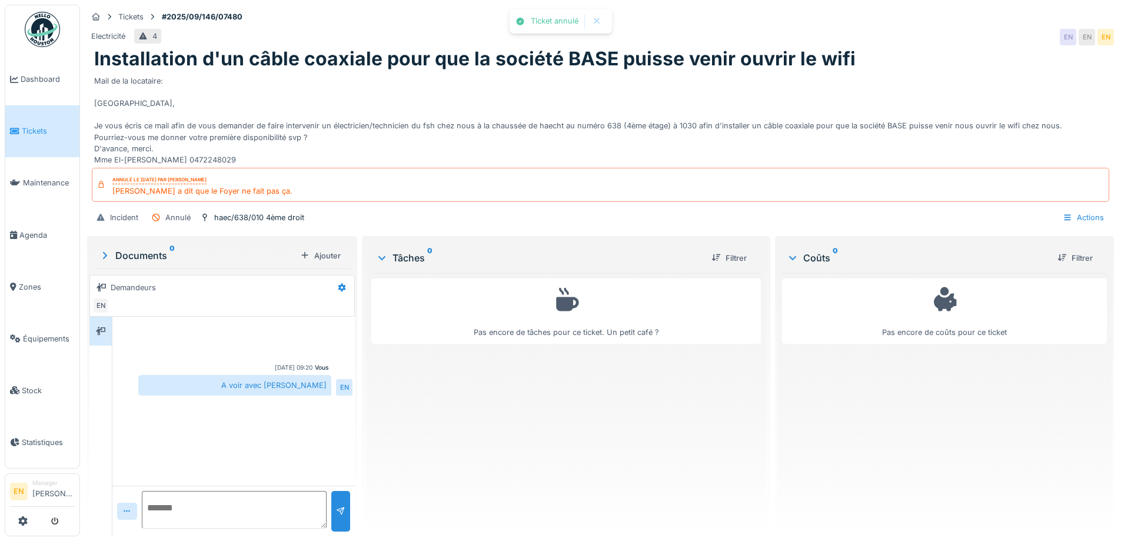
drag, startPoint x: 702, startPoint y: 391, endPoint x: 992, endPoint y: 10, distance: 479.1
click at [707, 382] on div "Pas encore de tâches pour ce ticket. Un petit café ?" at bounding box center [565, 400] width 389 height 254
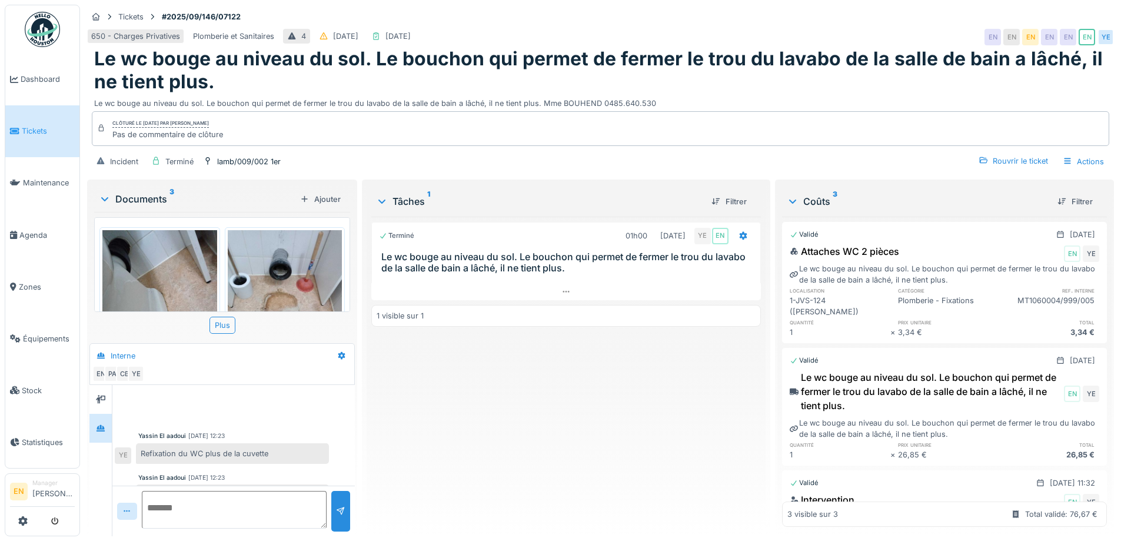
scroll to position [172, 0]
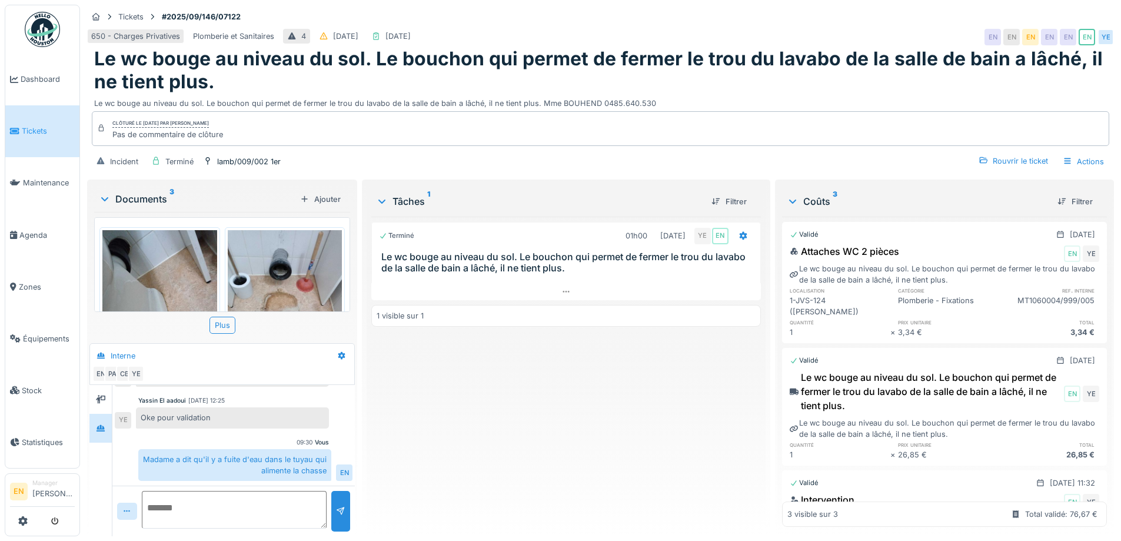
click at [445, 448] on div "Terminé 01h00 19/09/2025 YE EN Le wc bouge au niveau du sol. Le bouchon qui per…" at bounding box center [565, 372] width 389 height 310
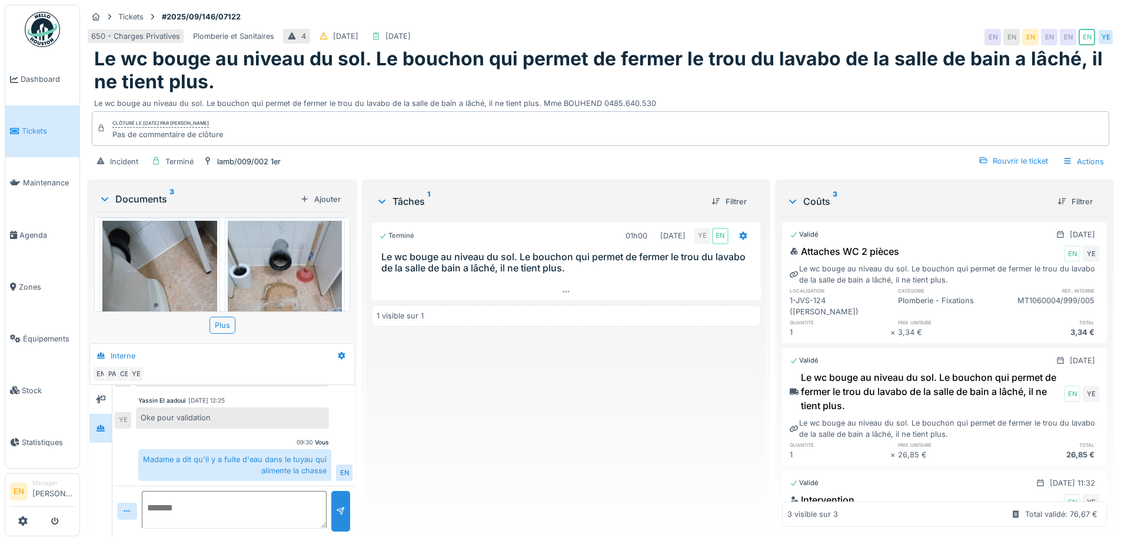
scroll to position [0, 0]
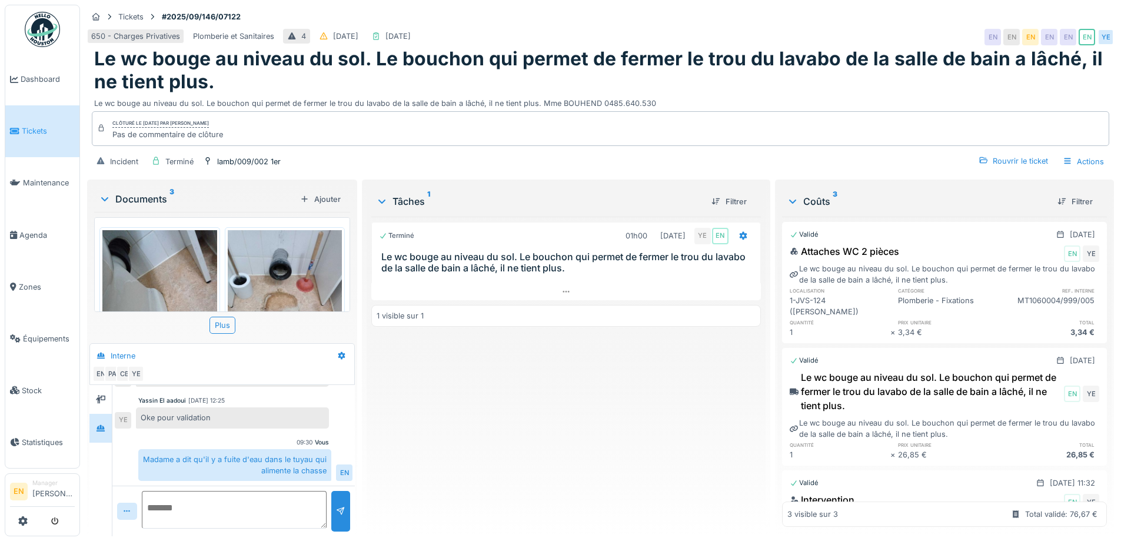
click at [640, 445] on div "Terminé 01h00 19/09/2025 YE EN Le wc bouge au niveau du sol. Le bouchon qui per…" at bounding box center [565, 372] width 389 height 310
click at [941, 70] on h1 "Le wc bouge au niveau du sol. Le bouchon qui permet de fermer le trou du lavabo…" at bounding box center [600, 70] width 1013 height 45
click at [758, 69] on h1 "Le wc bouge au niveau du sol. Le bouchon qui permet de fermer le trou du lavabo…" at bounding box center [600, 70] width 1013 height 45
drag, startPoint x: 481, startPoint y: 446, endPoint x: 598, endPoint y: 311, distance: 179.0
click at [484, 438] on div "Terminé 01h00 19/09/2025 YE EN Le wc bouge au niveau du sol. Le bouchon qui per…" at bounding box center [565, 372] width 389 height 310
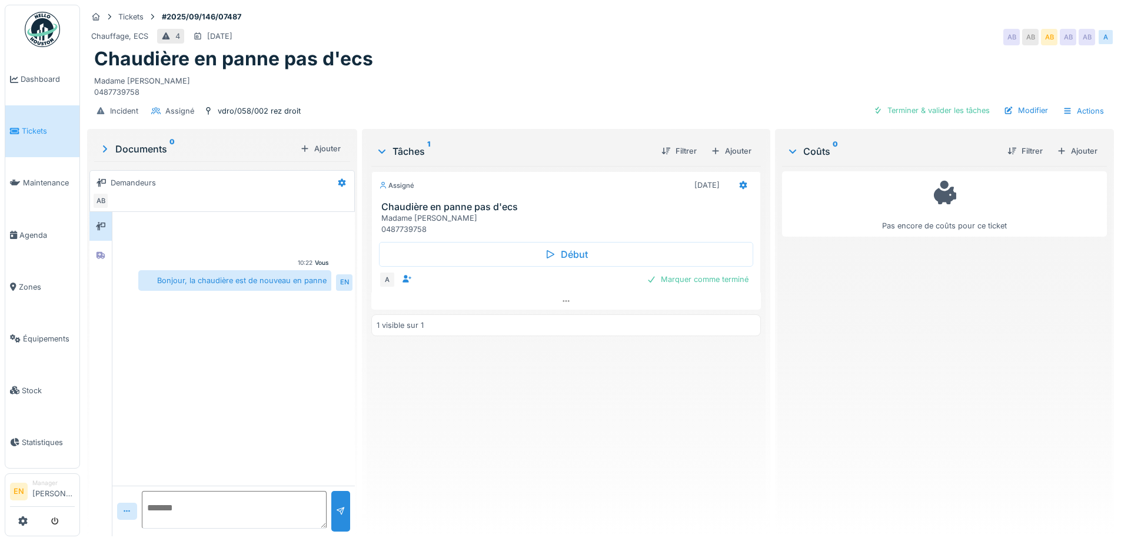
click at [627, 68] on div "Chaudière en panne pas d'ecs" at bounding box center [600, 59] width 1013 height 22
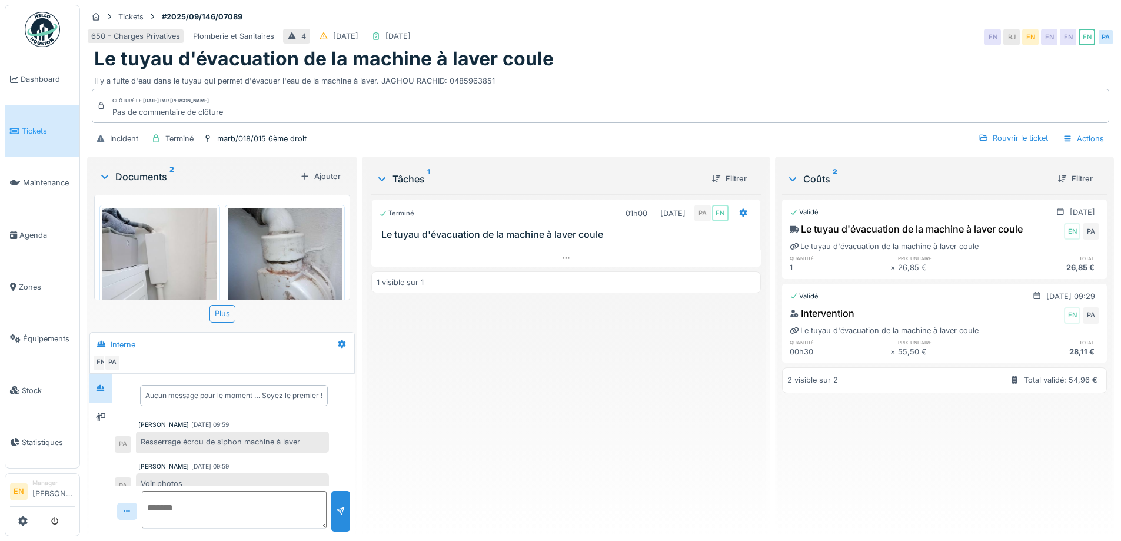
scroll to position [55, 0]
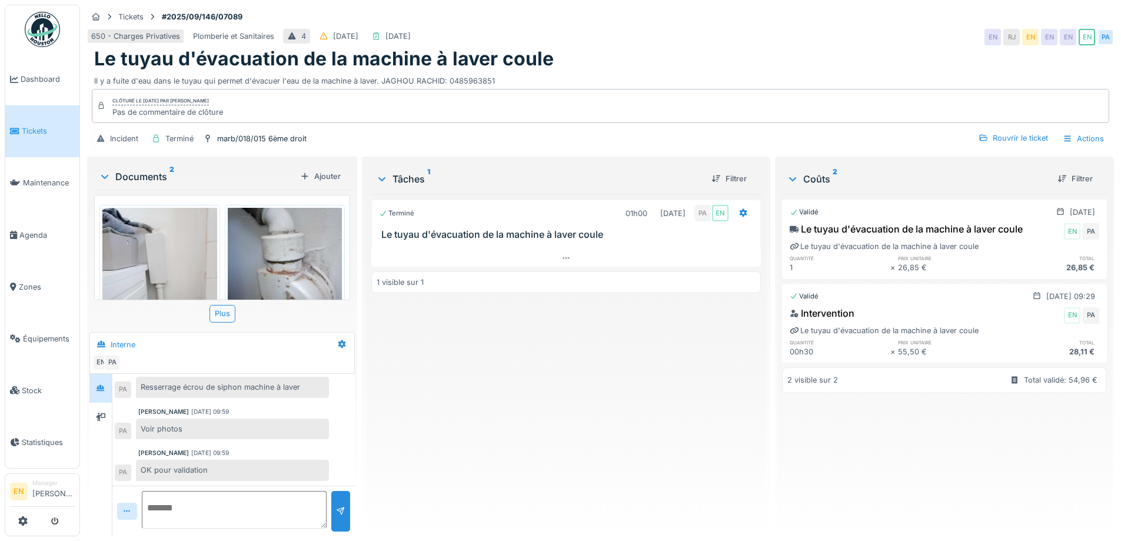
click at [616, 46] on div "650 - Charges Privatives Plomberie et Sanitaires 4 [DATE] [DATE] EN [GEOGRAPHIC…" at bounding box center [600, 36] width 1027 height 21
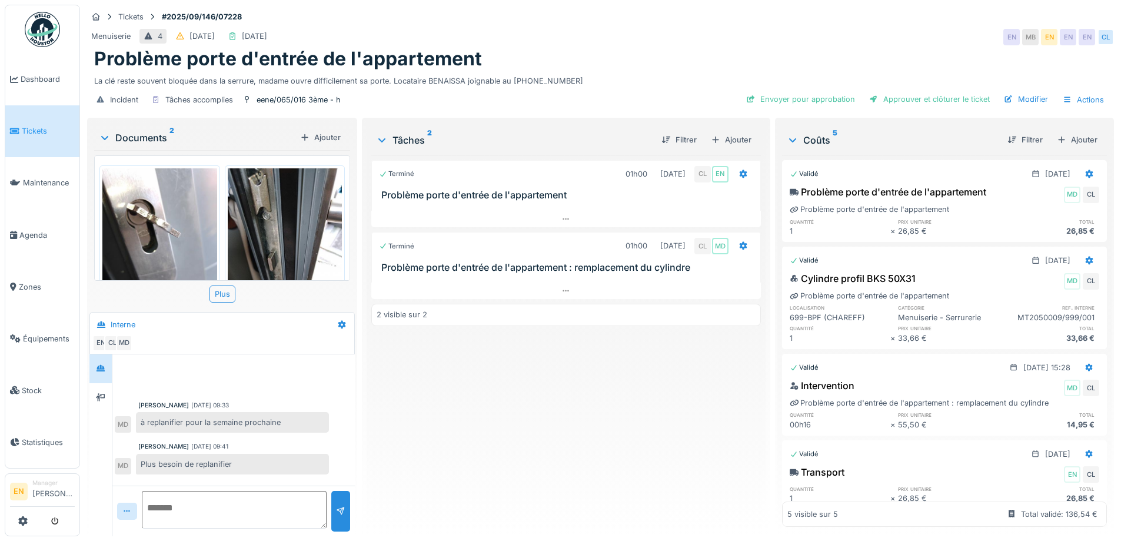
scroll to position [182, 0]
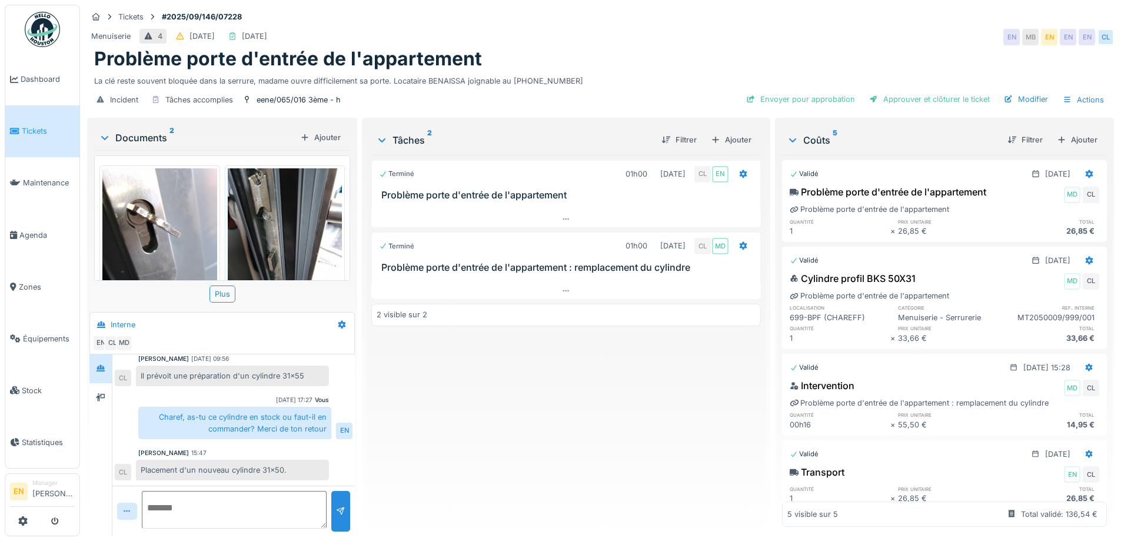
click at [681, 48] on div "Problème porte d'entrée de l'appartement" at bounding box center [600, 59] width 1013 height 22
click at [564, 352] on div "Terminé 01h00 19/09/2025 CL EN Problème porte d'entrée de l'appartement Terminé…" at bounding box center [565, 341] width 389 height 372
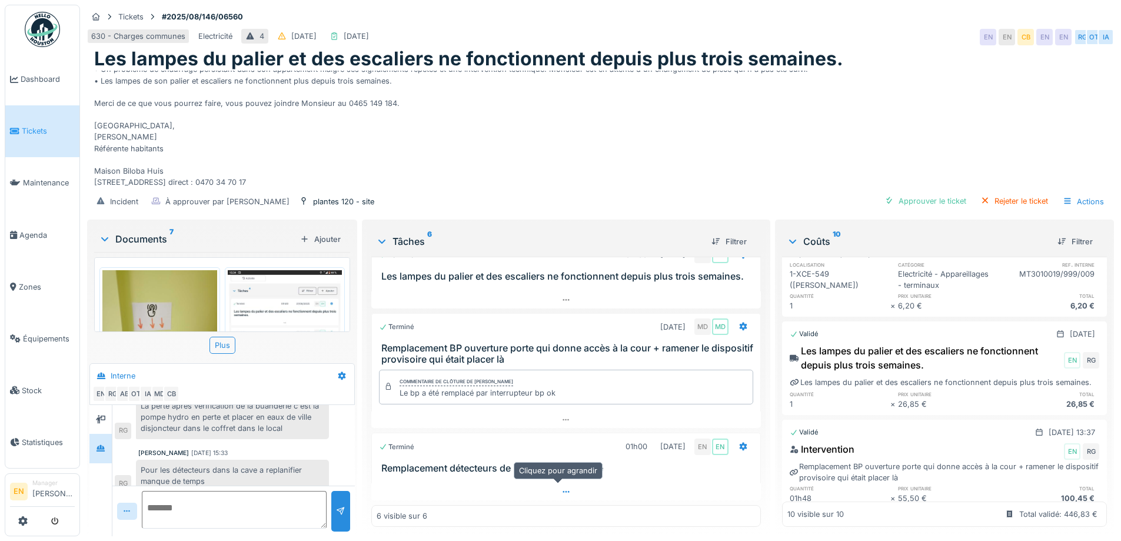
scroll to position [177, 0]
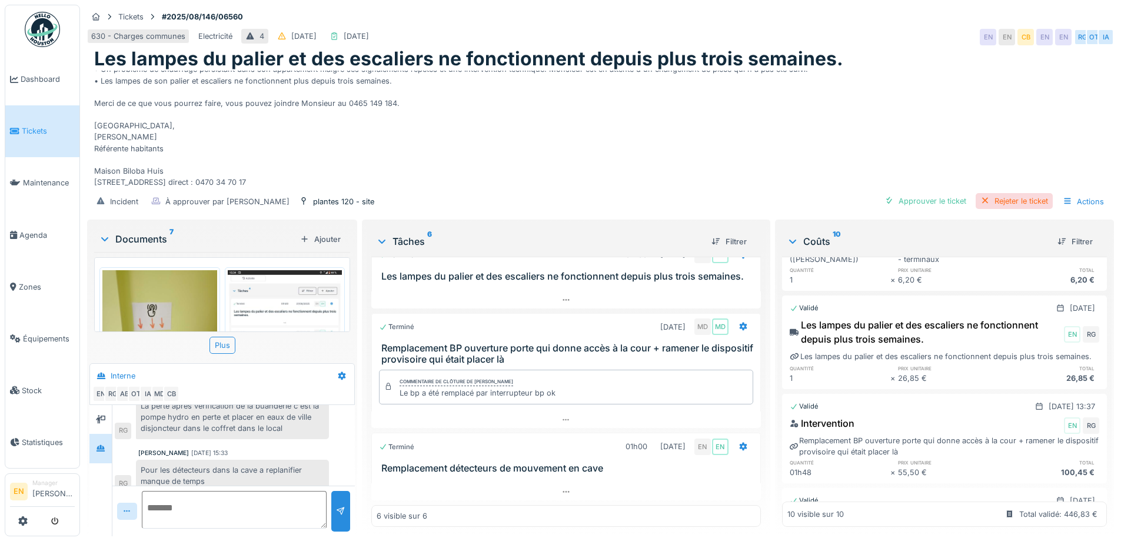
click at [1014, 194] on div "Rejeter le ticket" at bounding box center [1014, 201] width 77 height 16
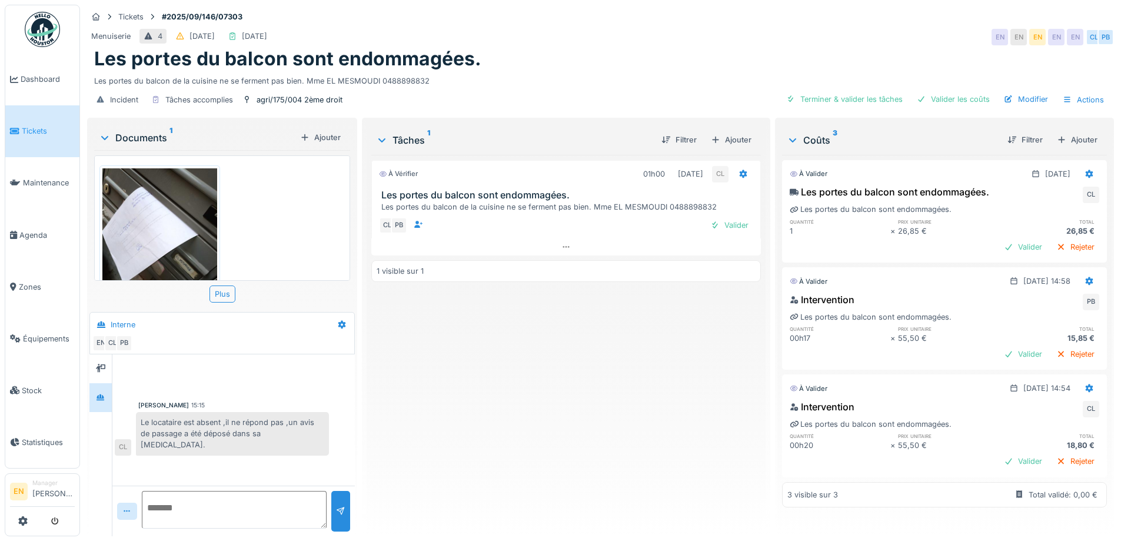
click at [480, 370] on div "À vérifier 01h00 [DATE] CL Les portes du balcon sont endommagées. Les portes du…" at bounding box center [565, 341] width 389 height 372
click at [570, 431] on div "À vérifier 01h00 [DATE] CL Les portes du balcon sont endommagées. Les portes du…" at bounding box center [565, 341] width 389 height 372
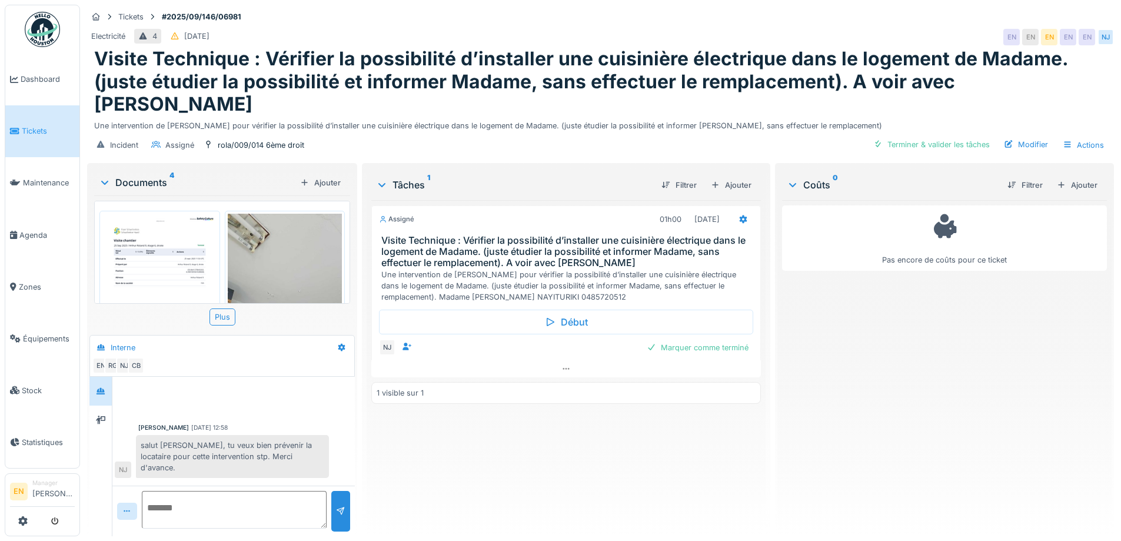
scroll to position [262, 0]
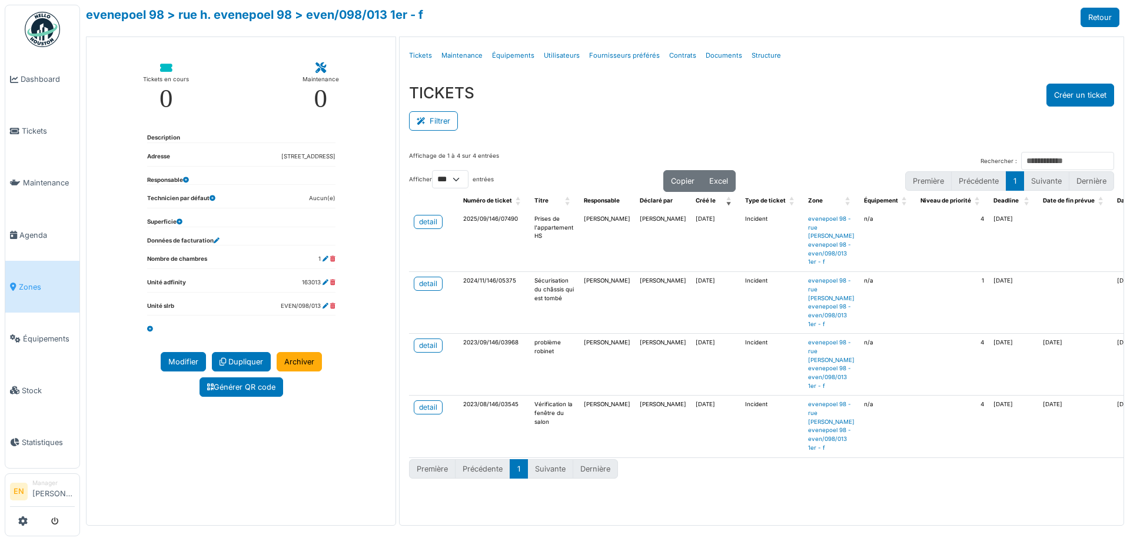
select select "***"
click at [579, 145] on div "Affichage de 1 à 4 sur 4 entrées Rechercher : Afficher ** ** *** *** entrées Co…" at bounding box center [762, 330] width 724 height 376
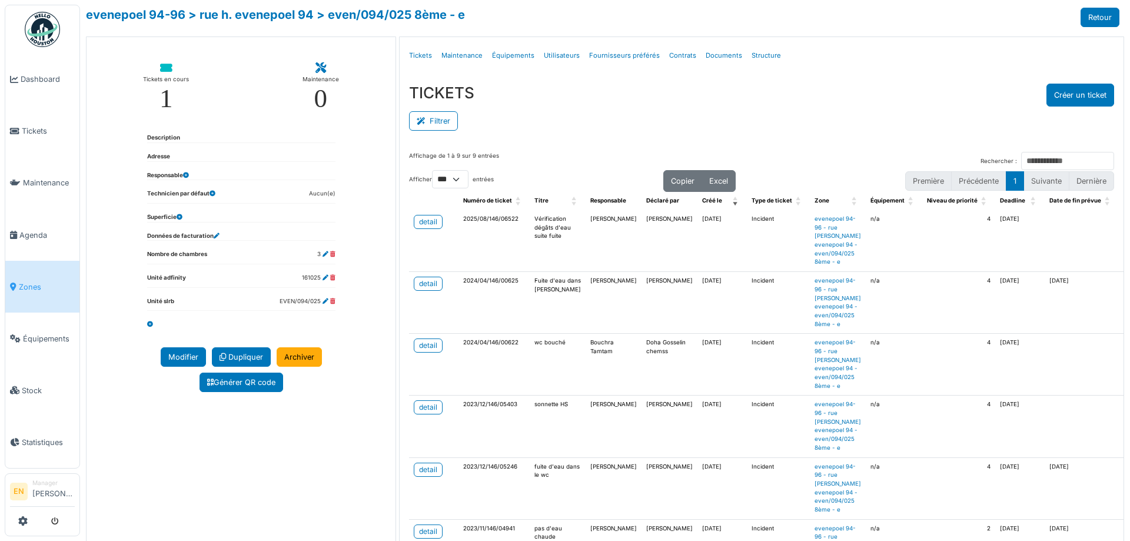
select select "***"
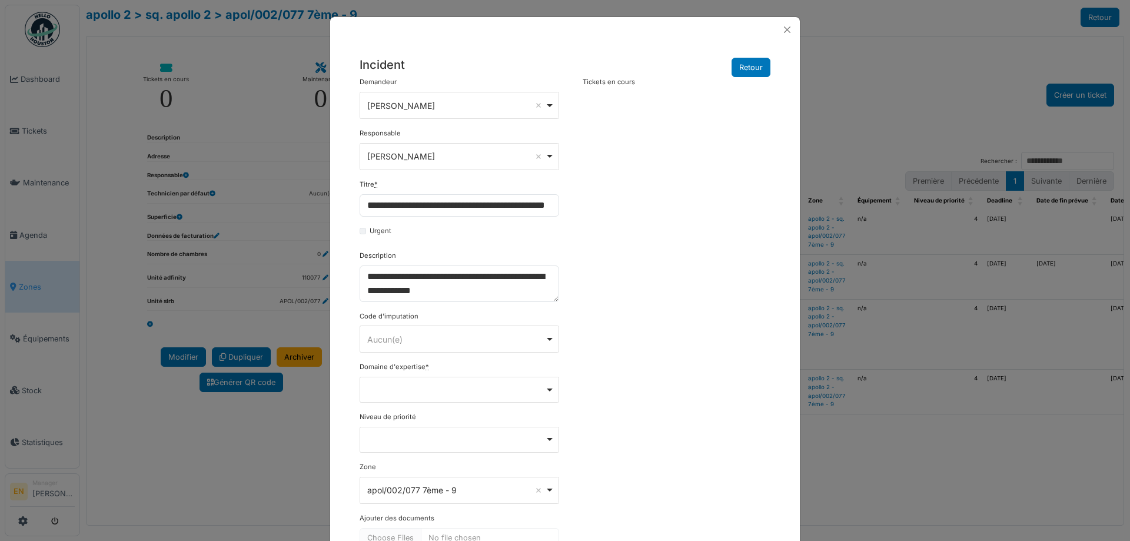
select select "***"
